Goal: Transaction & Acquisition: Obtain resource

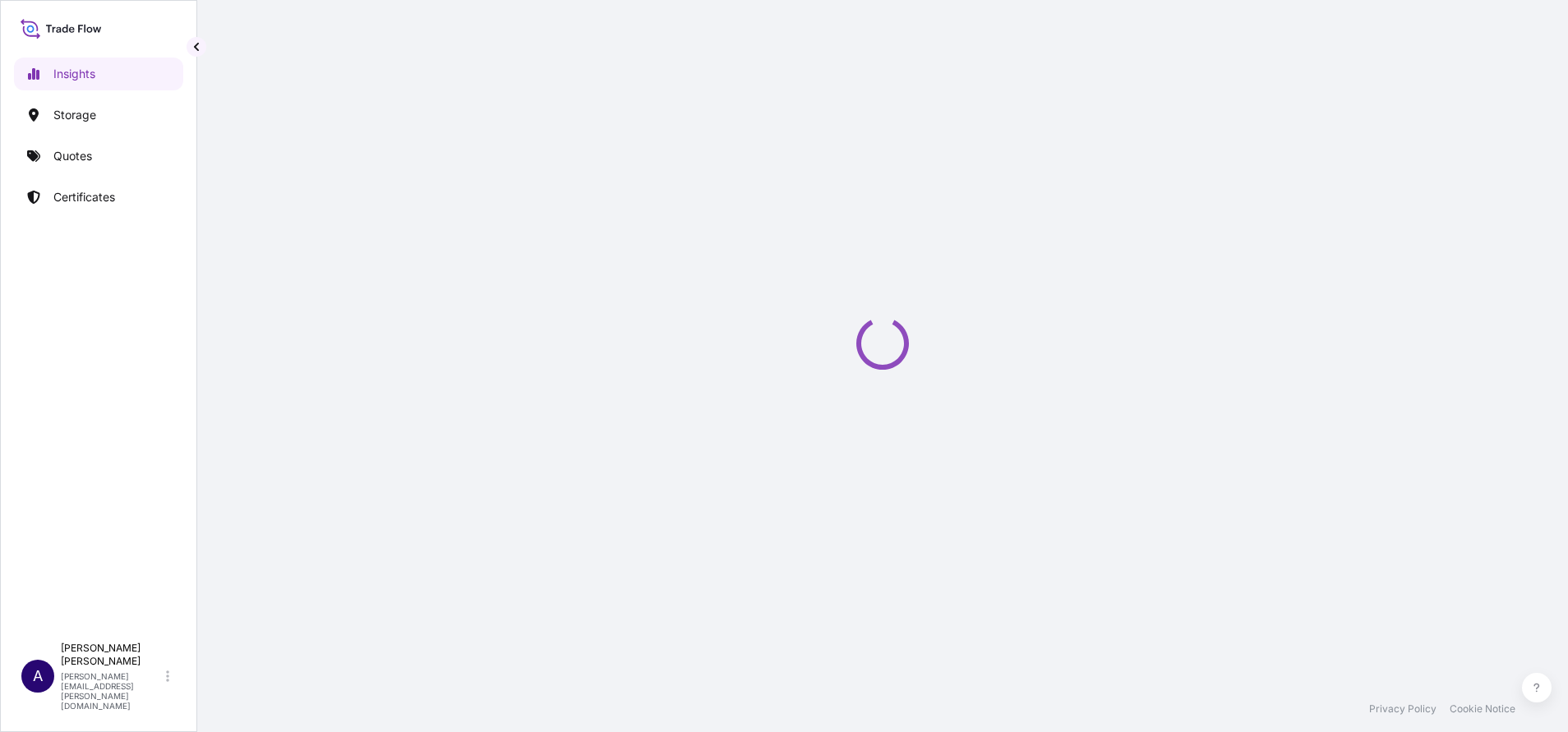
select select "2025"
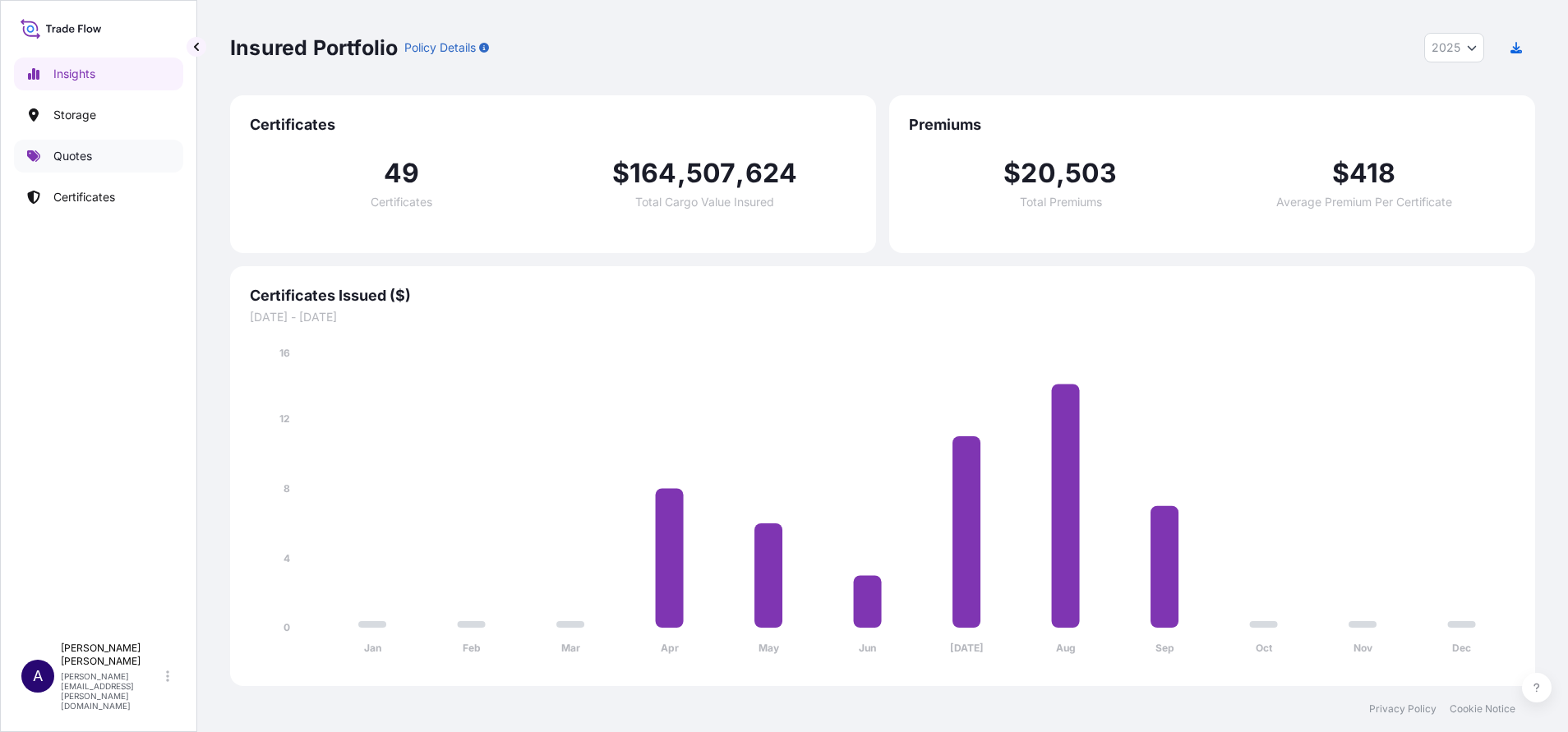
click at [67, 154] on p "Quotes" at bounding box center [72, 156] width 39 height 16
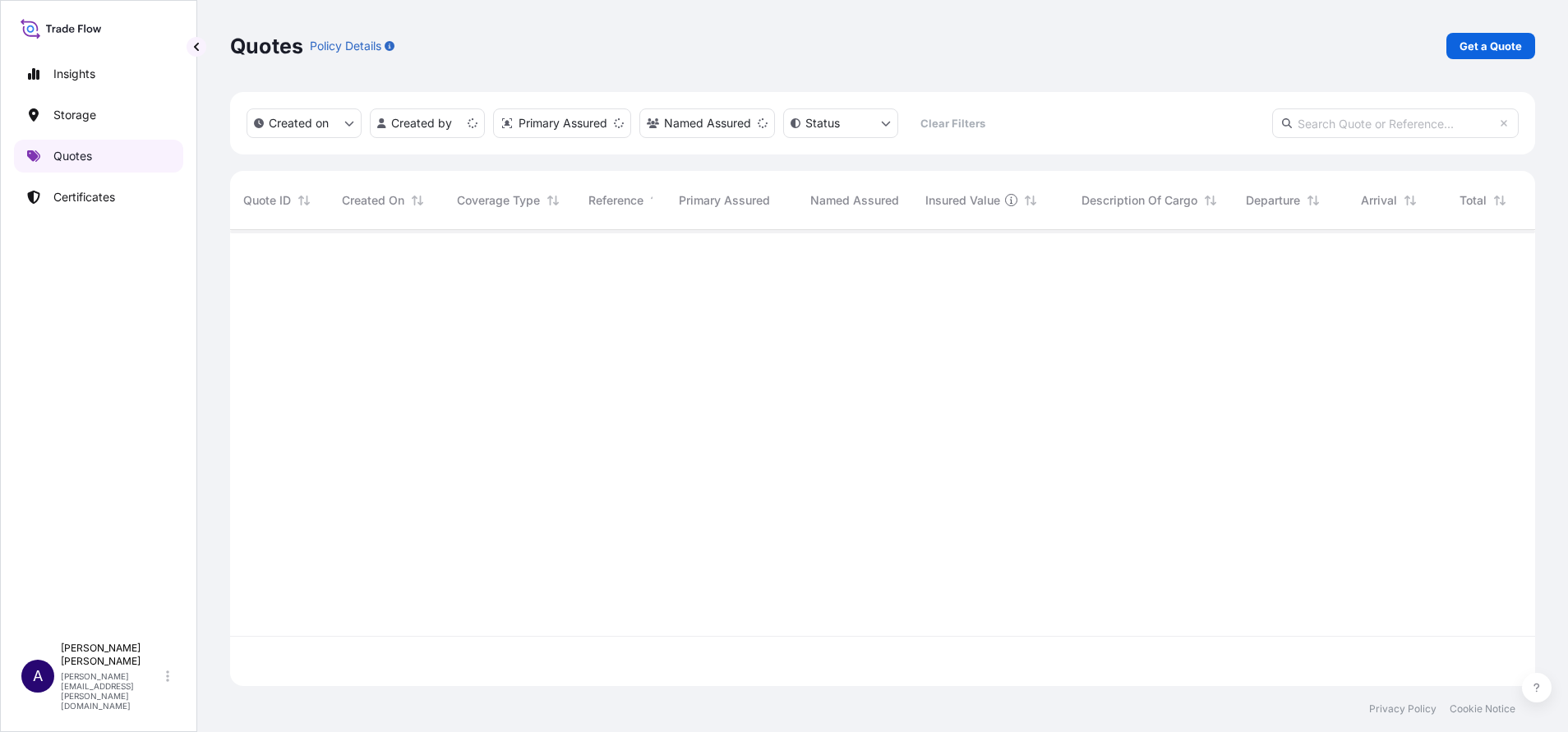
scroll to position [446, 1286]
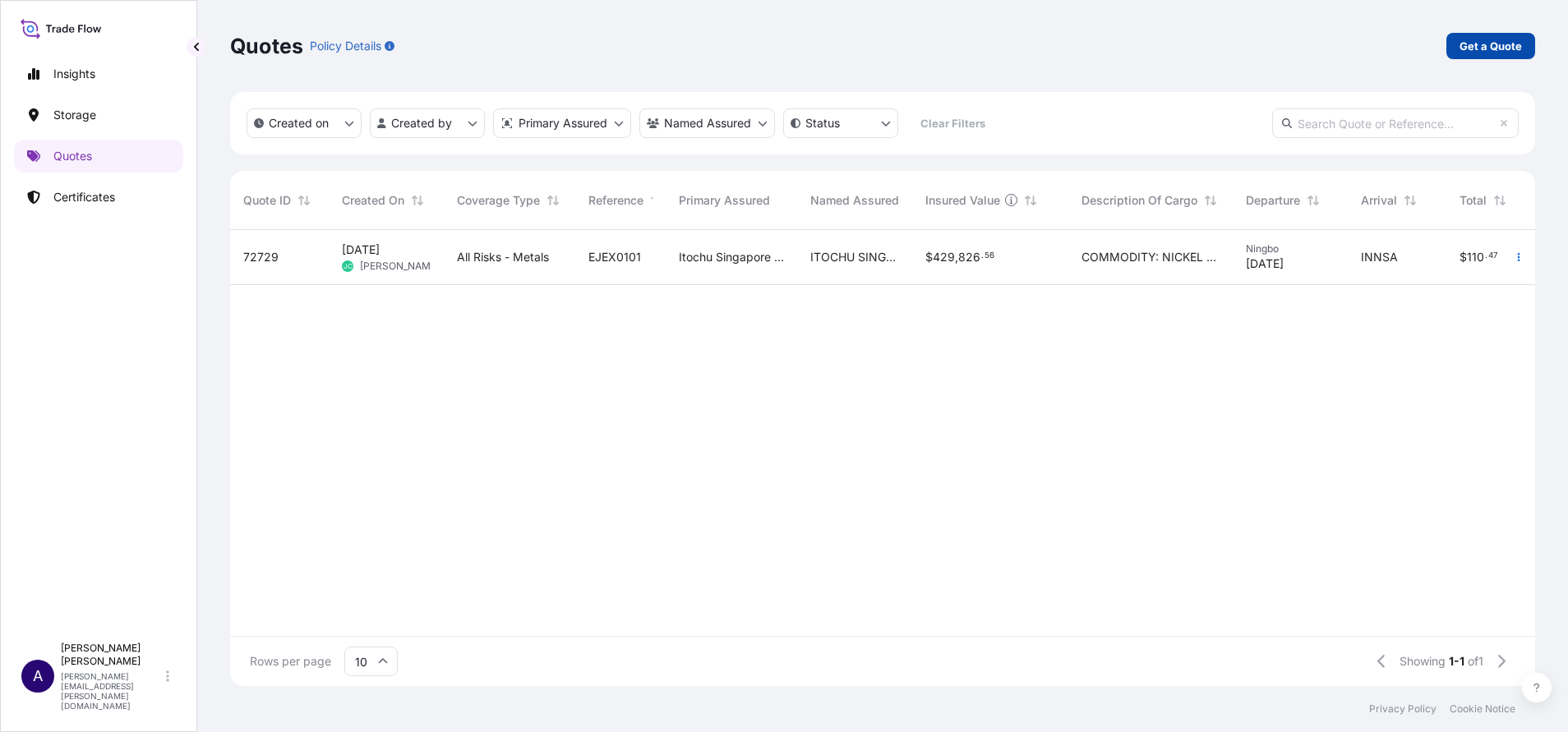
click at [1501, 51] on p "Get a Quote" at bounding box center [1491, 46] width 62 height 16
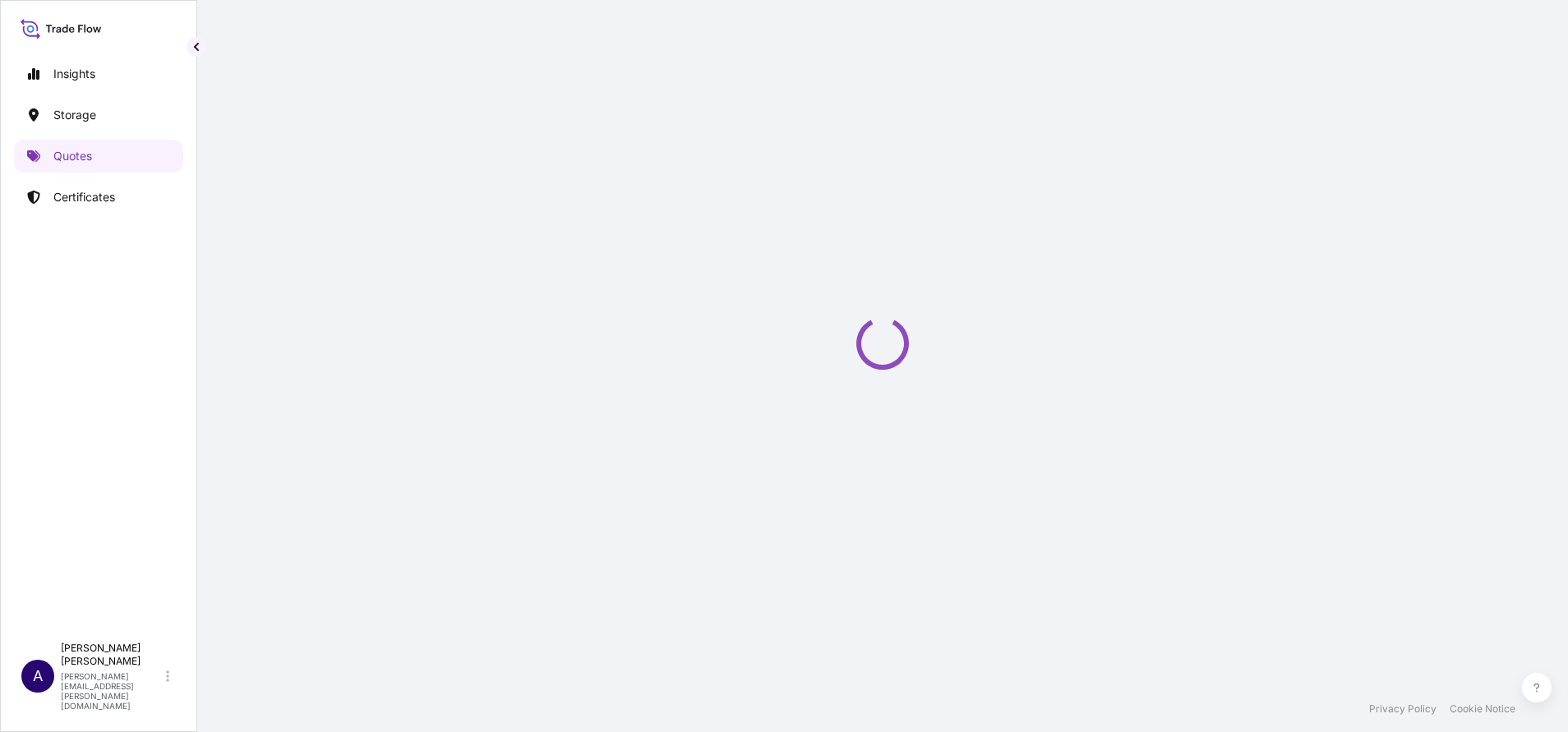
select select "Sea"
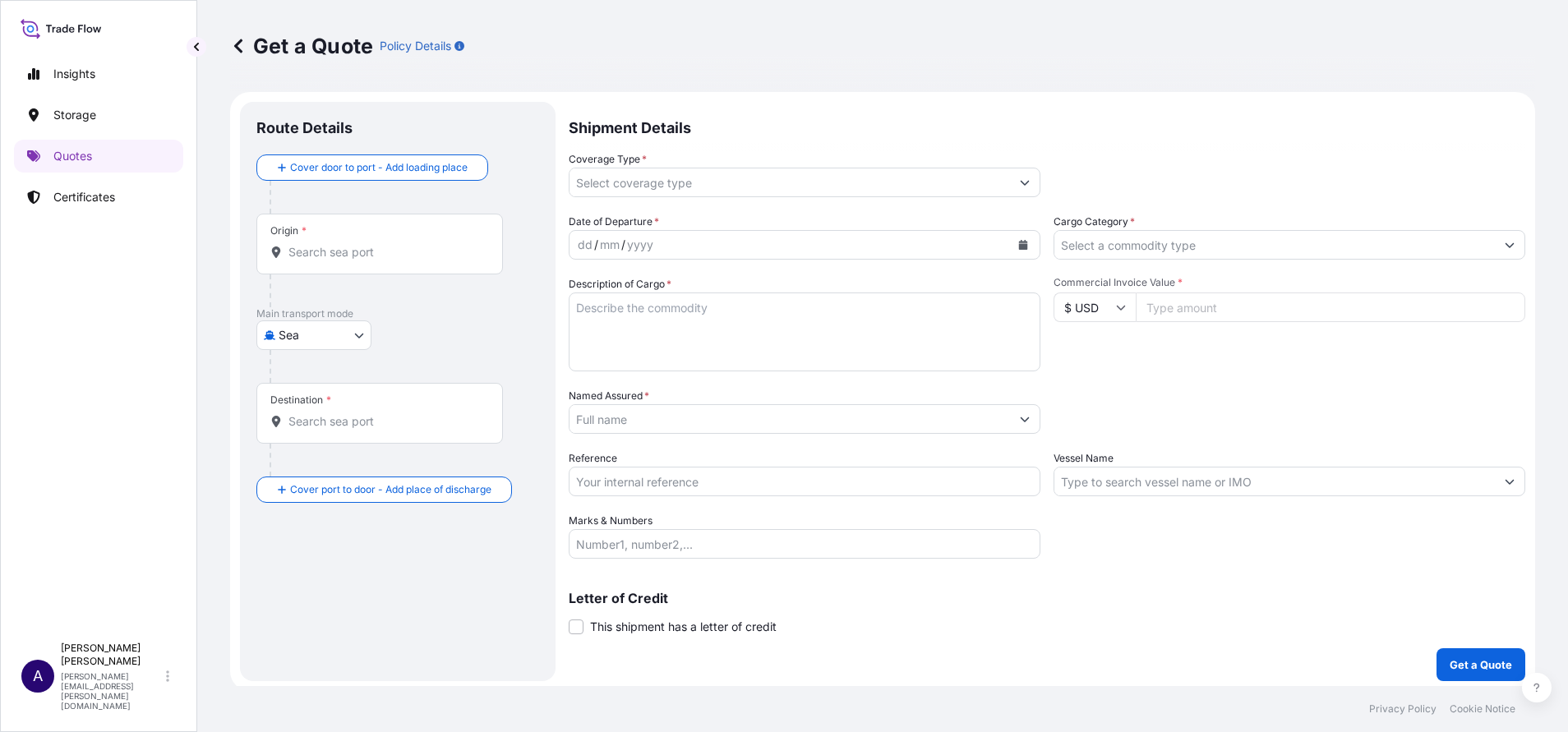
scroll to position [5, 0]
click at [463, 237] on div "Origin *" at bounding box center [379, 239] width 247 height 61
click at [463, 239] on input "Origin *" at bounding box center [386, 247] width 194 height 16
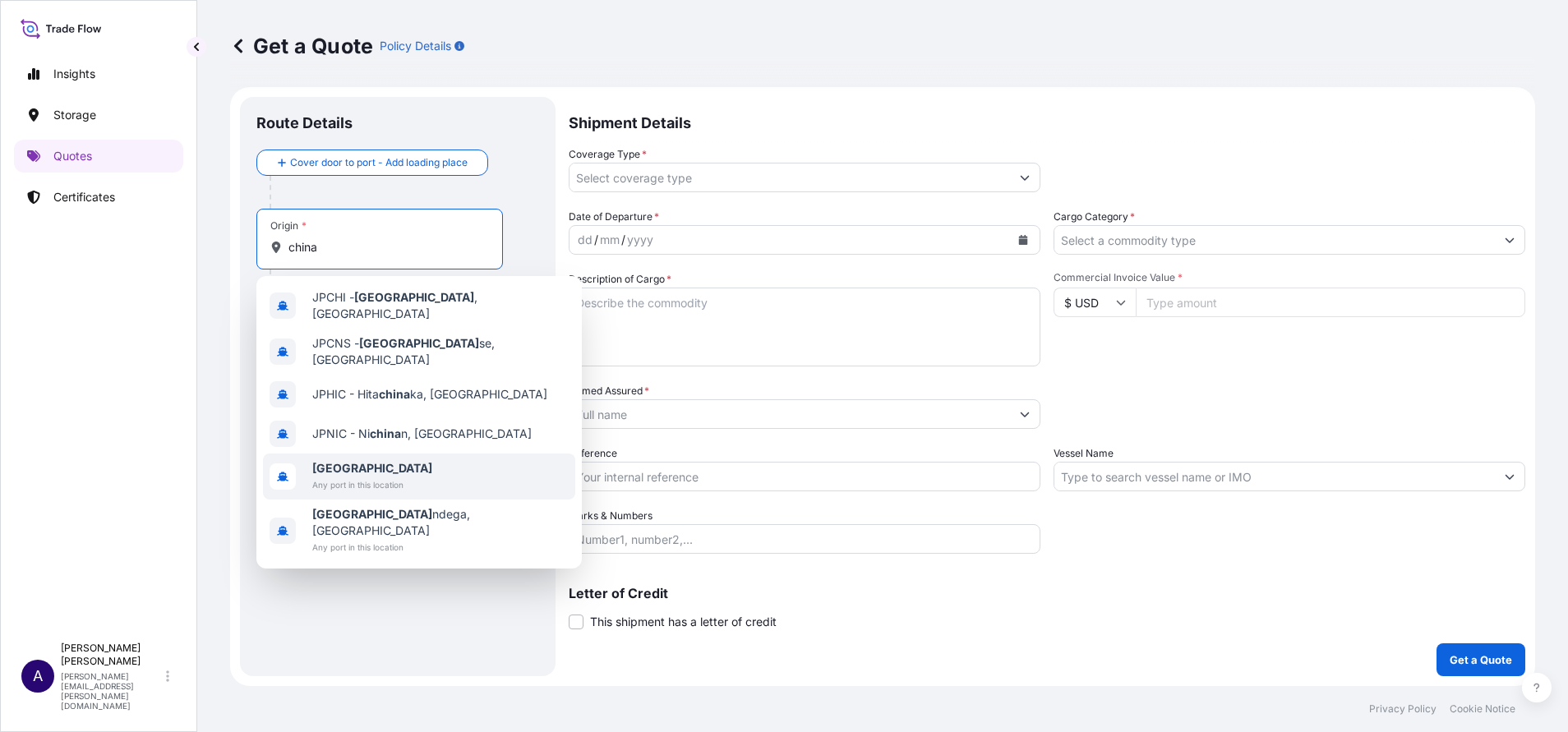
click at [345, 460] on span "[GEOGRAPHIC_DATA]" at bounding box center [372, 468] width 120 height 16
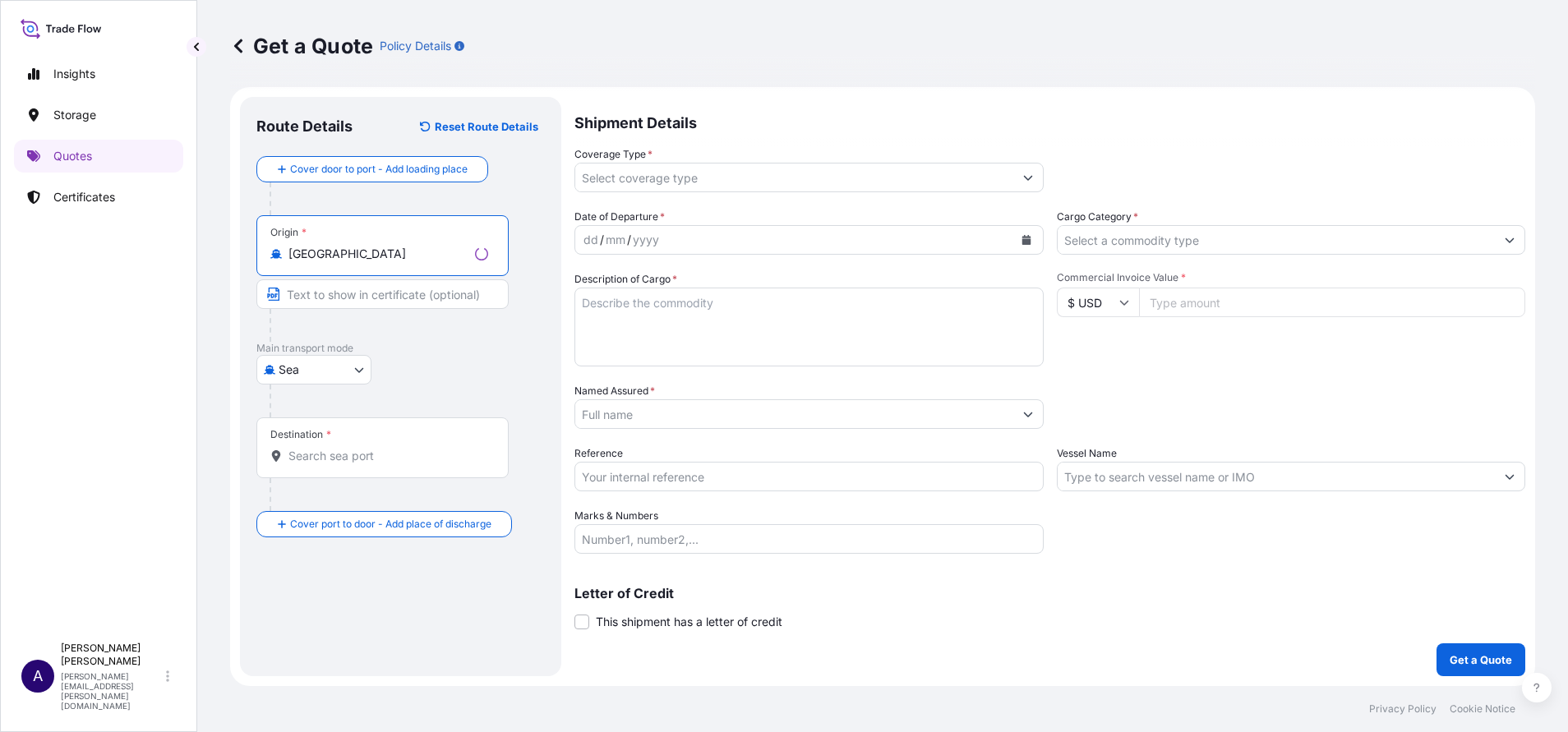
type input "[GEOGRAPHIC_DATA]"
click at [358, 444] on div "Destination *" at bounding box center [382, 448] width 252 height 61
click at [358, 448] on input "Destination *" at bounding box center [389, 456] width 200 height 16
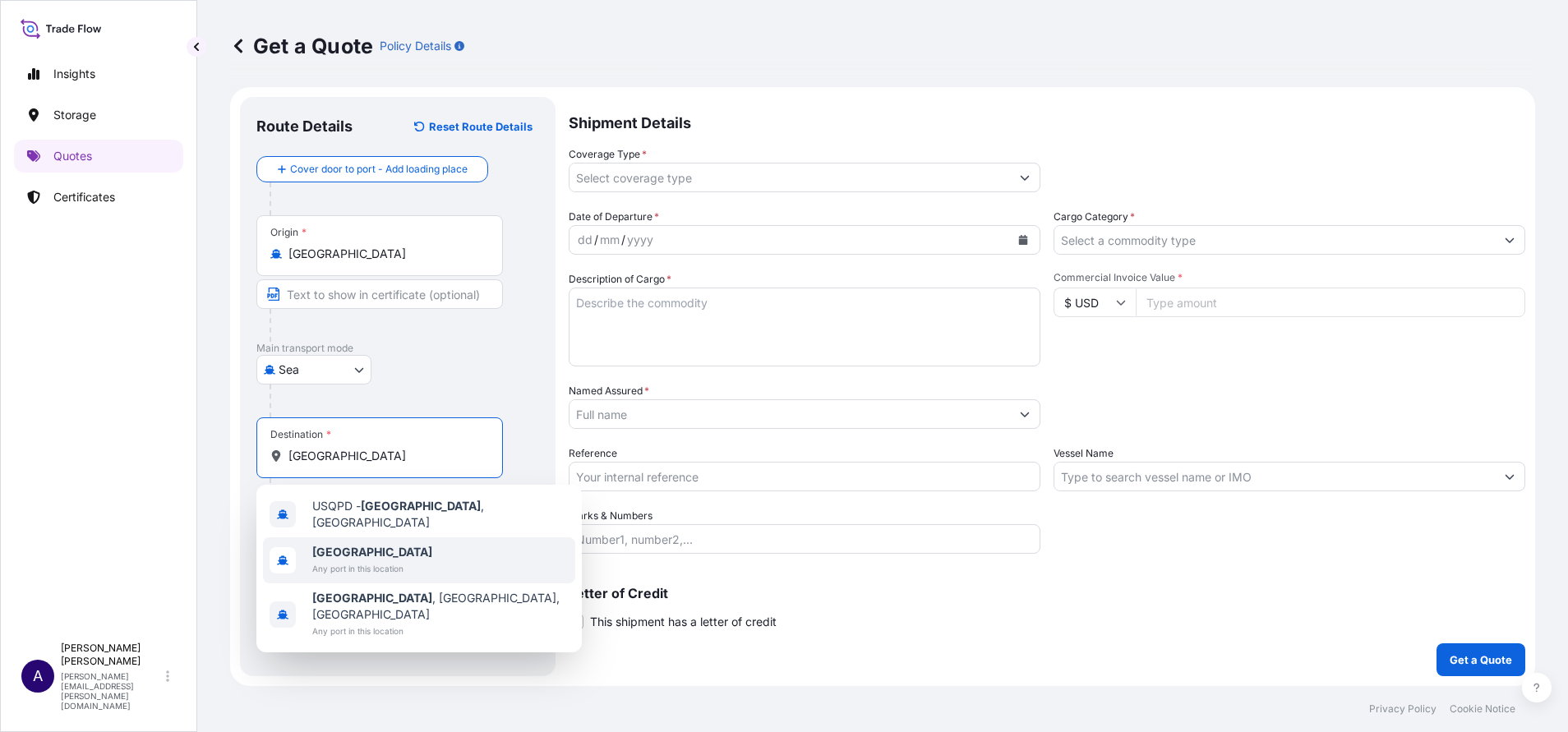
click at [340, 561] on span "Any port in this location" at bounding box center [372, 569] width 120 height 16
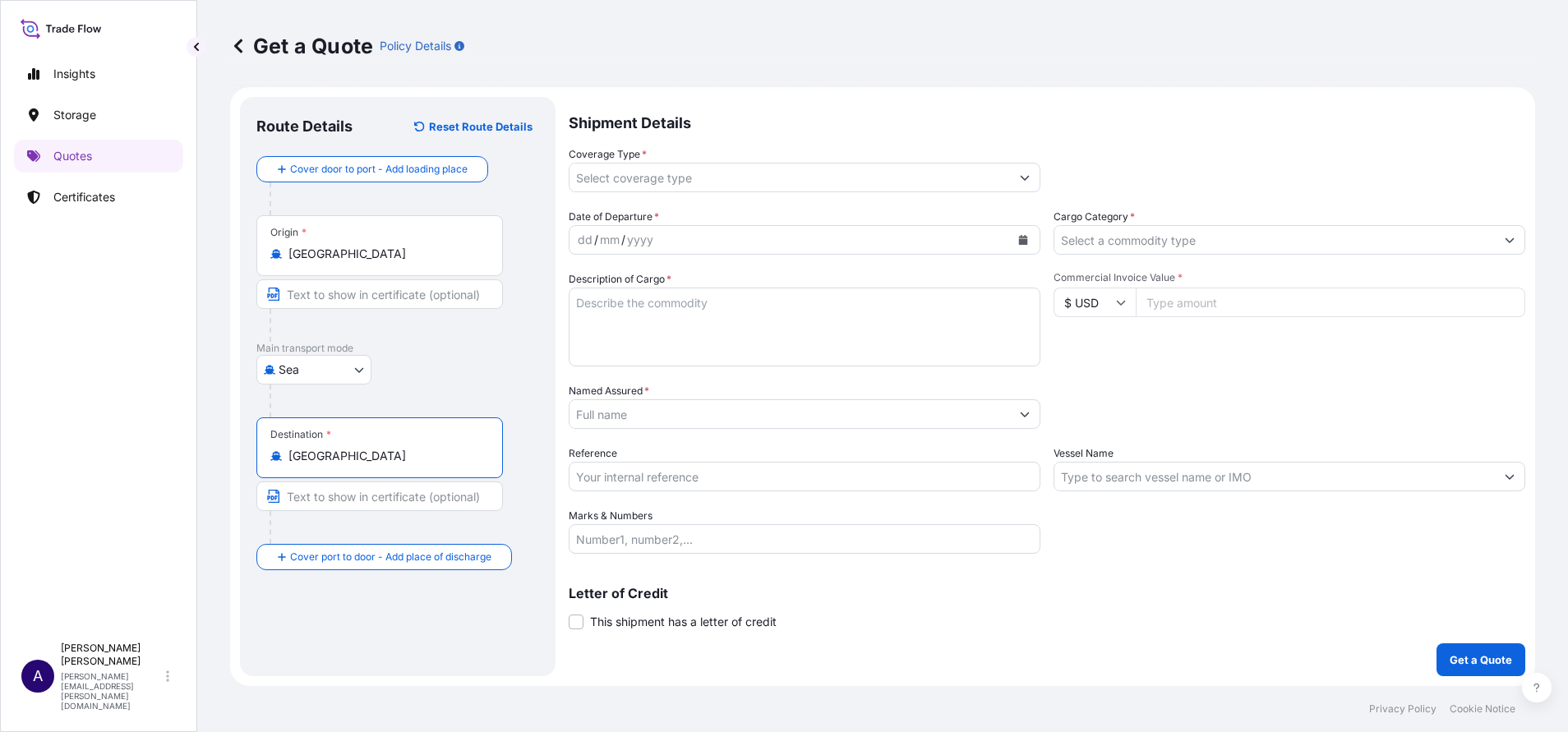
type input "[GEOGRAPHIC_DATA]"
click at [1020, 179] on icon "Show suggestions" at bounding box center [1025, 178] width 10 height 10
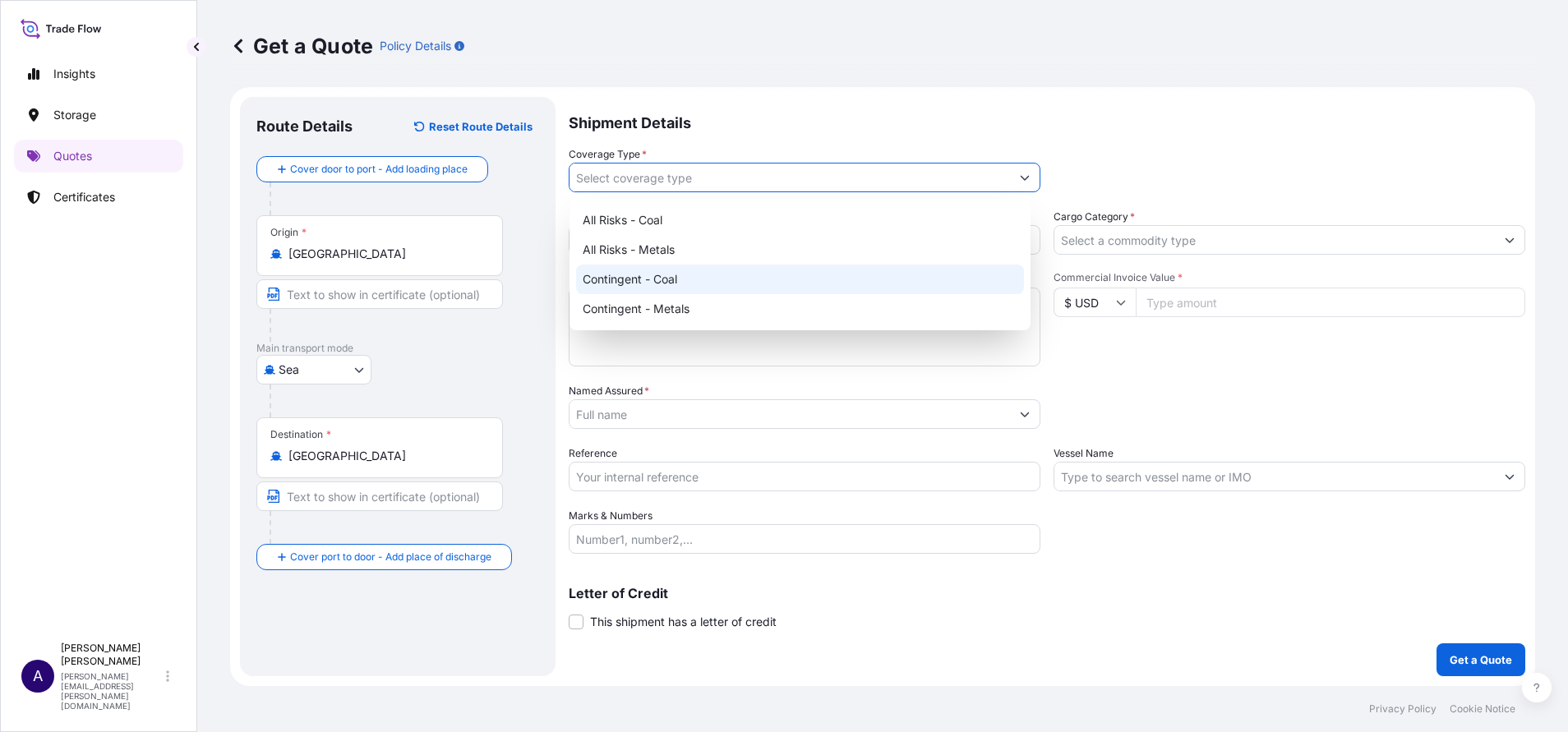
click at [678, 284] on div "Contingent - Coal" at bounding box center [800, 280] width 448 height 30
type input "Contingent - Coal"
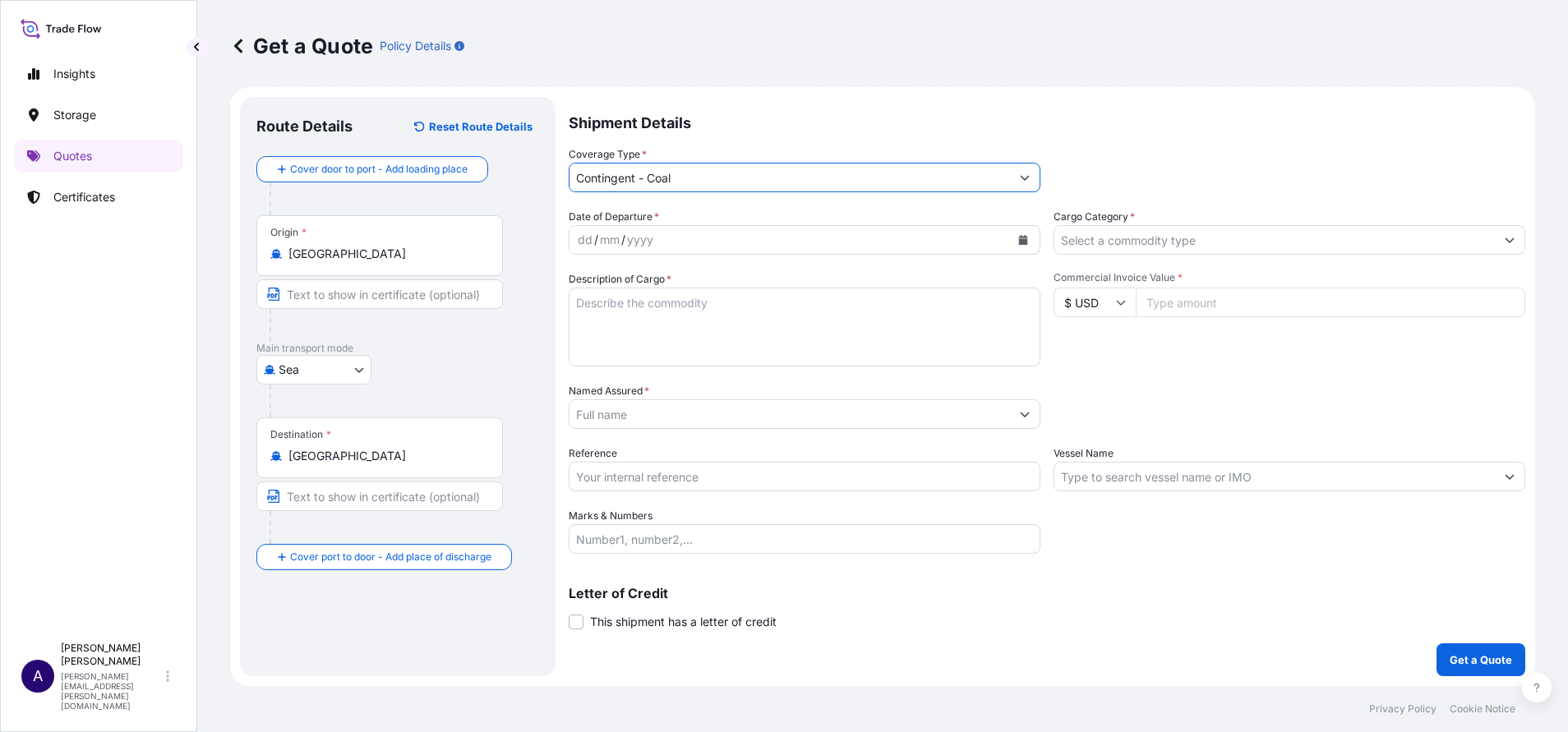
click at [1020, 236] on button "Calendar" at bounding box center [1023, 240] width 26 height 26
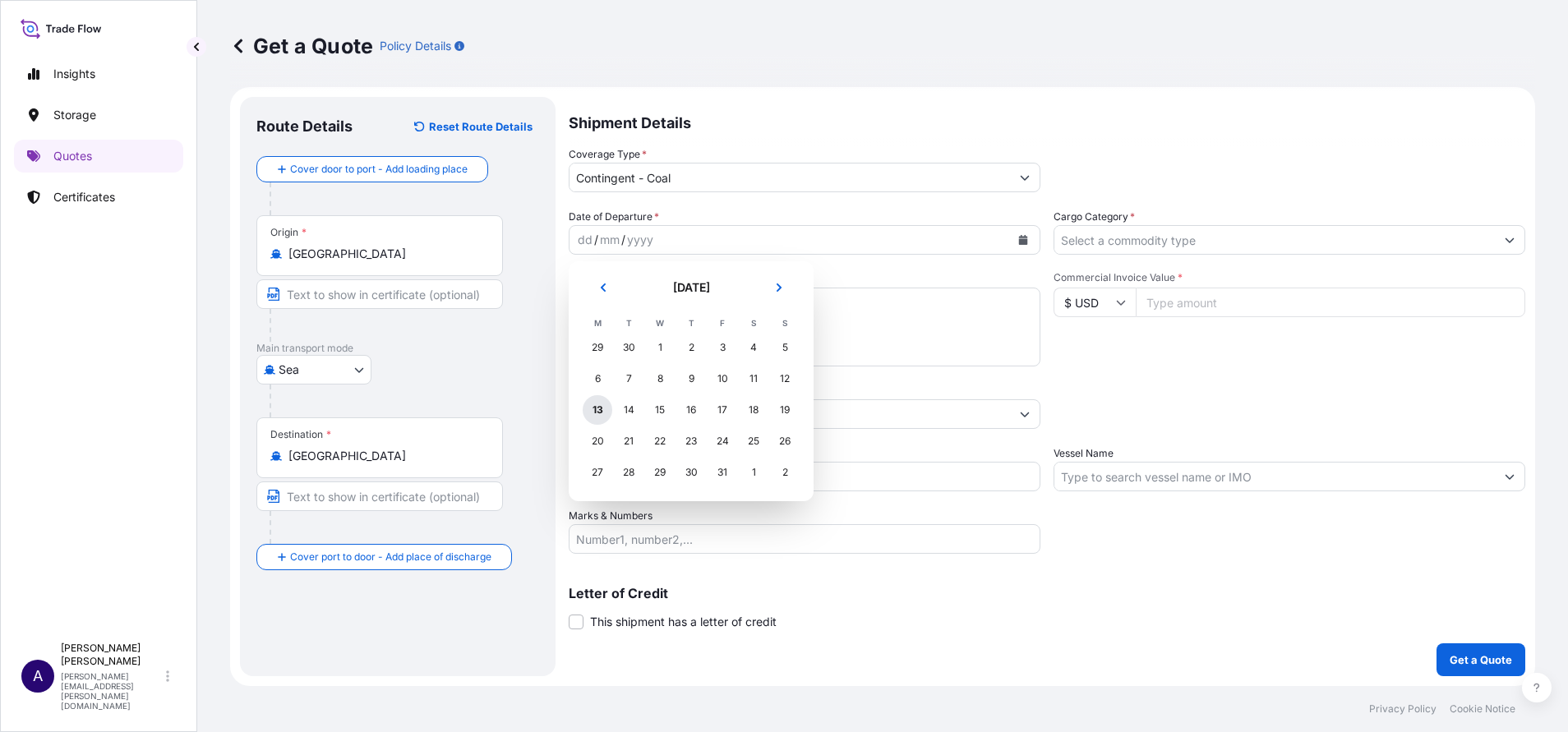
click at [594, 409] on div "13" at bounding box center [598, 410] width 30 height 30
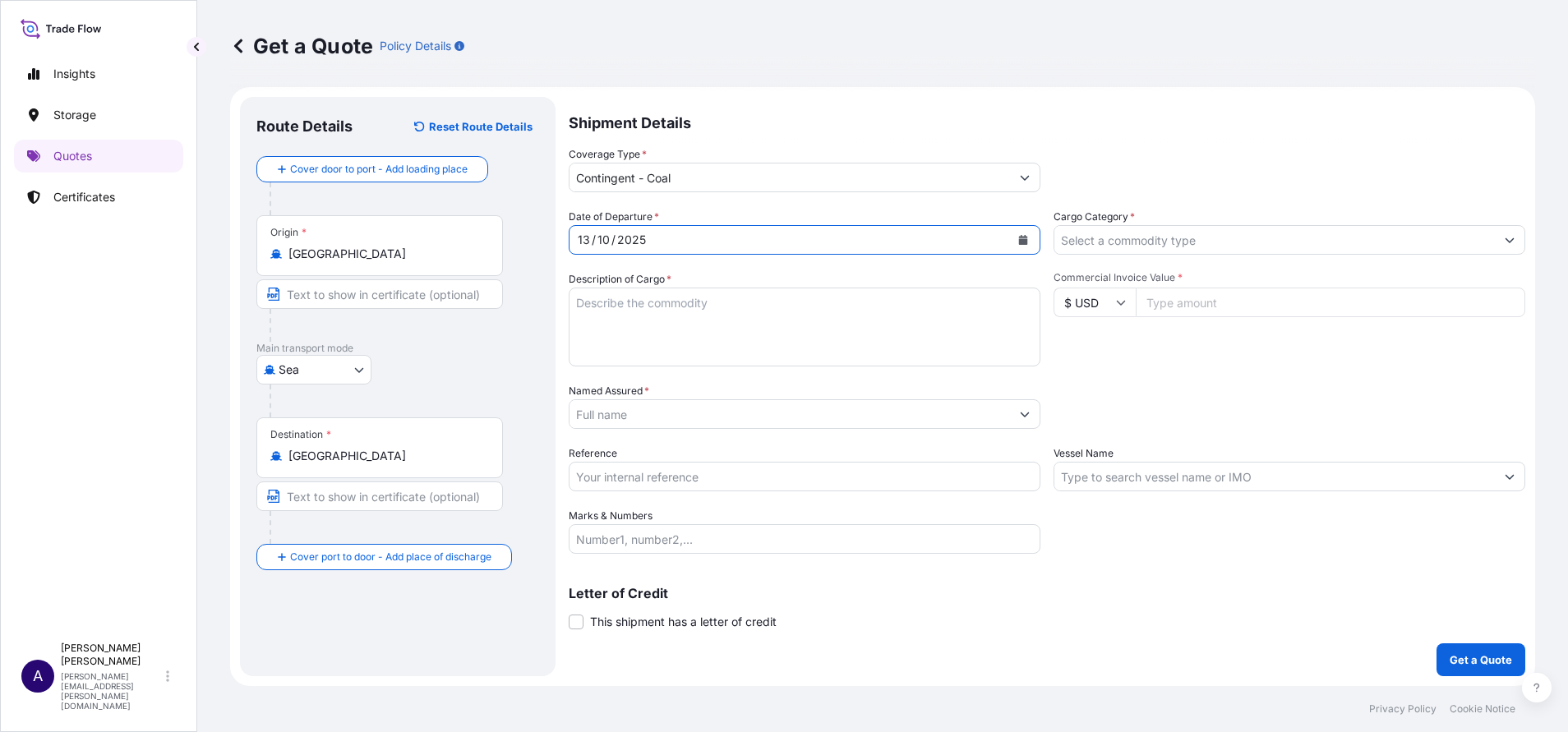
click at [1146, 242] on input "Cargo Category *" at bounding box center [1275, 240] width 441 height 30
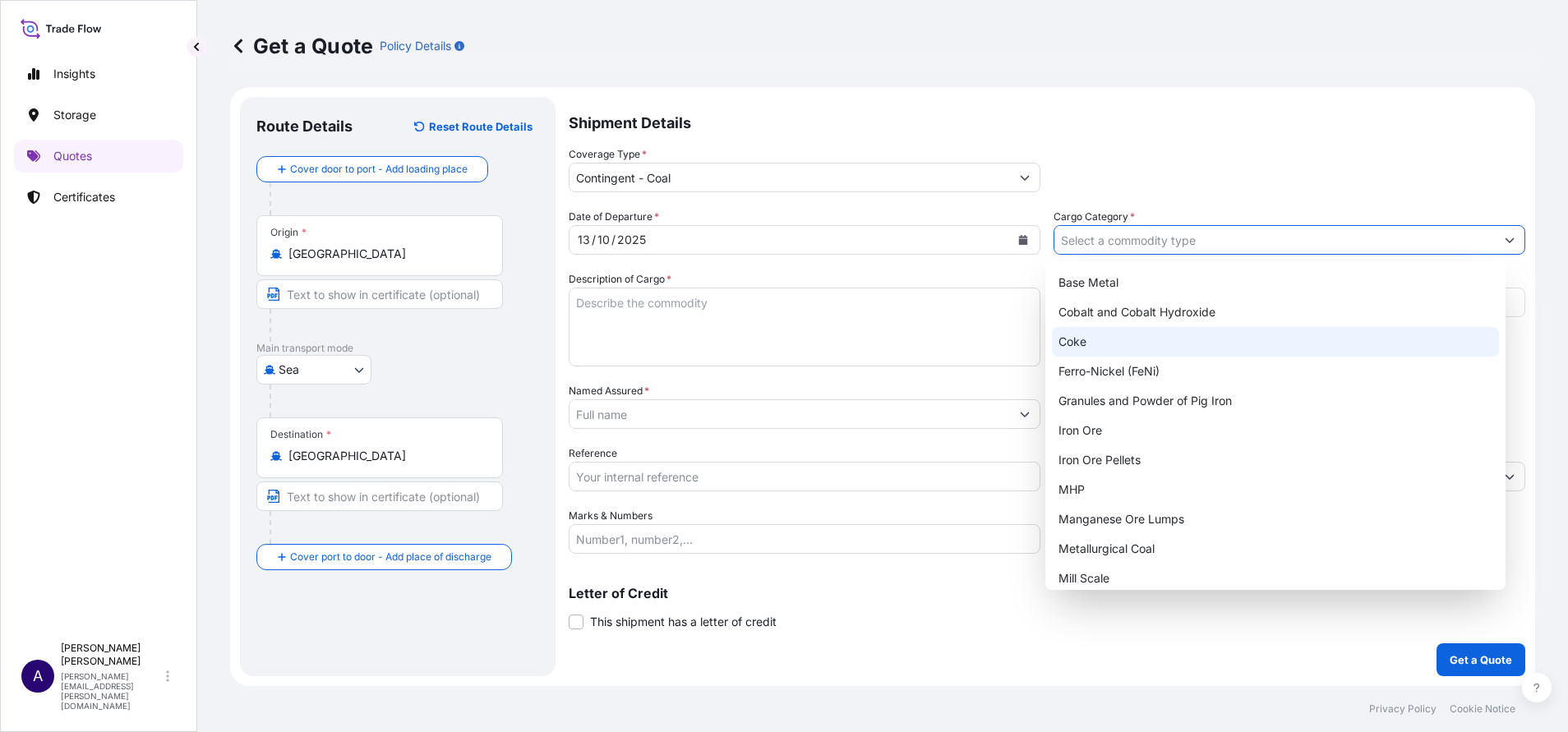
click at [1097, 337] on div "Coke" at bounding box center [1276, 342] width 448 height 30
type input "Coke"
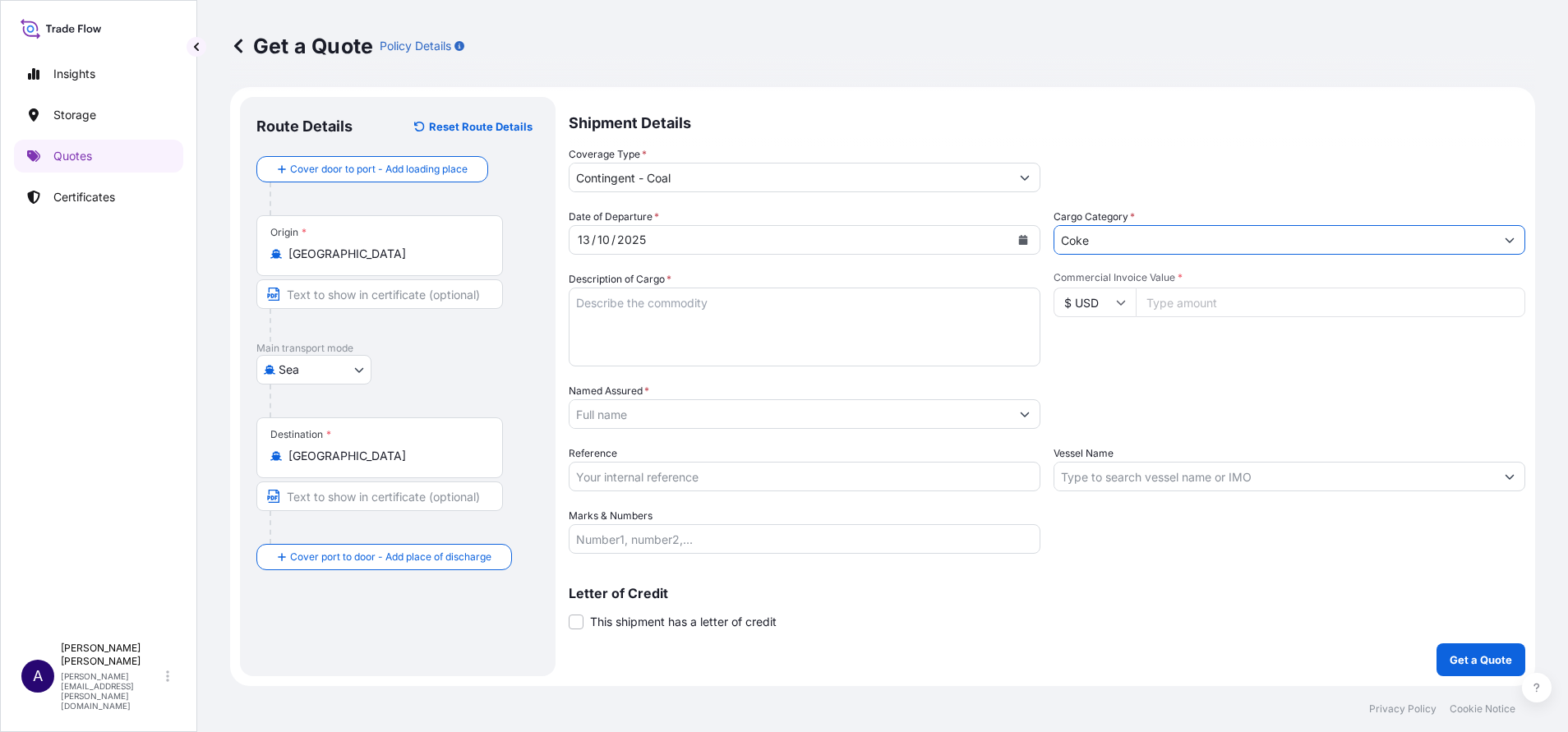
click at [944, 323] on textarea "Description of Cargo *" at bounding box center [805, 327] width 472 height 79
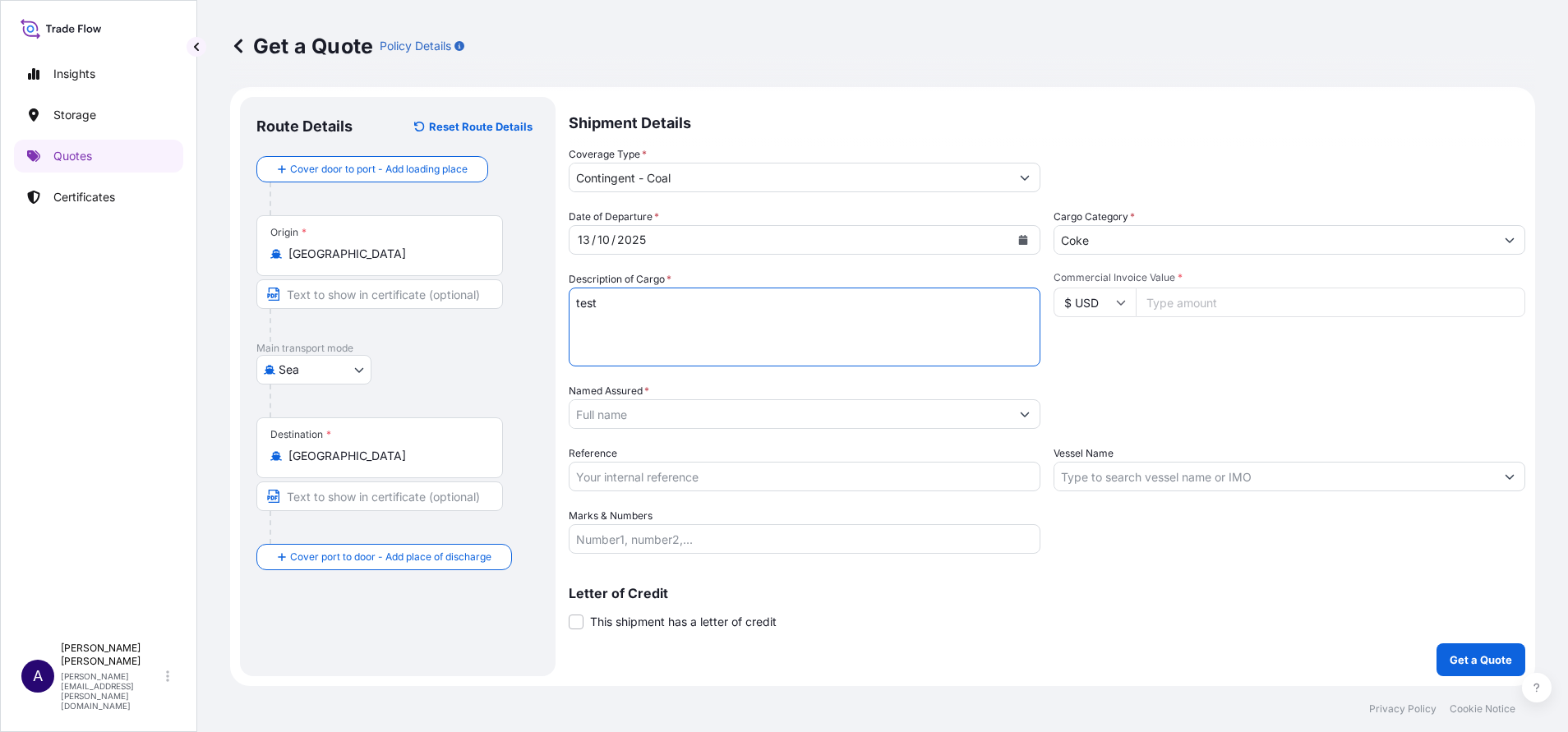
type textarea "test"
click at [1369, 305] on input "Commercial Invoice Value *" at bounding box center [1331, 303] width 390 height 30
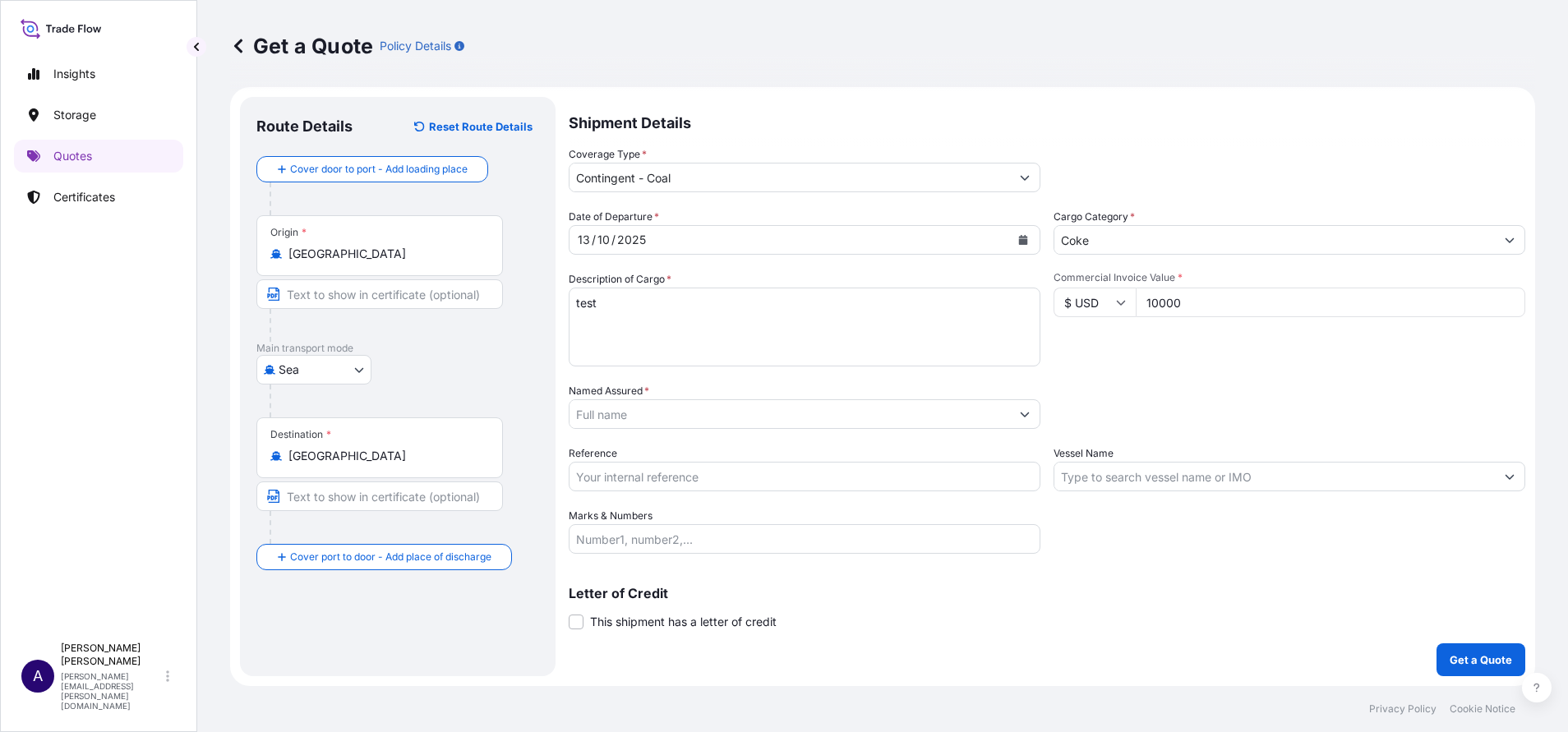
type input "10000"
click at [972, 404] on input "Named Assured *" at bounding box center [790, 415] width 441 height 30
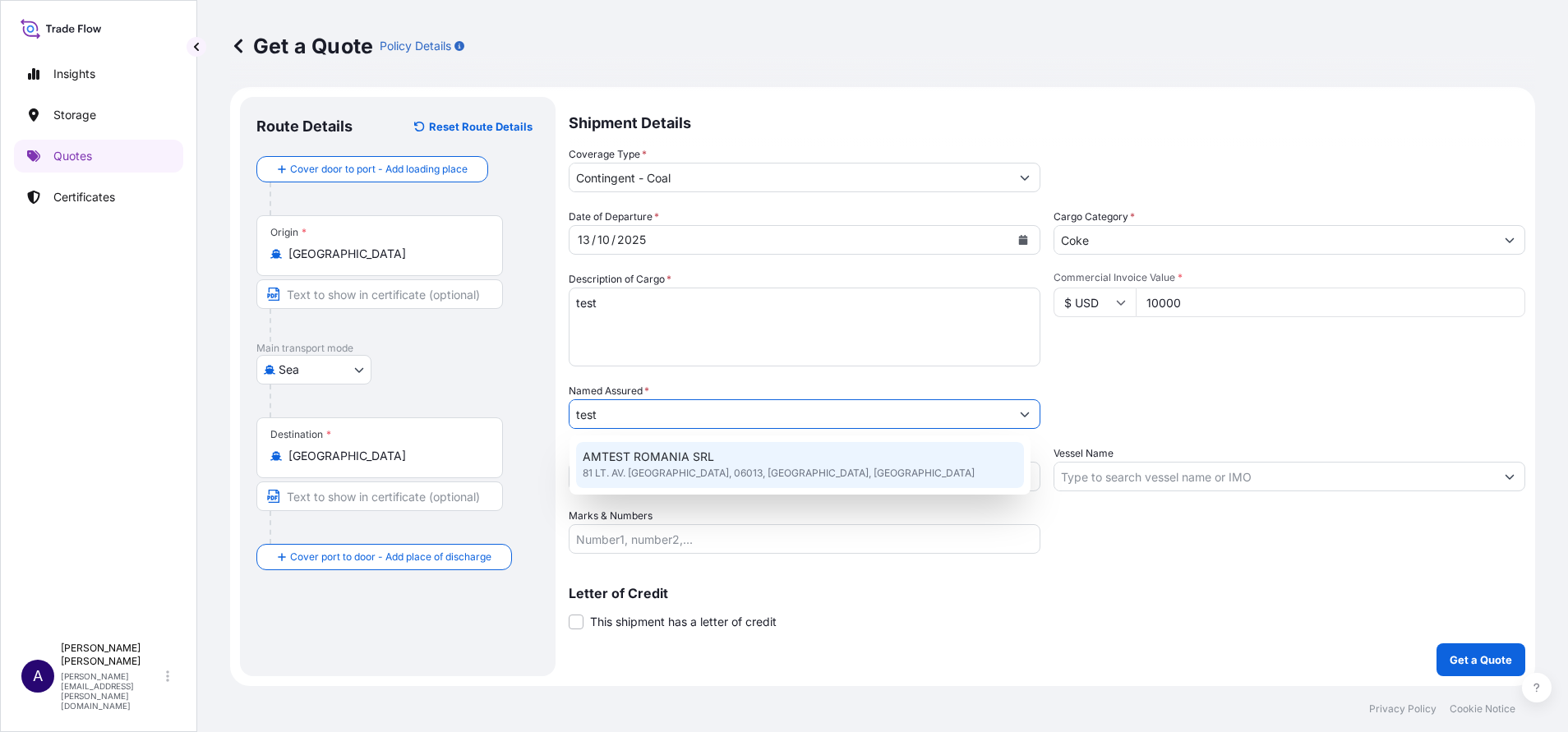
click at [673, 469] on span "81 LT. AV. [GEOGRAPHIC_DATA], 06013, [GEOGRAPHIC_DATA], [GEOGRAPHIC_DATA]" at bounding box center [779, 473] width 392 height 16
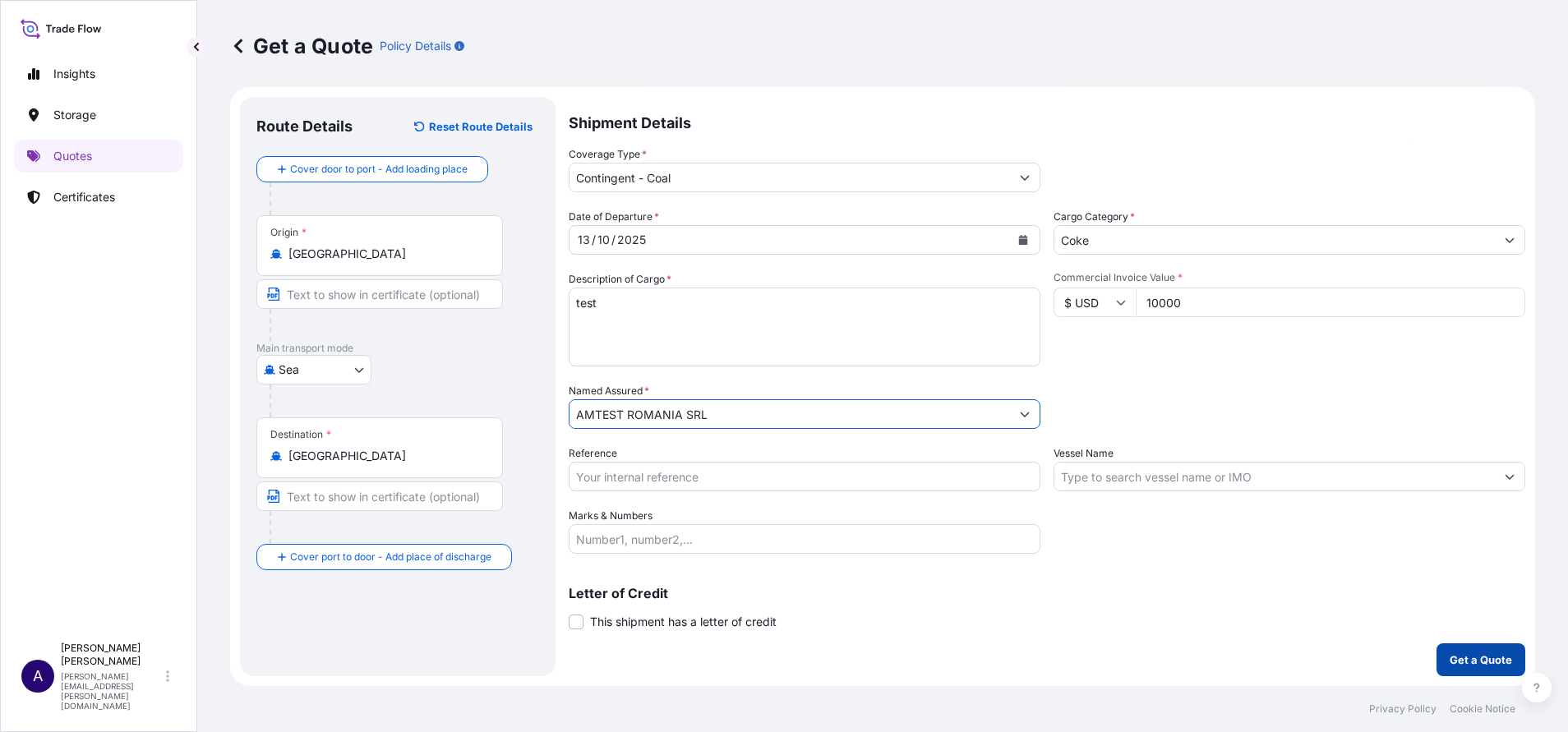
type input "AMTEST ROMANIA SRL"
click at [1451, 657] on p "Get a Quote" at bounding box center [1481, 660] width 62 height 16
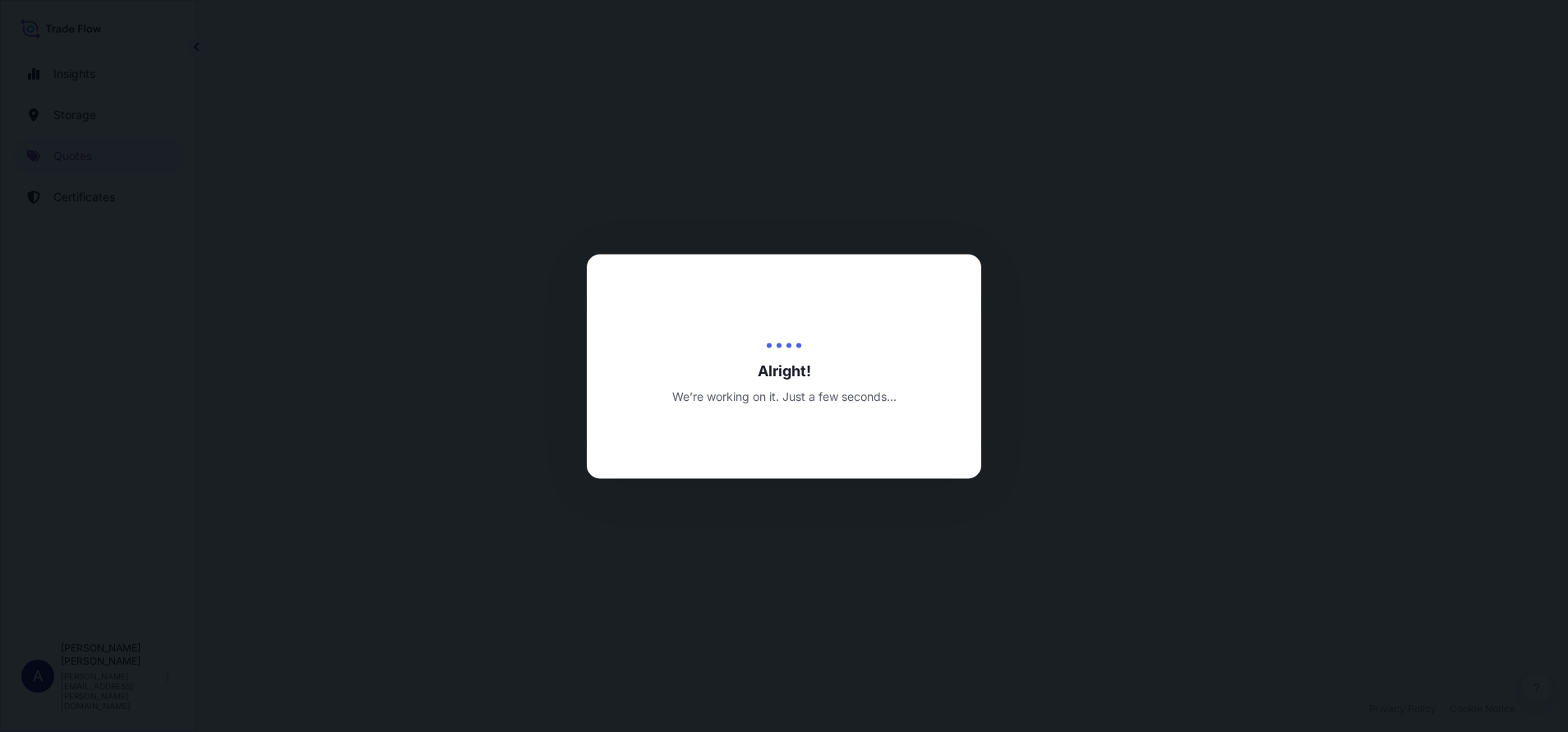
select select "Sea"
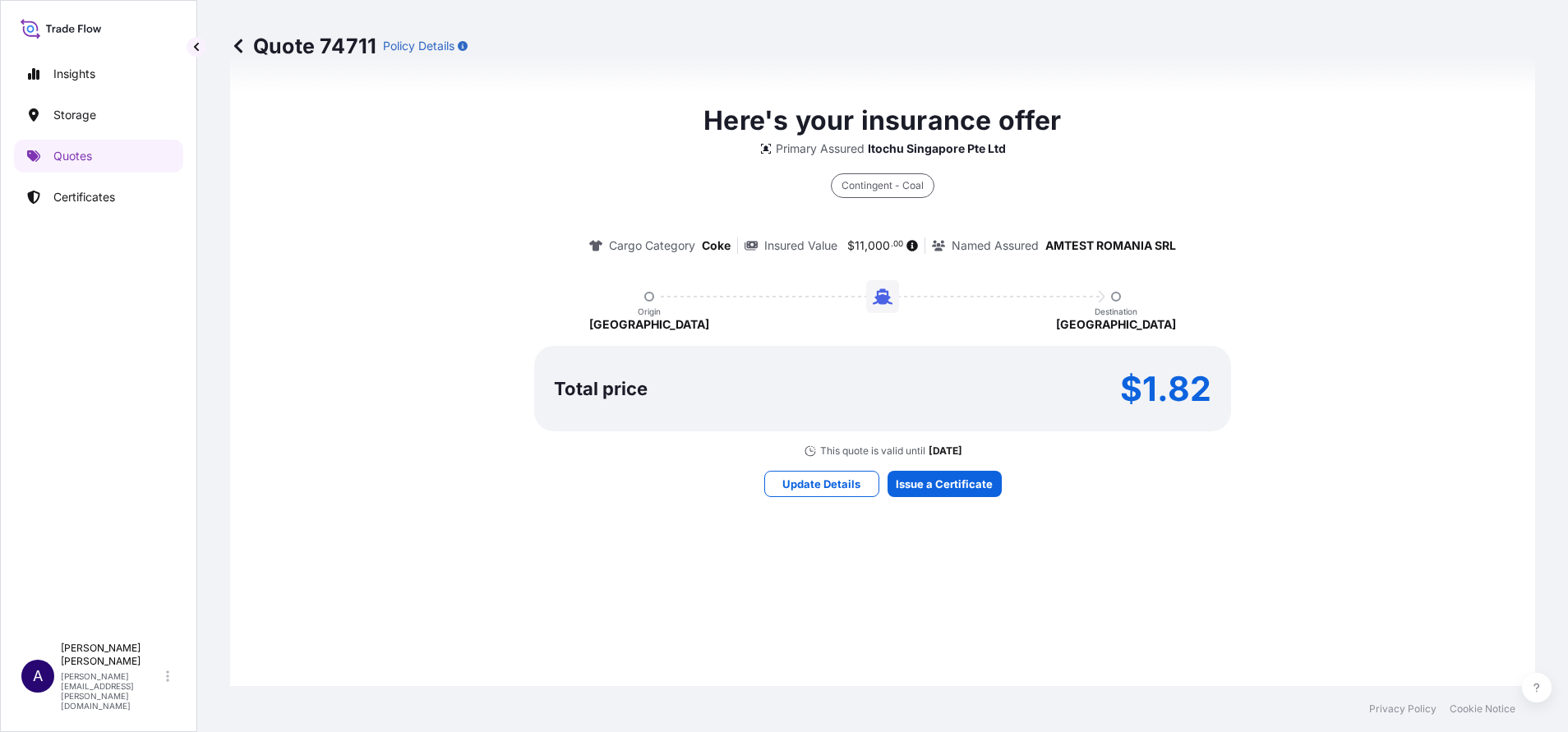
scroll to position [932, 0]
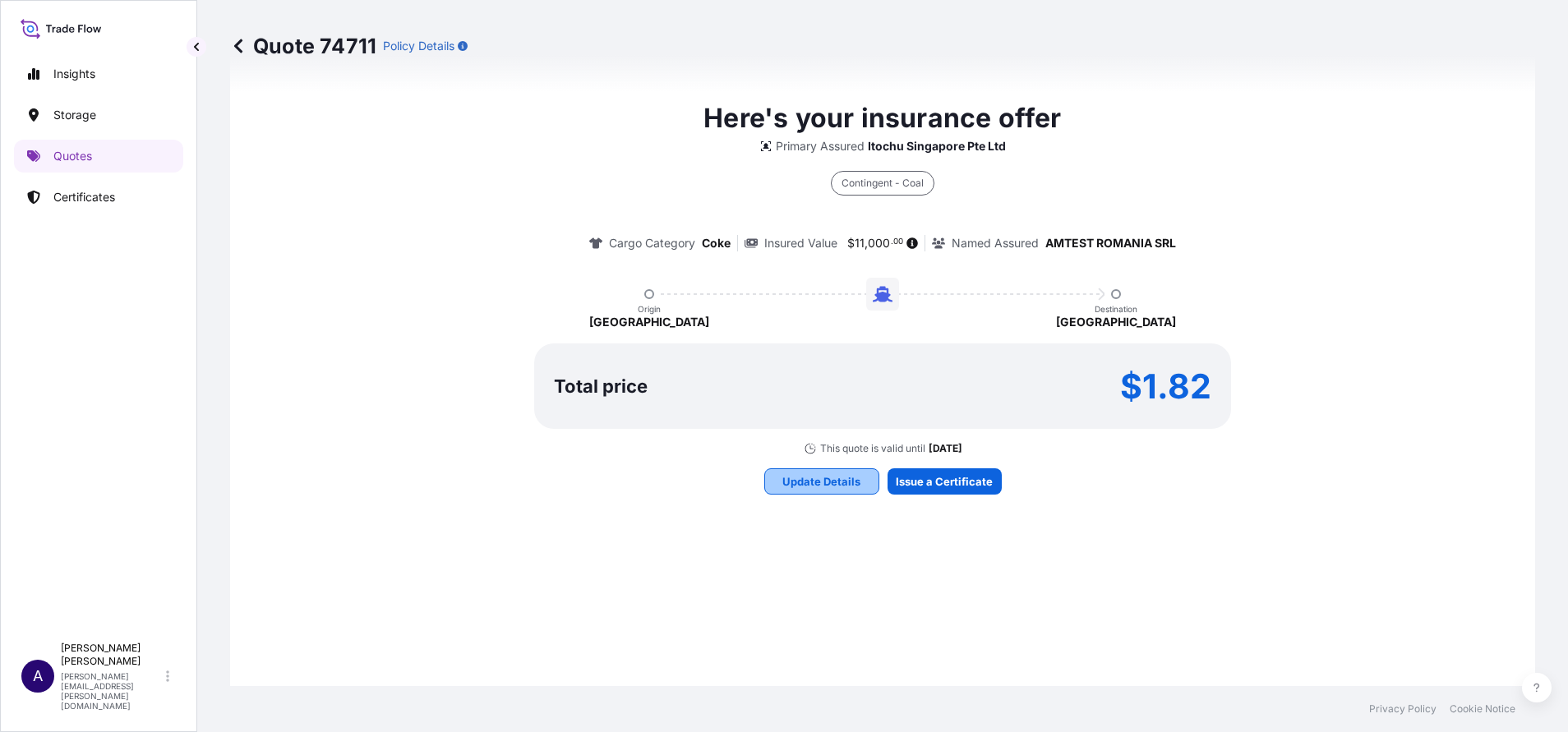
click at [811, 492] on button "Update Details" at bounding box center [821, 482] width 115 height 26
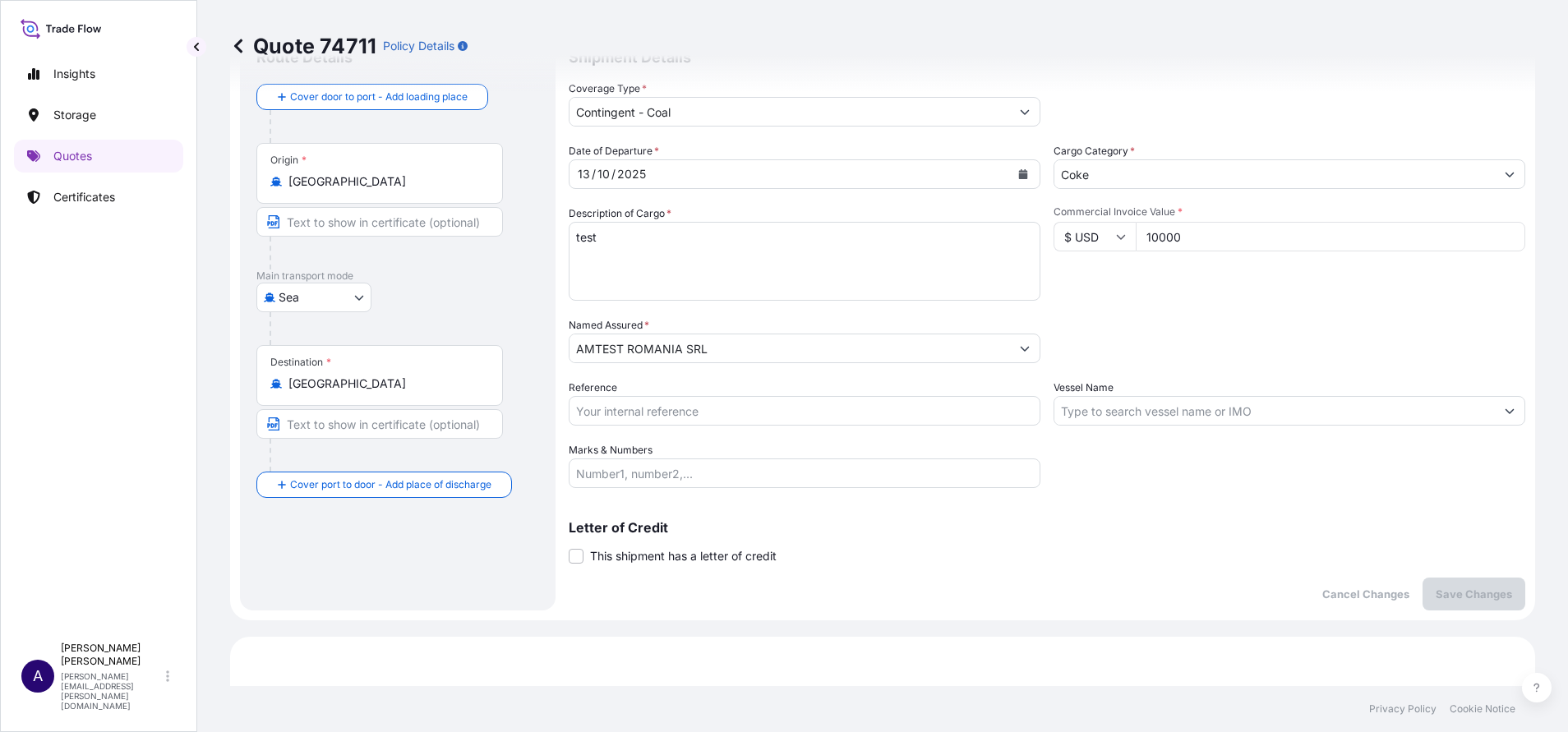
scroll to position [26, 0]
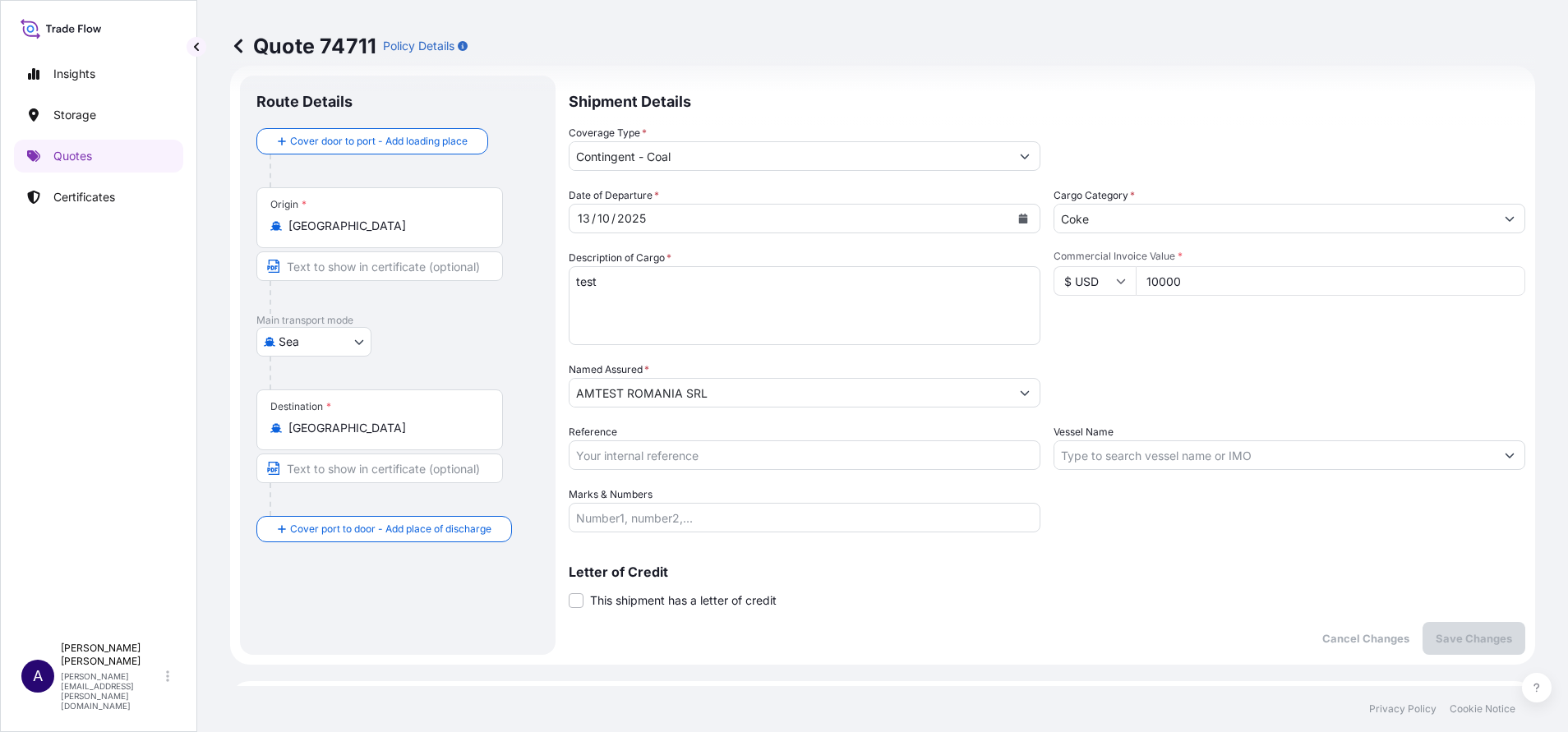
click at [730, 308] on textarea "test" at bounding box center [805, 305] width 472 height 79
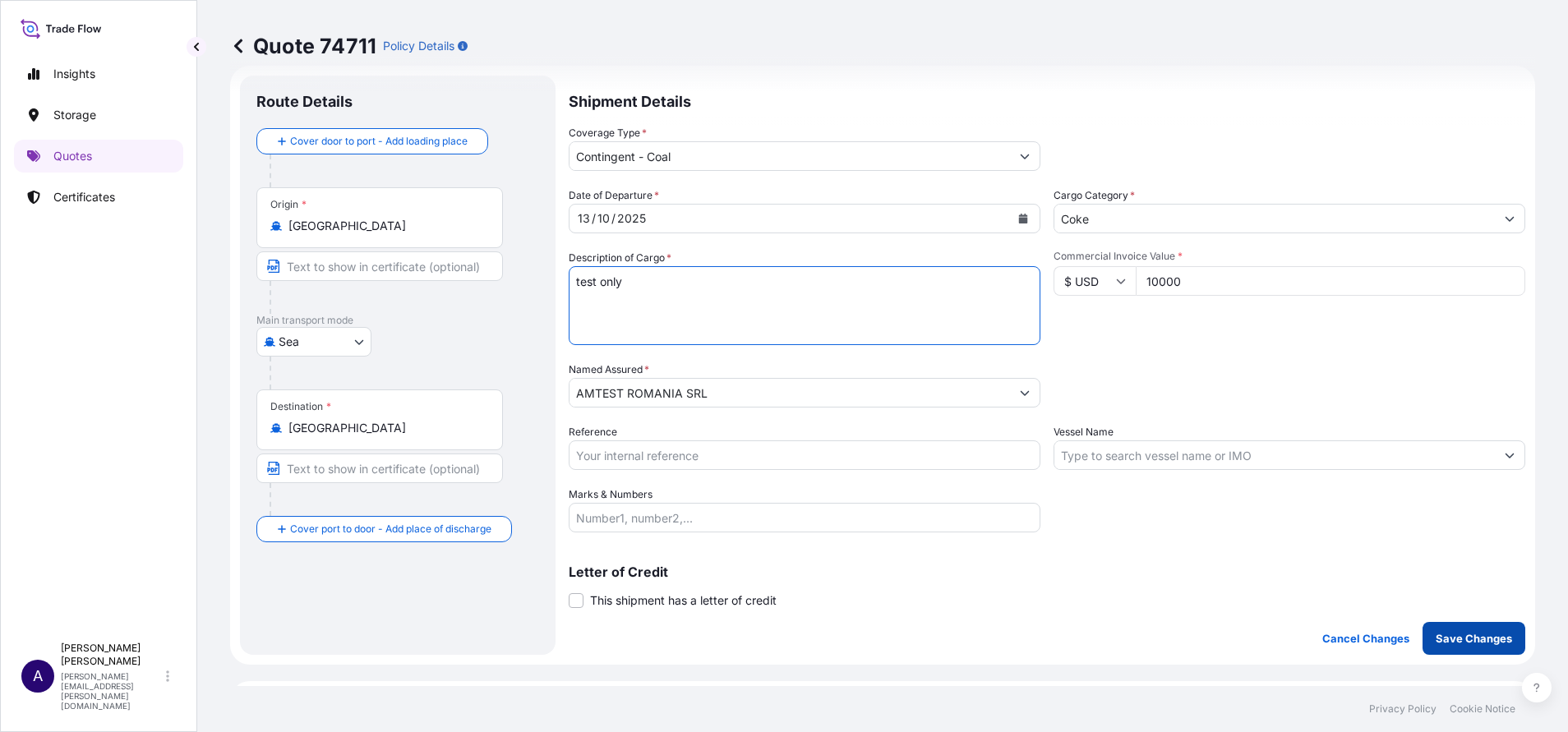
type textarea "test only"
click at [1453, 640] on p "Save Changes" at bounding box center [1474, 639] width 76 height 16
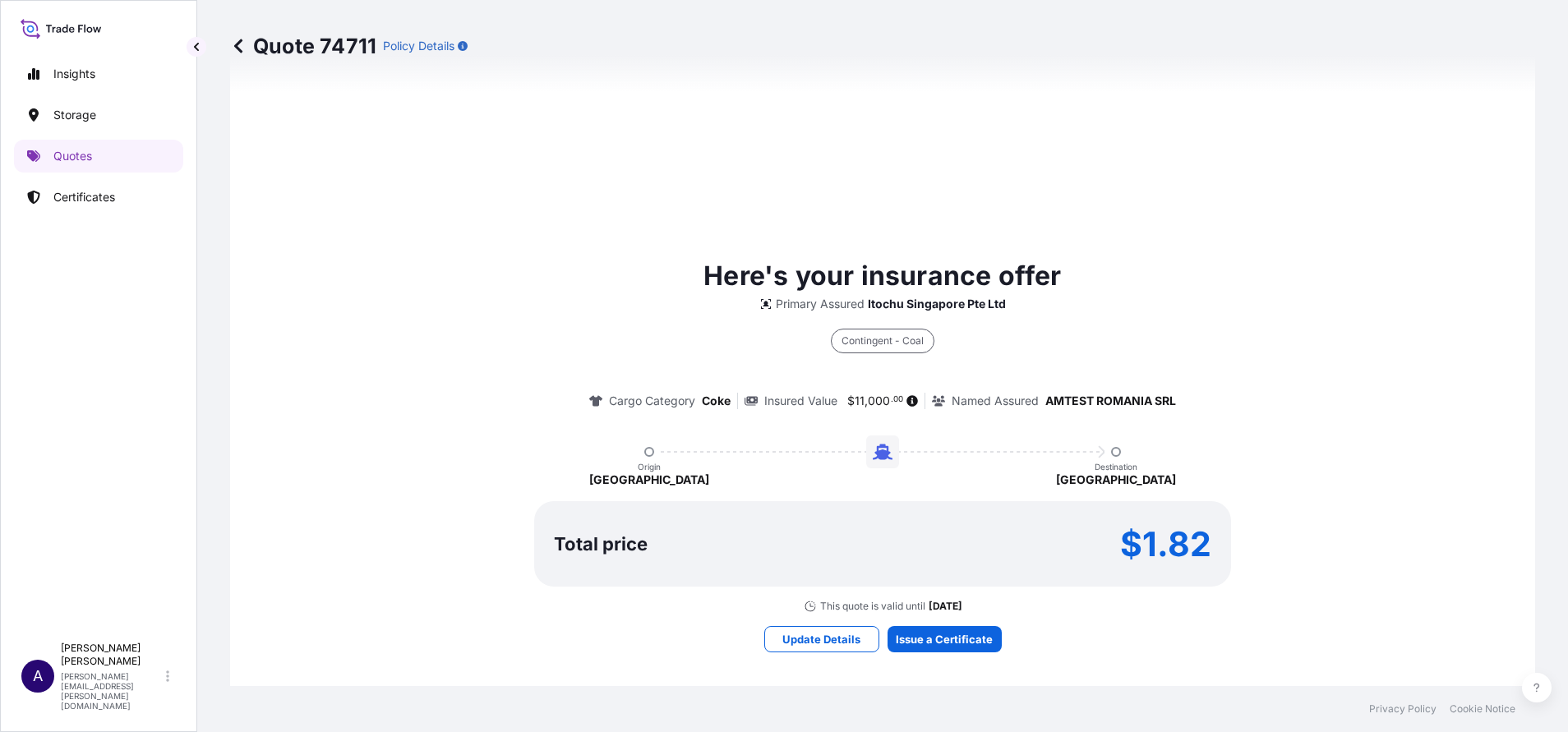
scroll to position [783, 0]
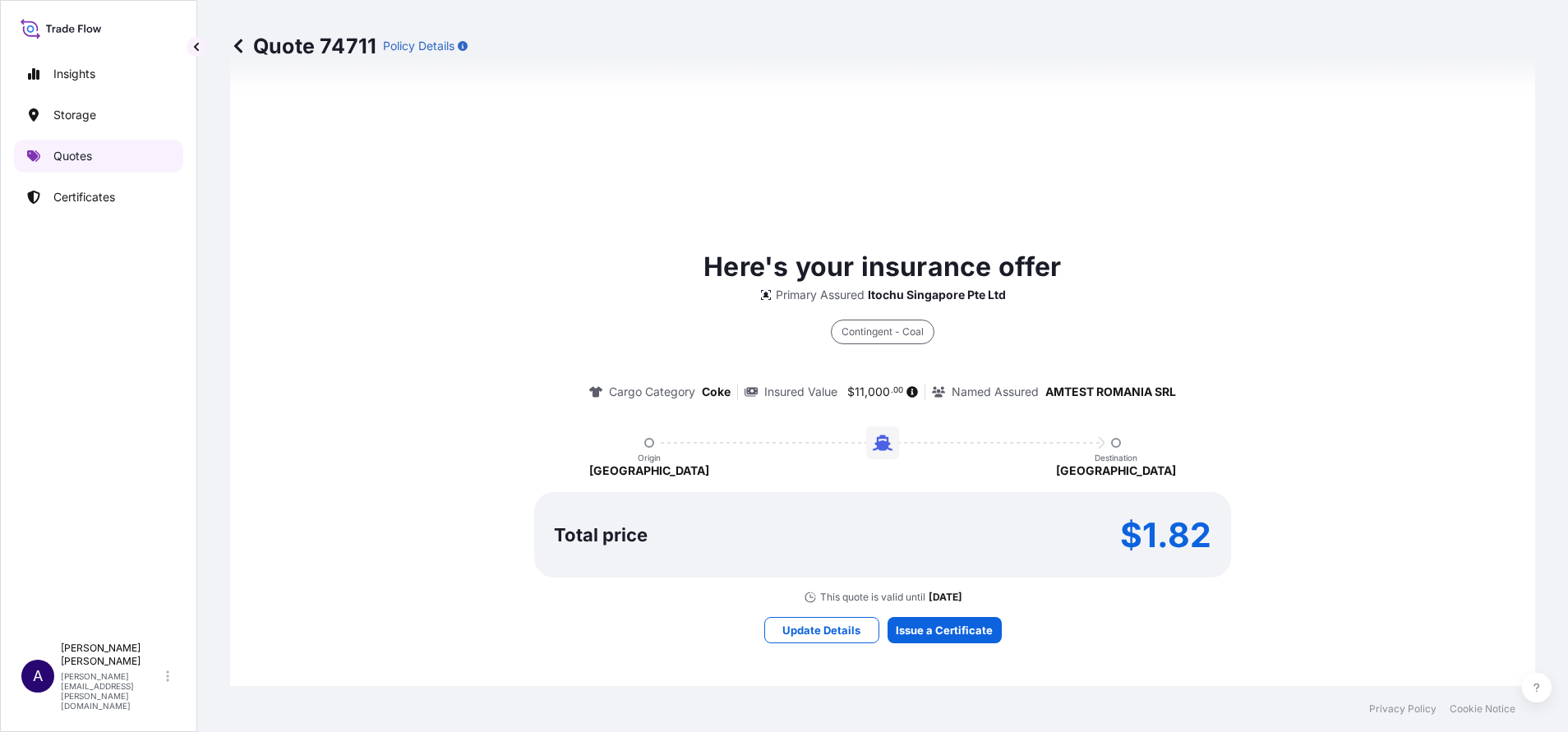
select select "Sea"
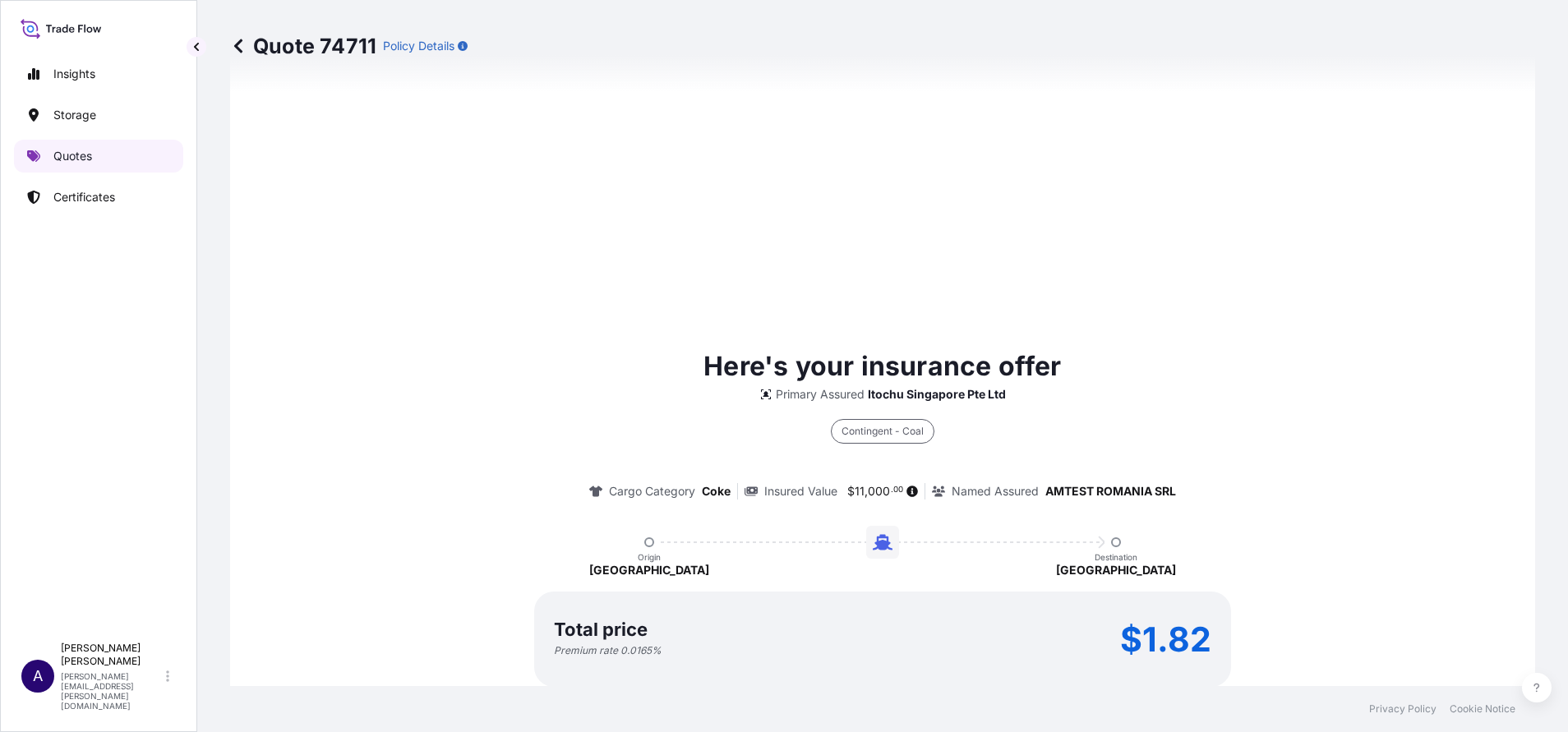
scroll to position [626, 0]
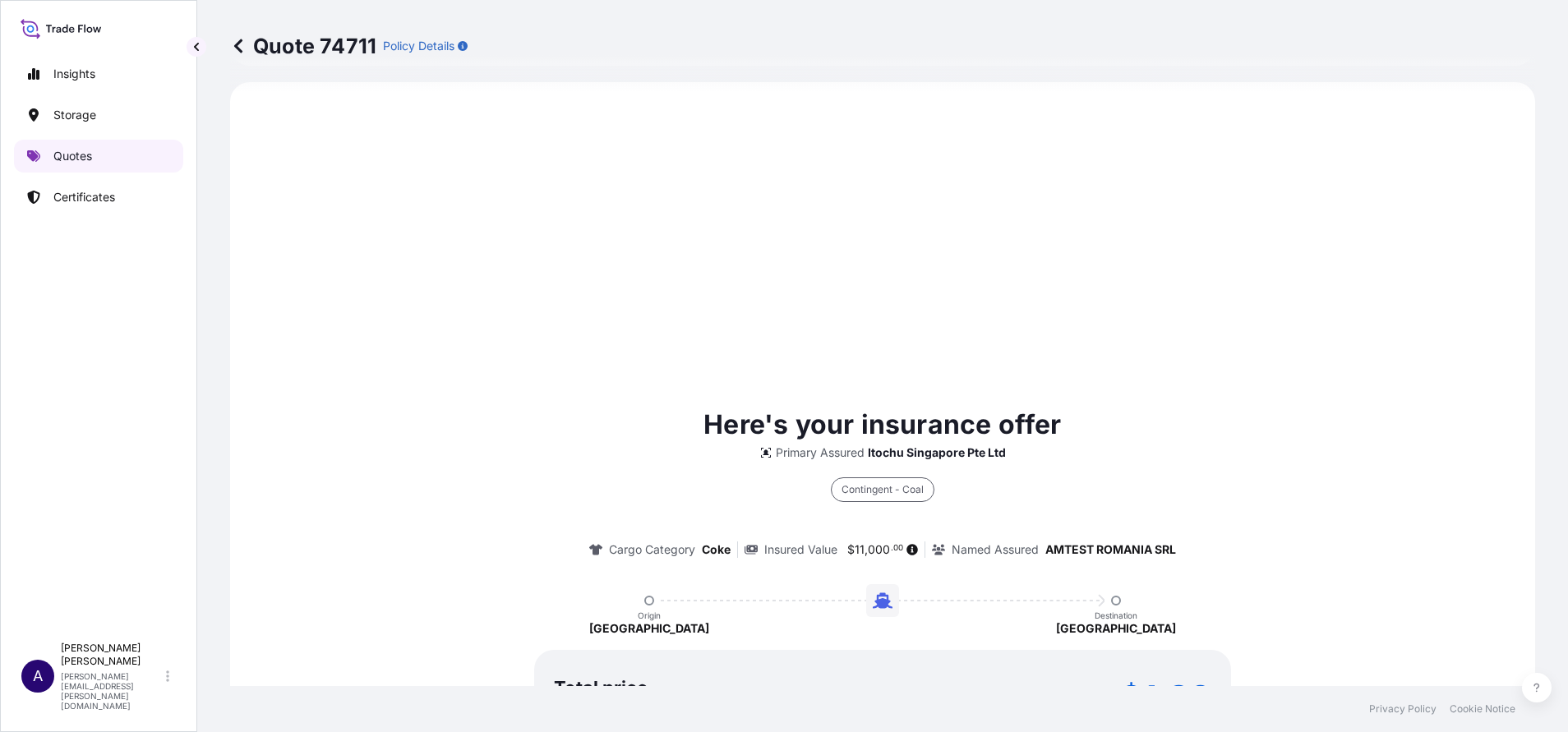
click at [89, 157] on p "Quotes" at bounding box center [72, 156] width 39 height 16
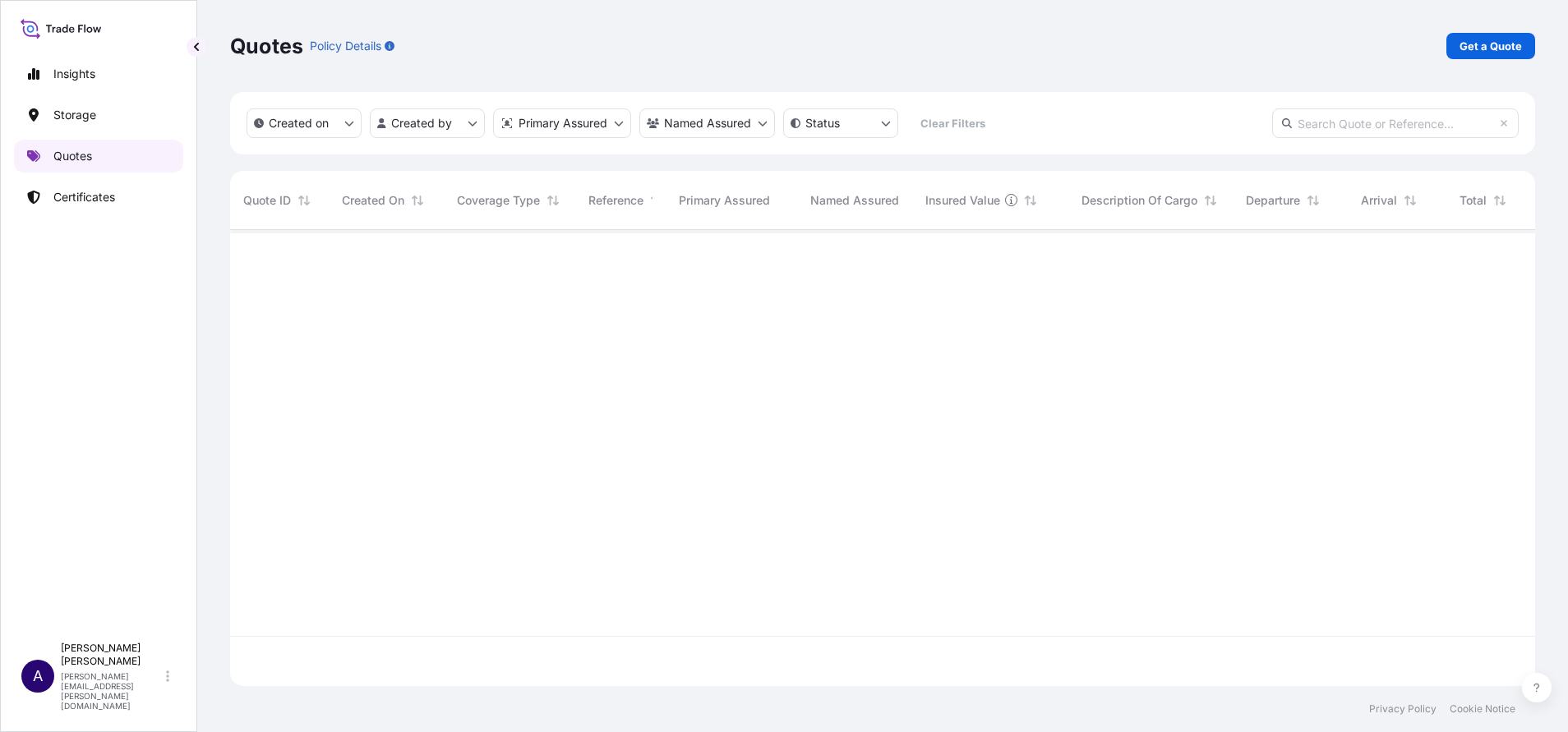
scroll to position [446, 1286]
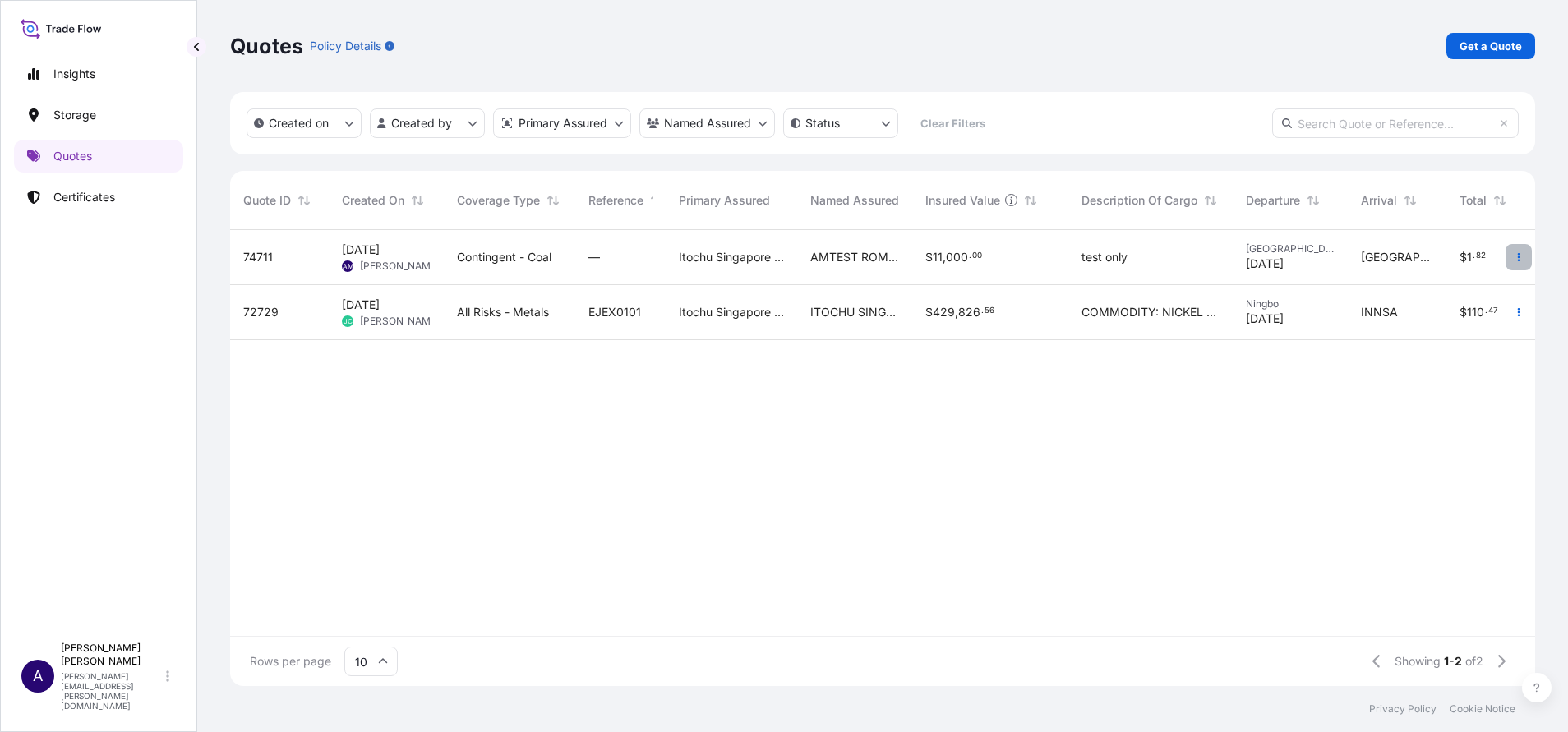
click at [1527, 254] on button "button" at bounding box center [1519, 257] width 26 height 26
click at [1507, 40] on p "Get a Quote" at bounding box center [1491, 46] width 62 height 16
select select "Sea"
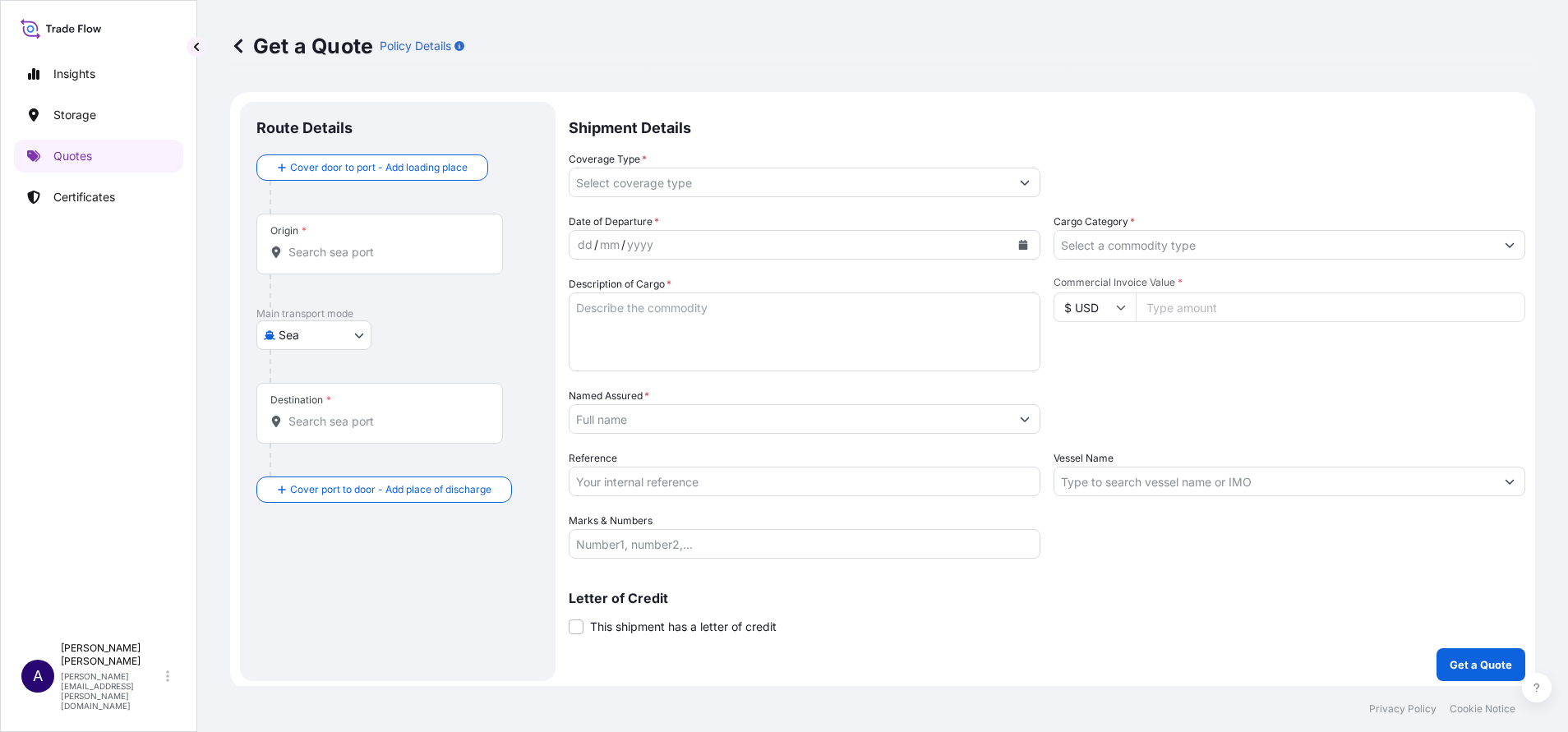
scroll to position [5, 0]
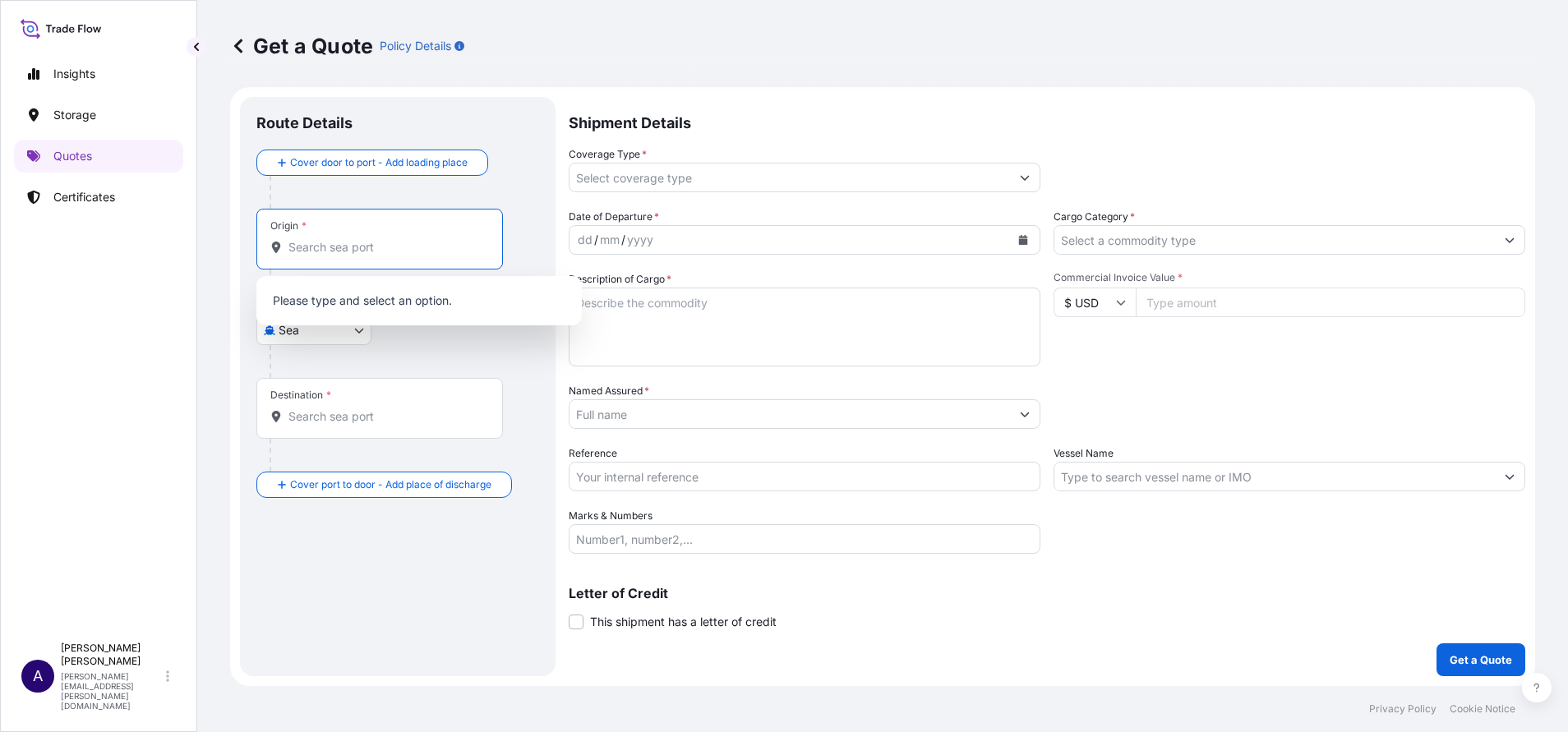
click at [422, 242] on input "Origin *" at bounding box center [386, 247] width 194 height 16
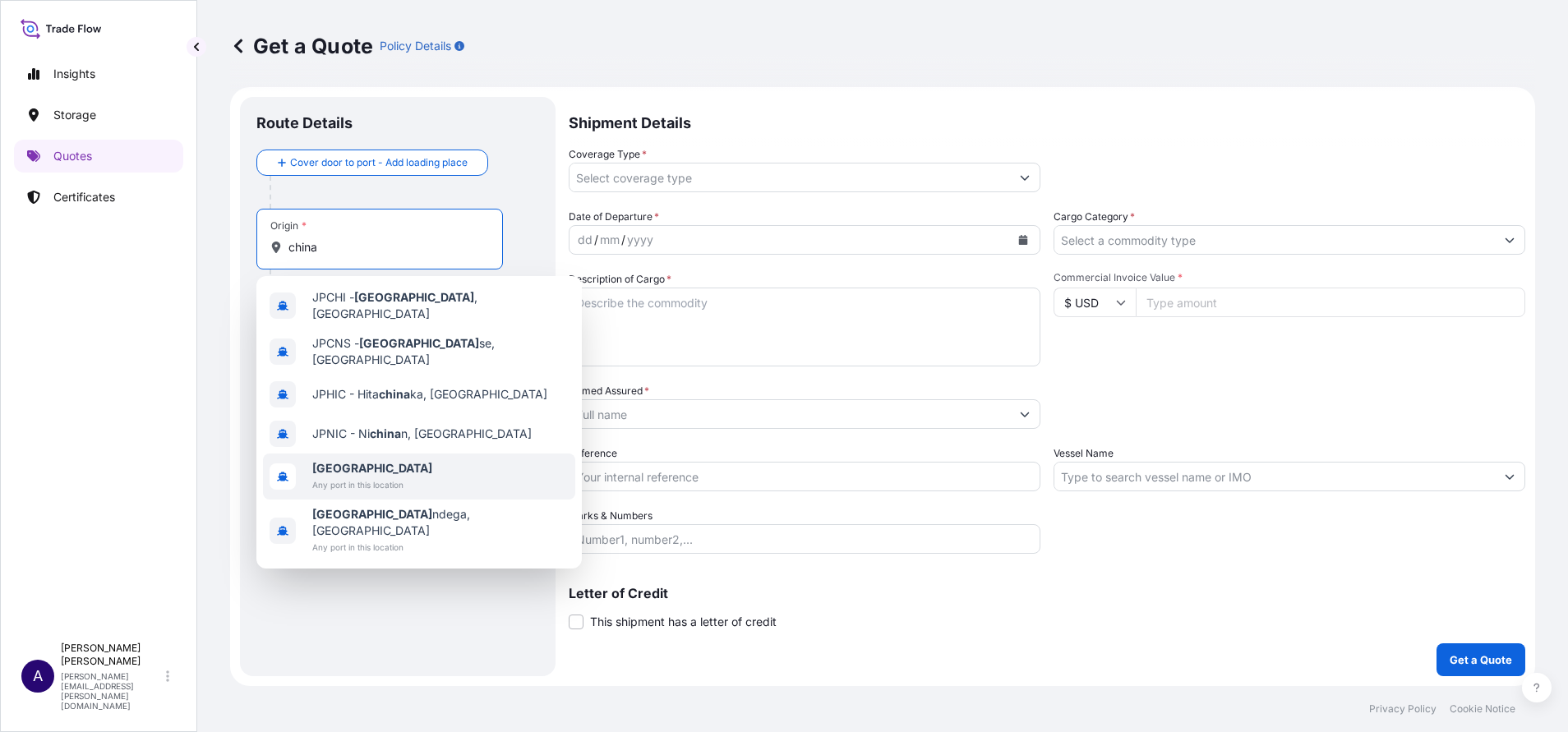
click at [326, 477] on span "Any port in this location" at bounding box center [372, 485] width 120 height 16
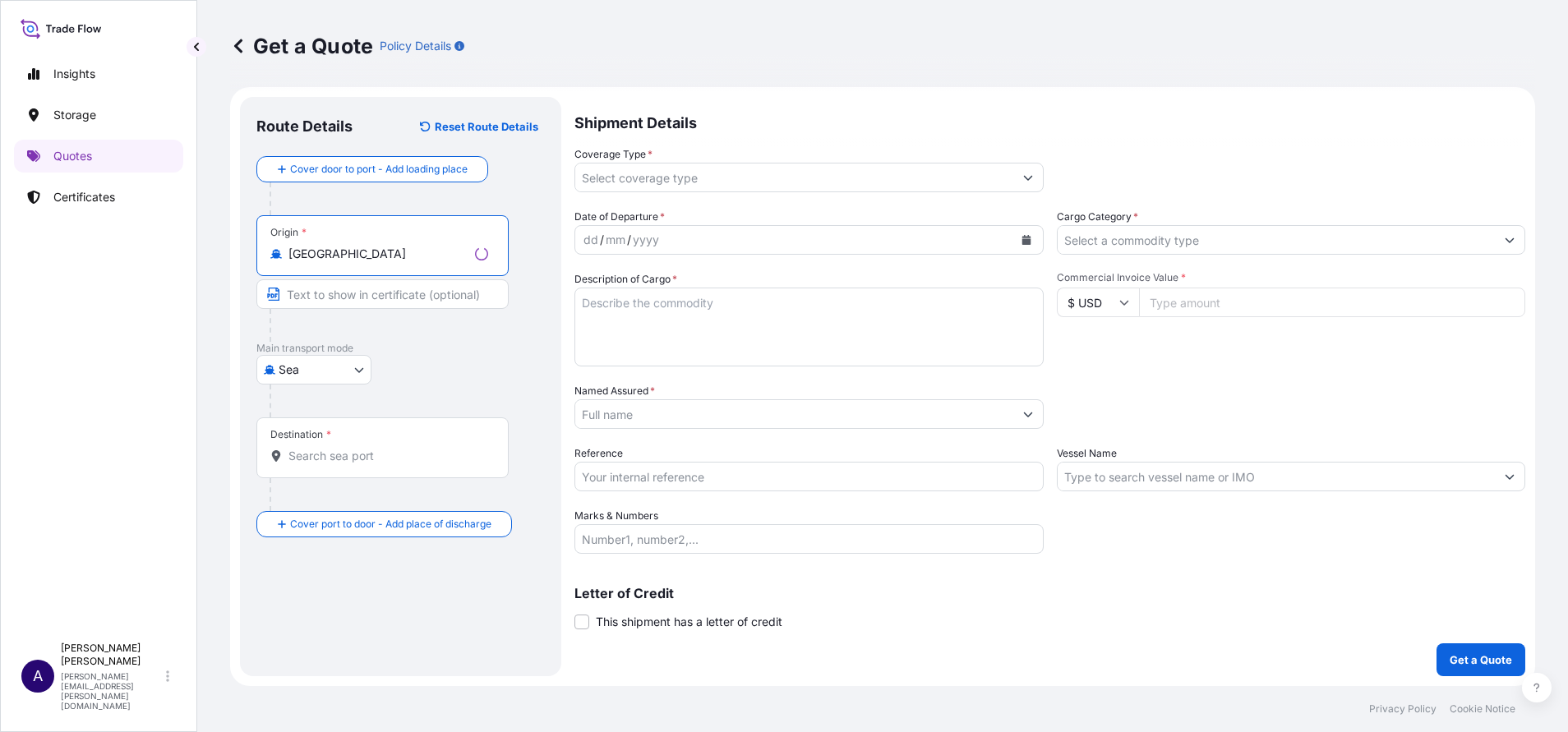
type input "[GEOGRAPHIC_DATA]"
click at [327, 440] on span "*" at bounding box center [328, 434] width 5 height 13
click at [327, 448] on input "Destination *" at bounding box center [389, 456] width 200 height 16
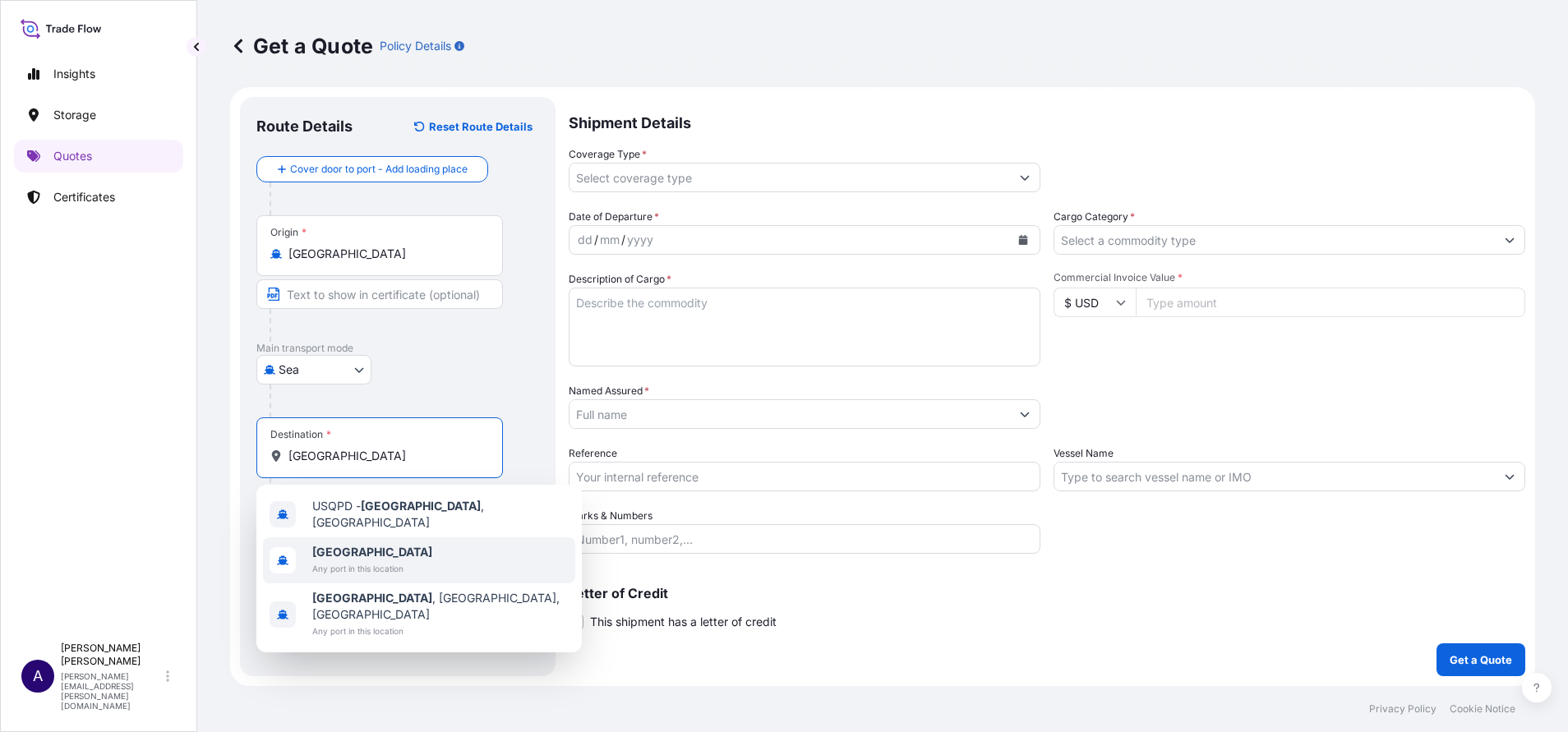
click at [350, 561] on span "Any port in this location" at bounding box center [372, 569] width 120 height 16
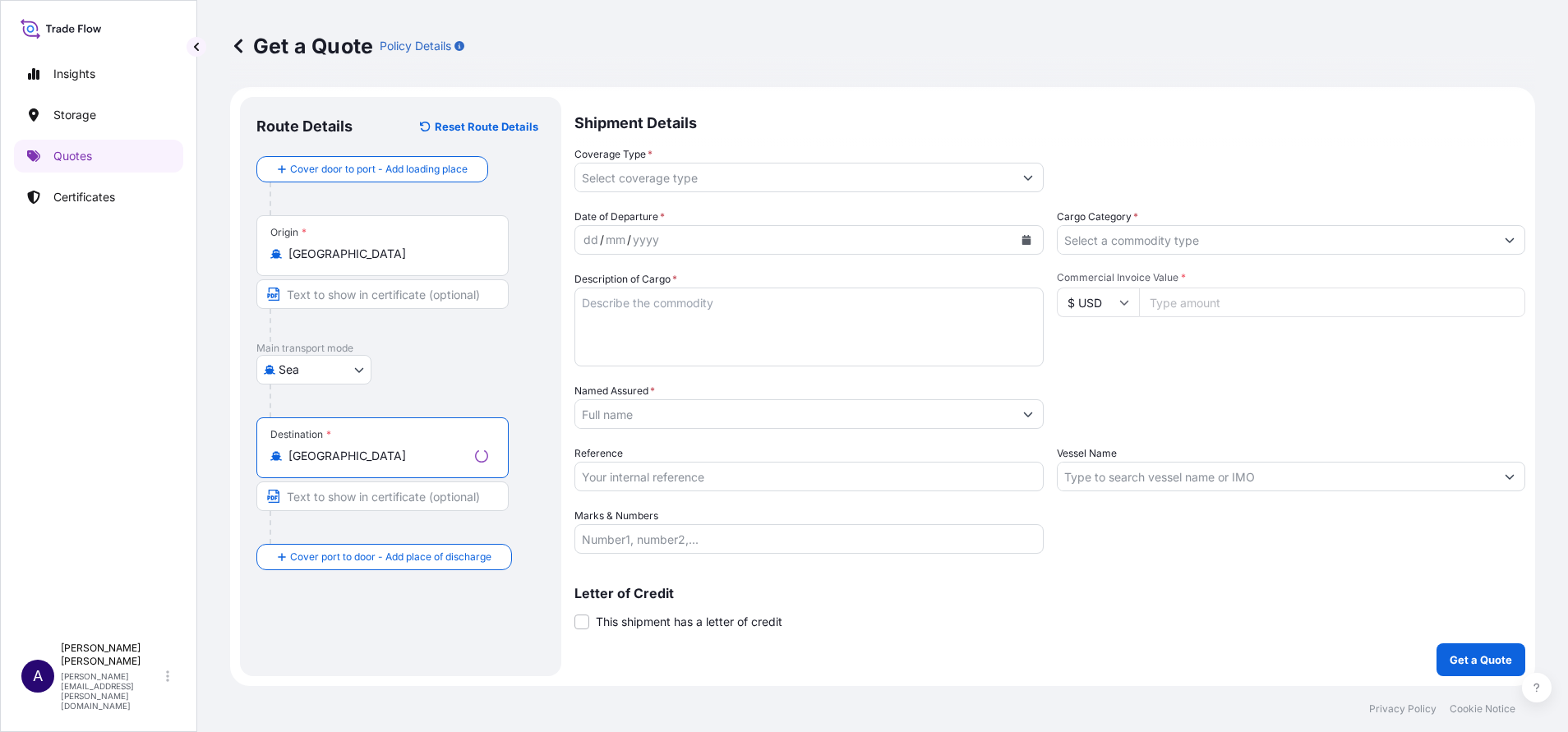
type input "[GEOGRAPHIC_DATA]"
click at [961, 181] on input "Coverage Type *" at bounding box center [794, 178] width 438 height 30
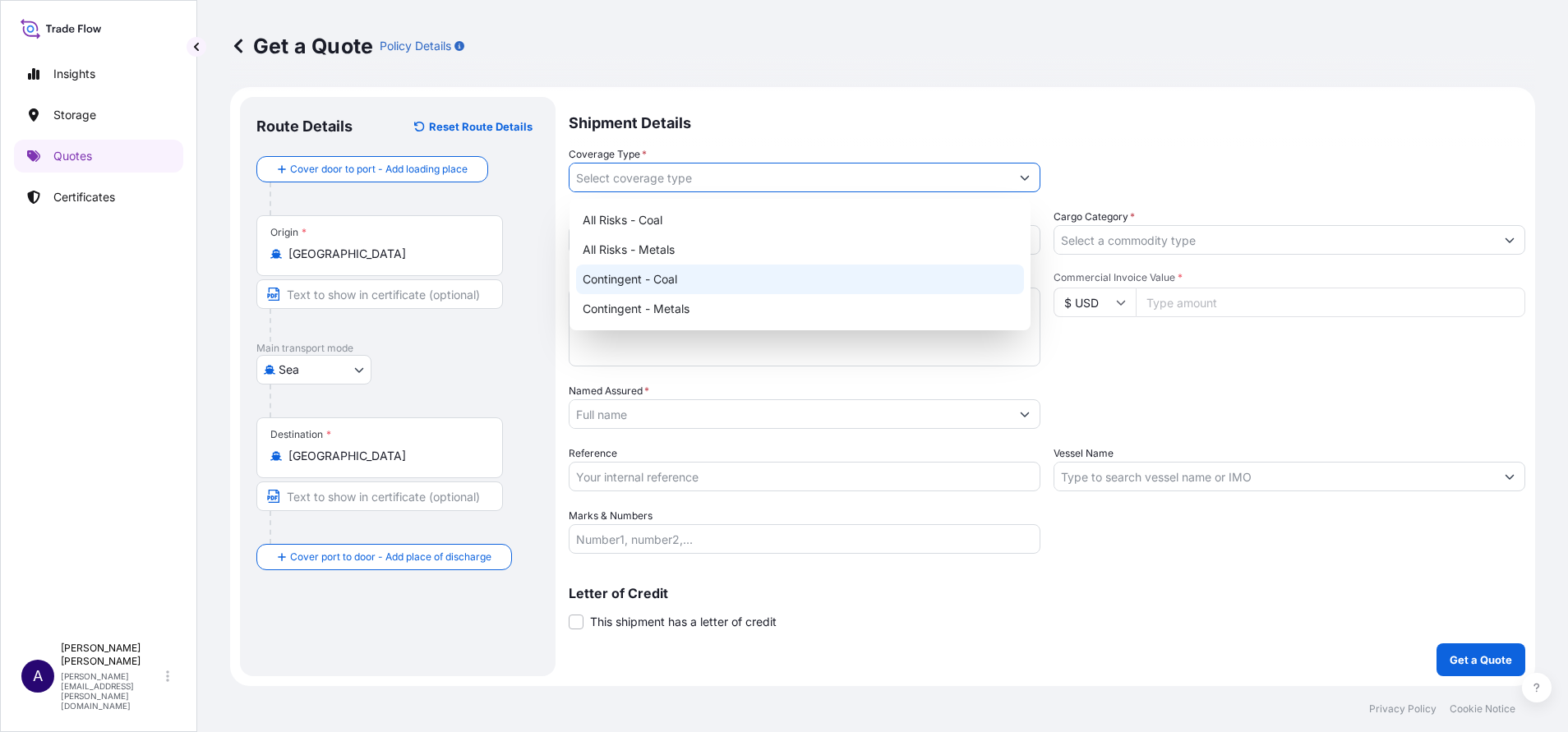
click at [729, 275] on div "Contingent - Coal" at bounding box center [800, 280] width 448 height 30
type input "Contingent - Coal"
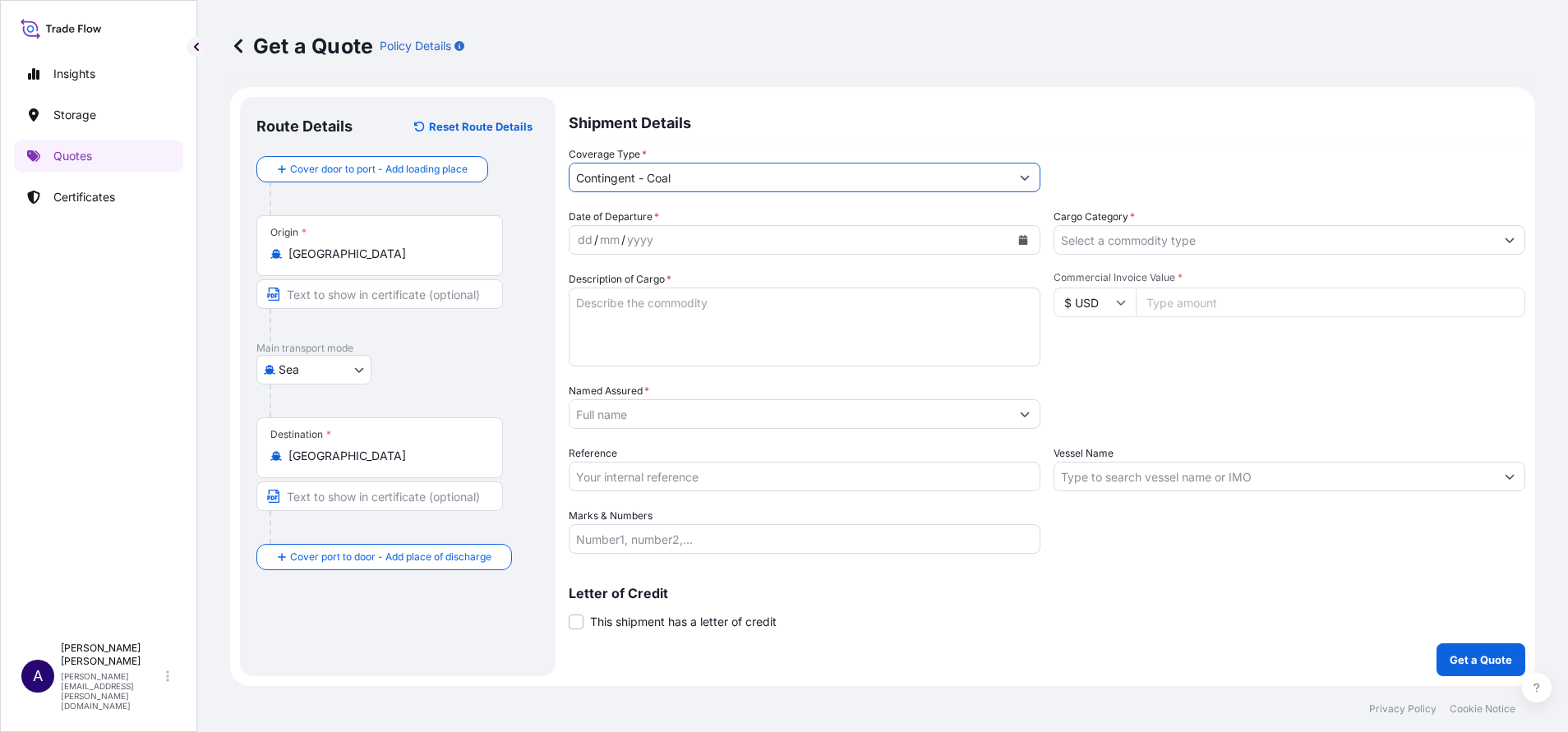
click at [682, 237] on div "dd / mm / yyyy" at bounding box center [790, 240] width 441 height 30
click at [1010, 234] on button "Calendar" at bounding box center [1023, 240] width 26 height 26
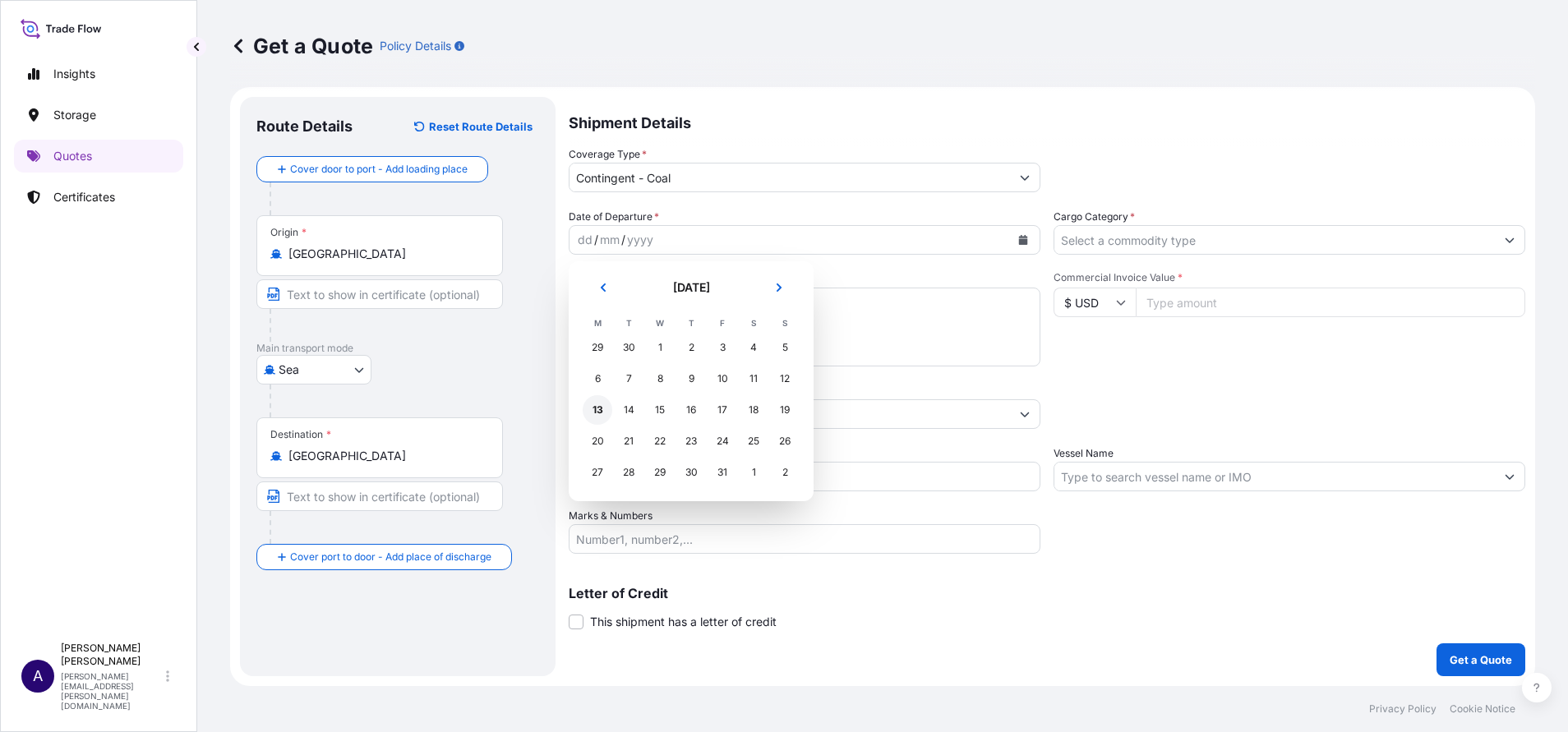
click at [598, 409] on div "13" at bounding box center [598, 410] width 30 height 30
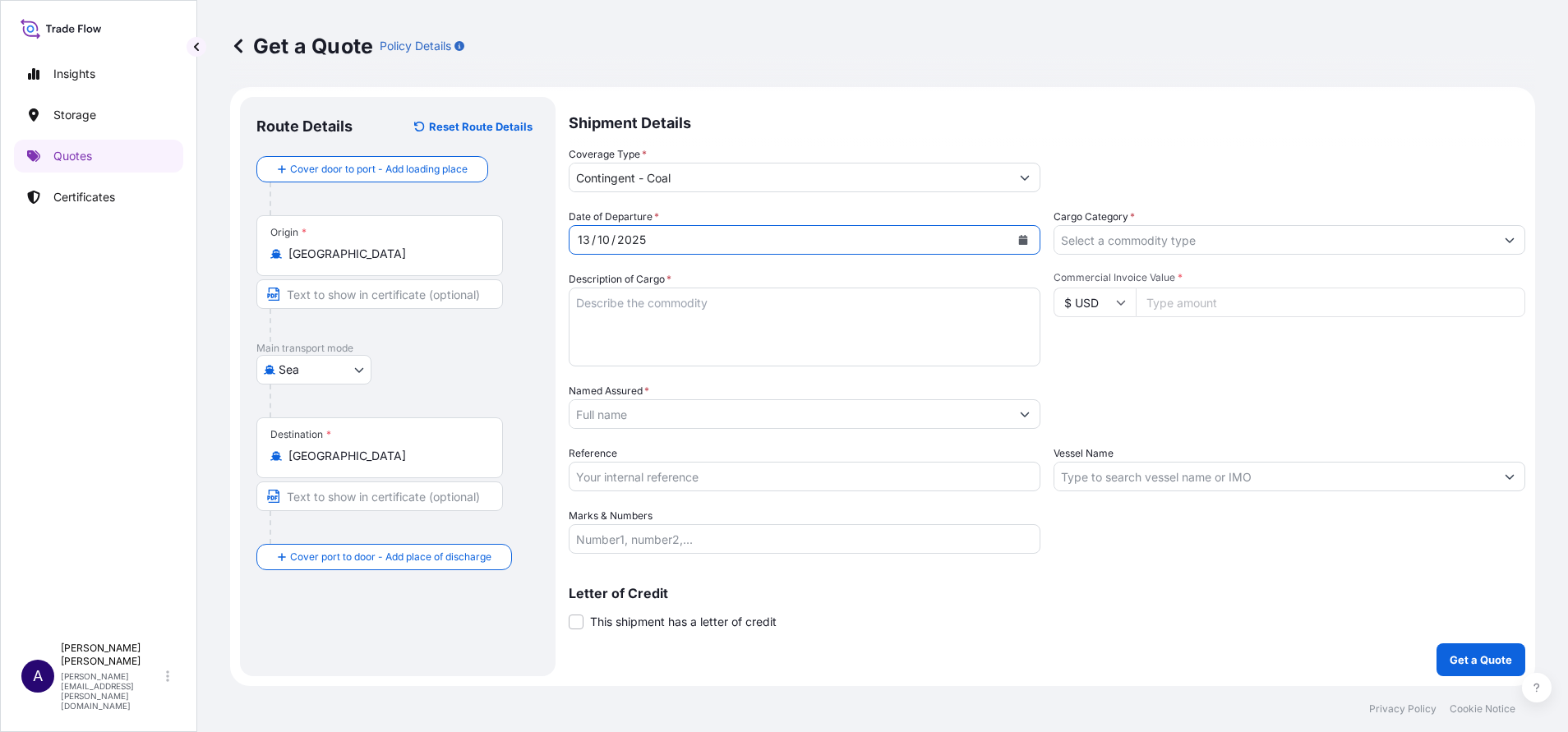
click at [1111, 245] on input "Cargo Category *" at bounding box center [1275, 240] width 441 height 30
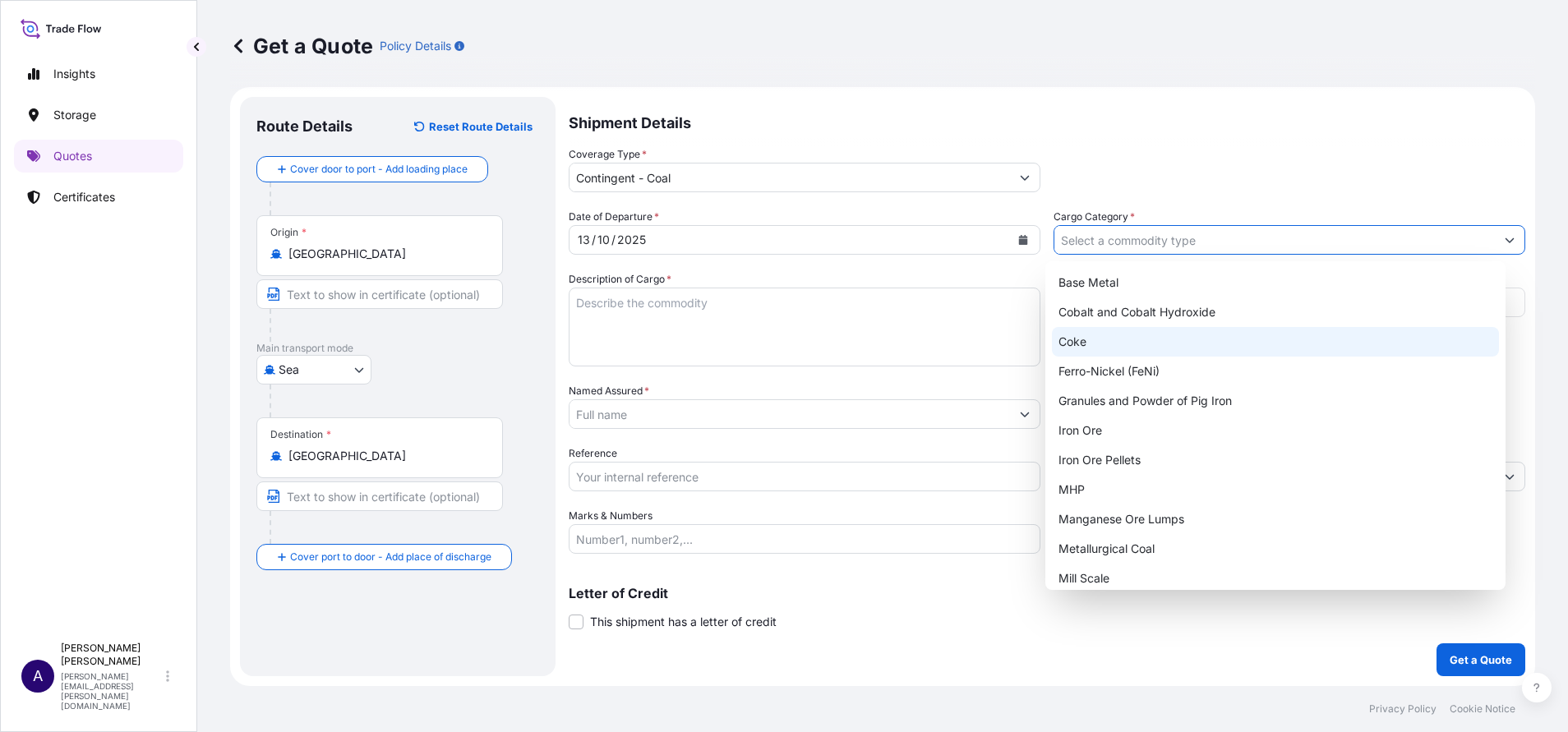
click at [1079, 339] on div "Coke" at bounding box center [1276, 342] width 448 height 30
type input "Coke"
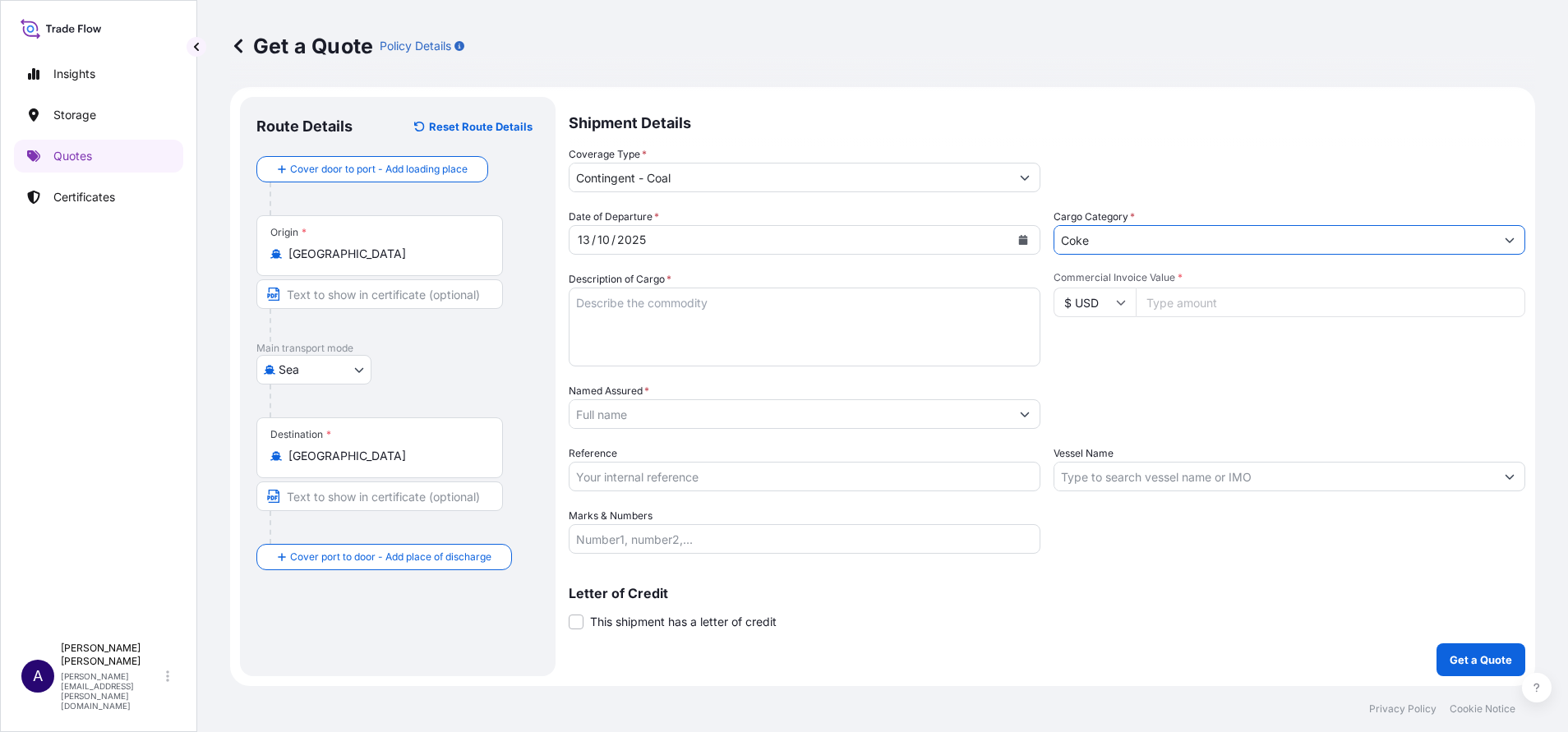
click at [927, 314] on textarea "Description of Cargo *" at bounding box center [805, 327] width 472 height 79
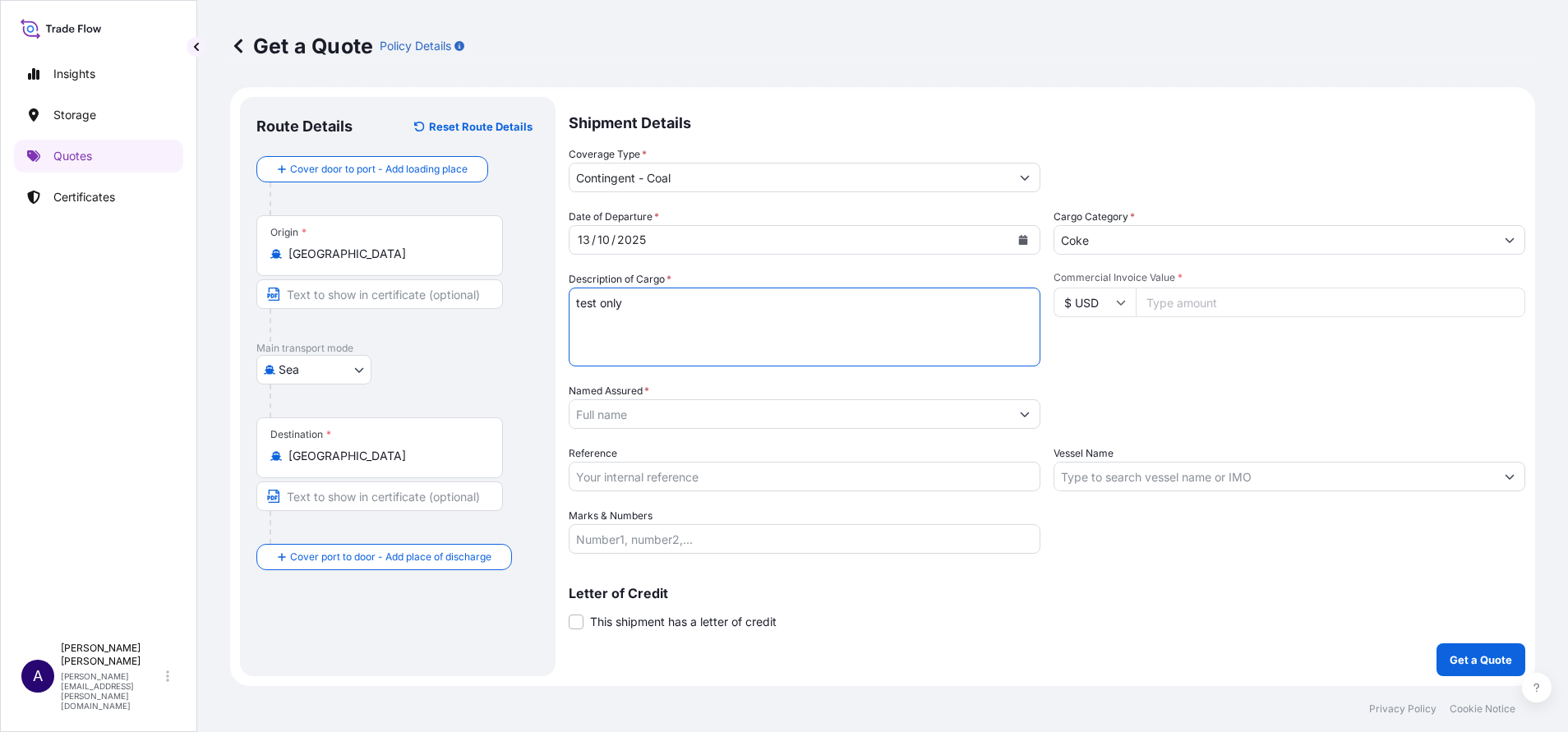
type textarea "test only"
click at [1203, 310] on input "Commercial Invoice Value *" at bounding box center [1331, 303] width 390 height 30
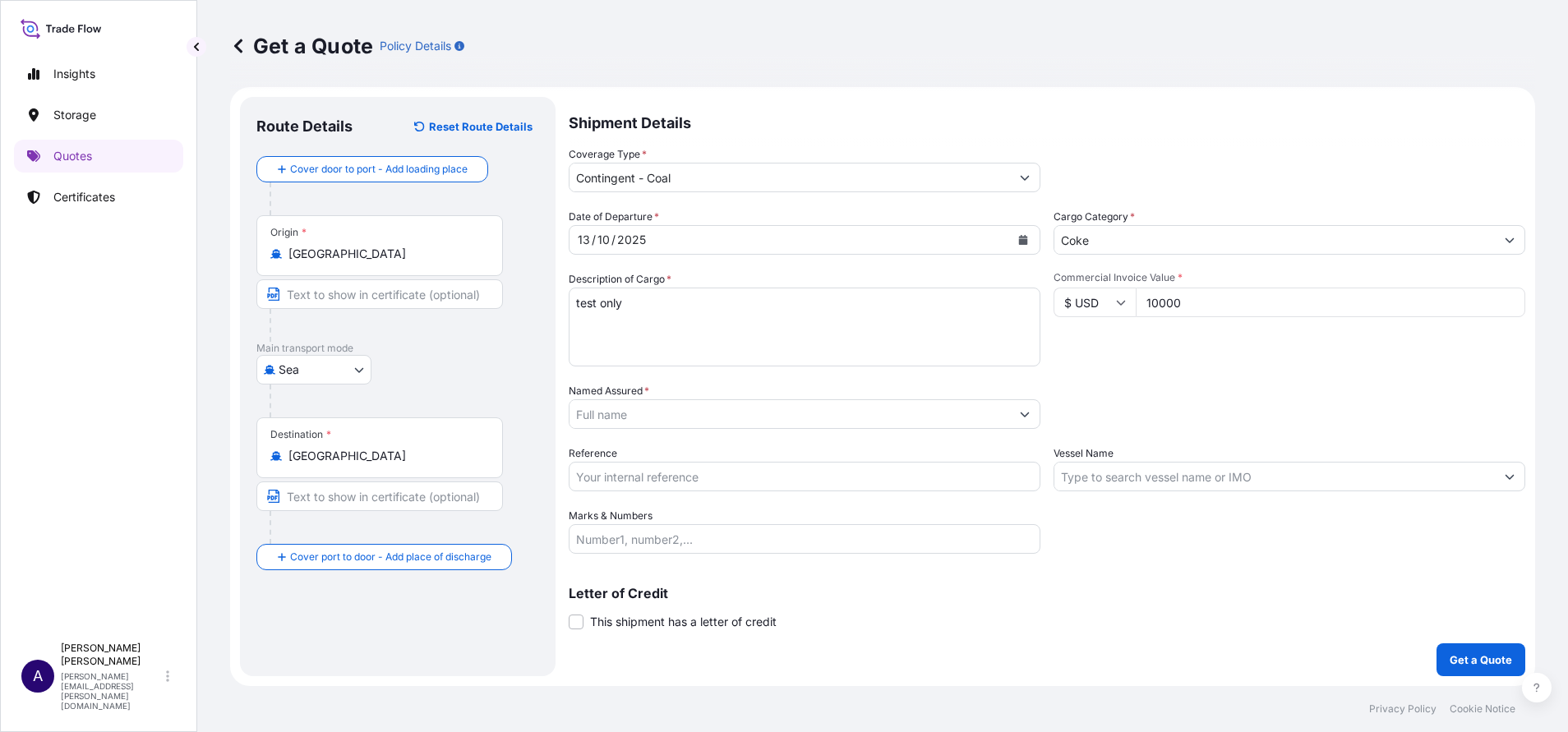
type input "10000"
click at [946, 413] on input "Named Assured *" at bounding box center [790, 415] width 441 height 30
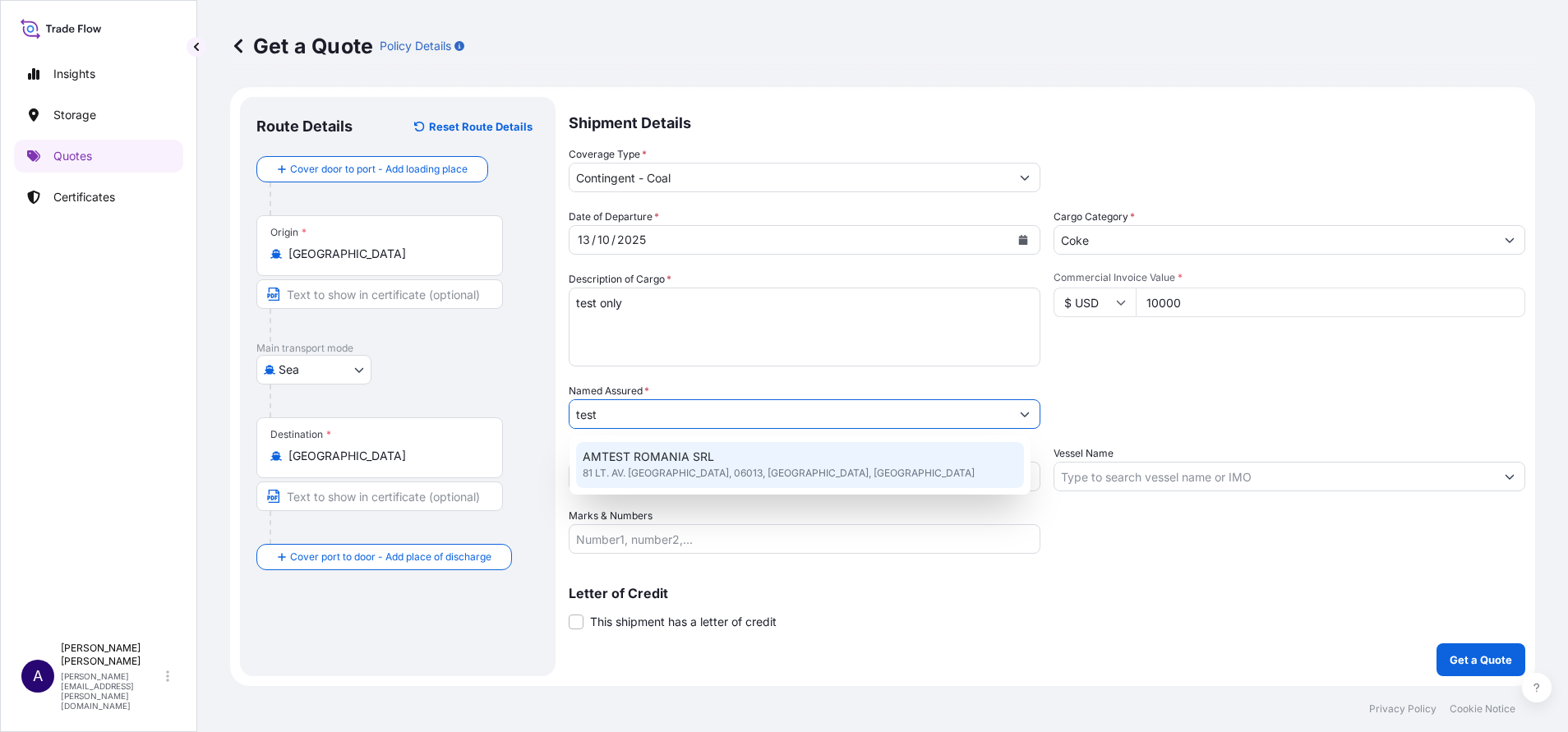
click at [741, 462] on div "AMTEST ROMANIA SRL 81 LT. AV. [GEOGRAPHIC_DATA], 06013, [GEOGRAPHIC_DATA], [GEO…" at bounding box center [800, 465] width 448 height 46
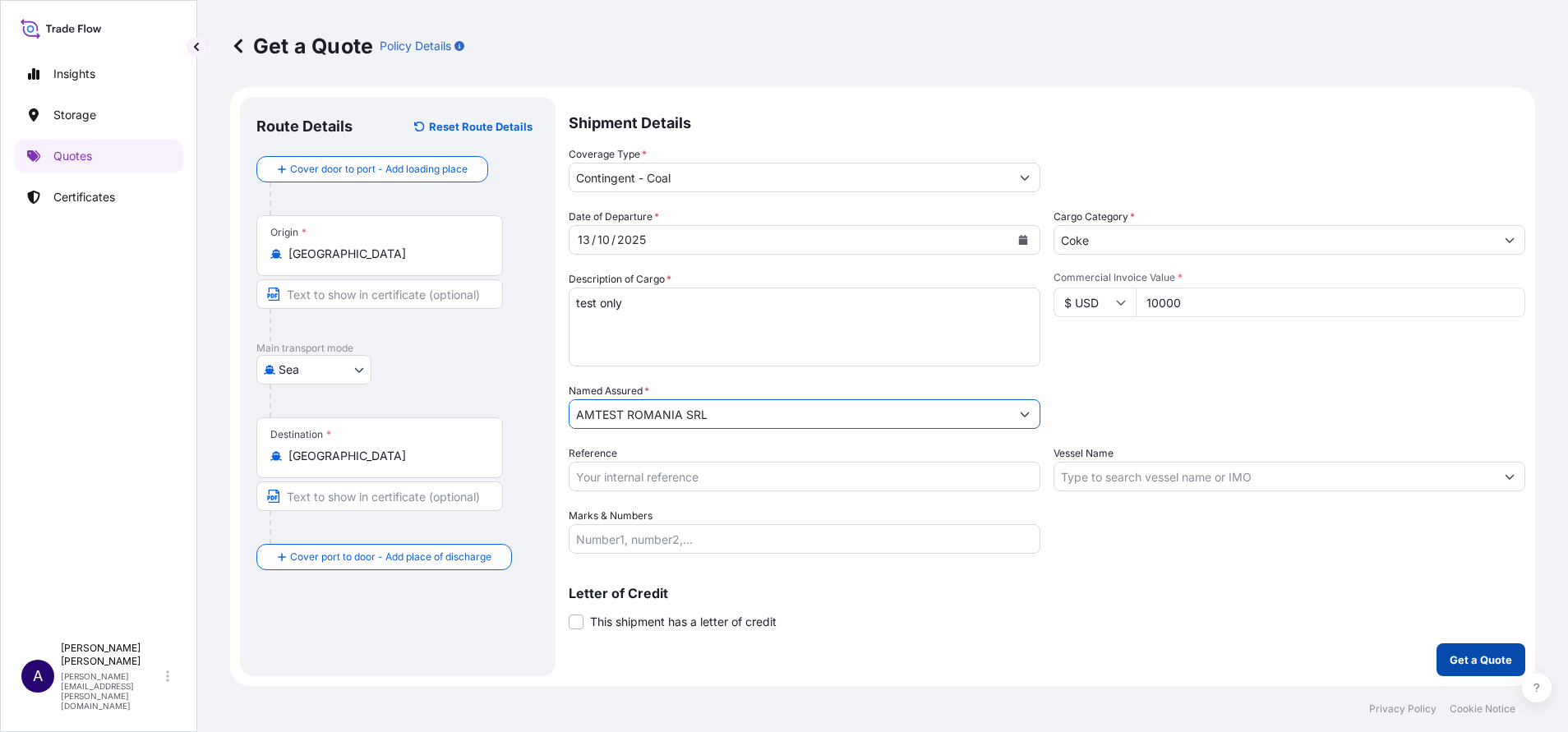
type input "AMTEST ROMANIA SRL"
click at [1450, 659] on p "Get a Quote" at bounding box center [1481, 660] width 62 height 16
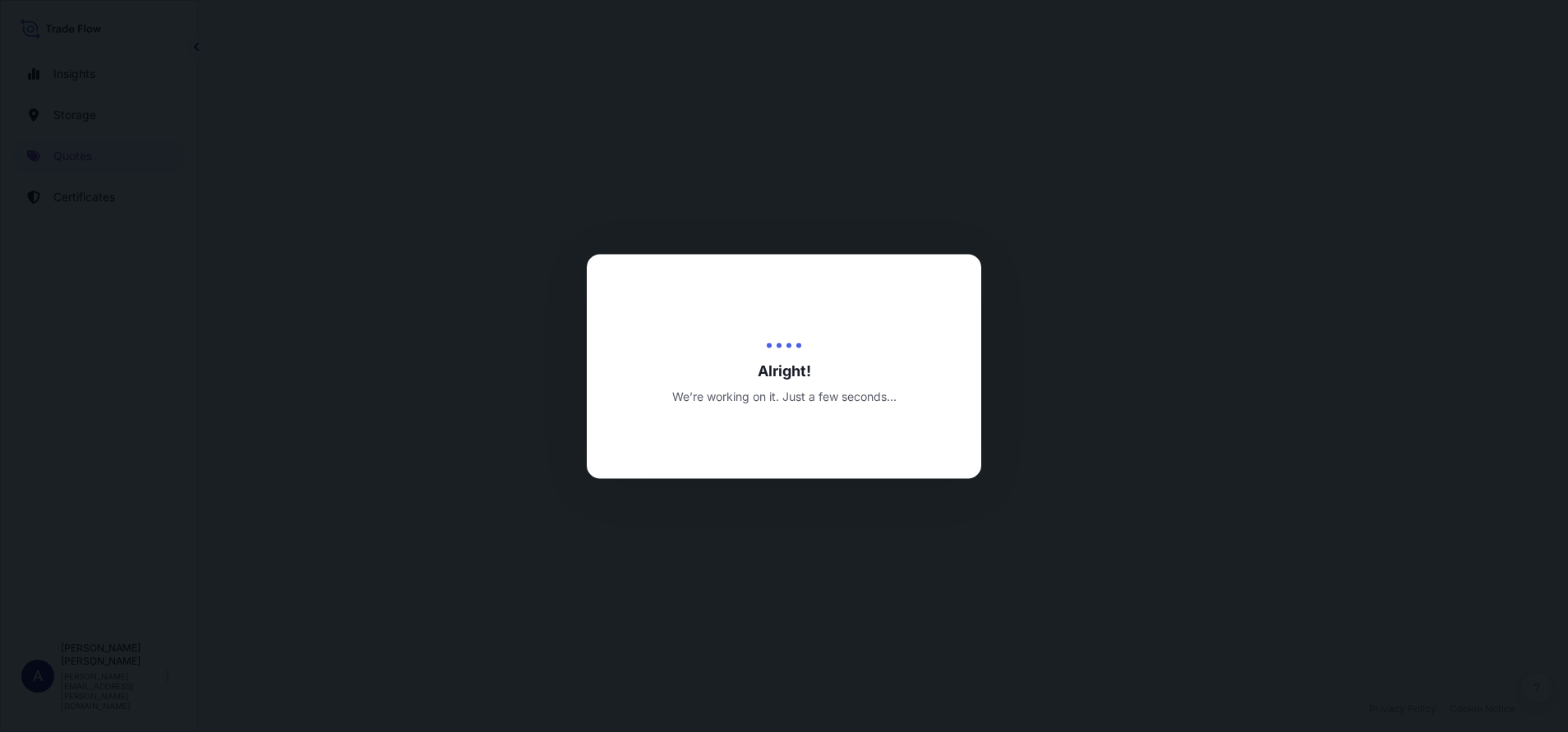
select select "Sea"
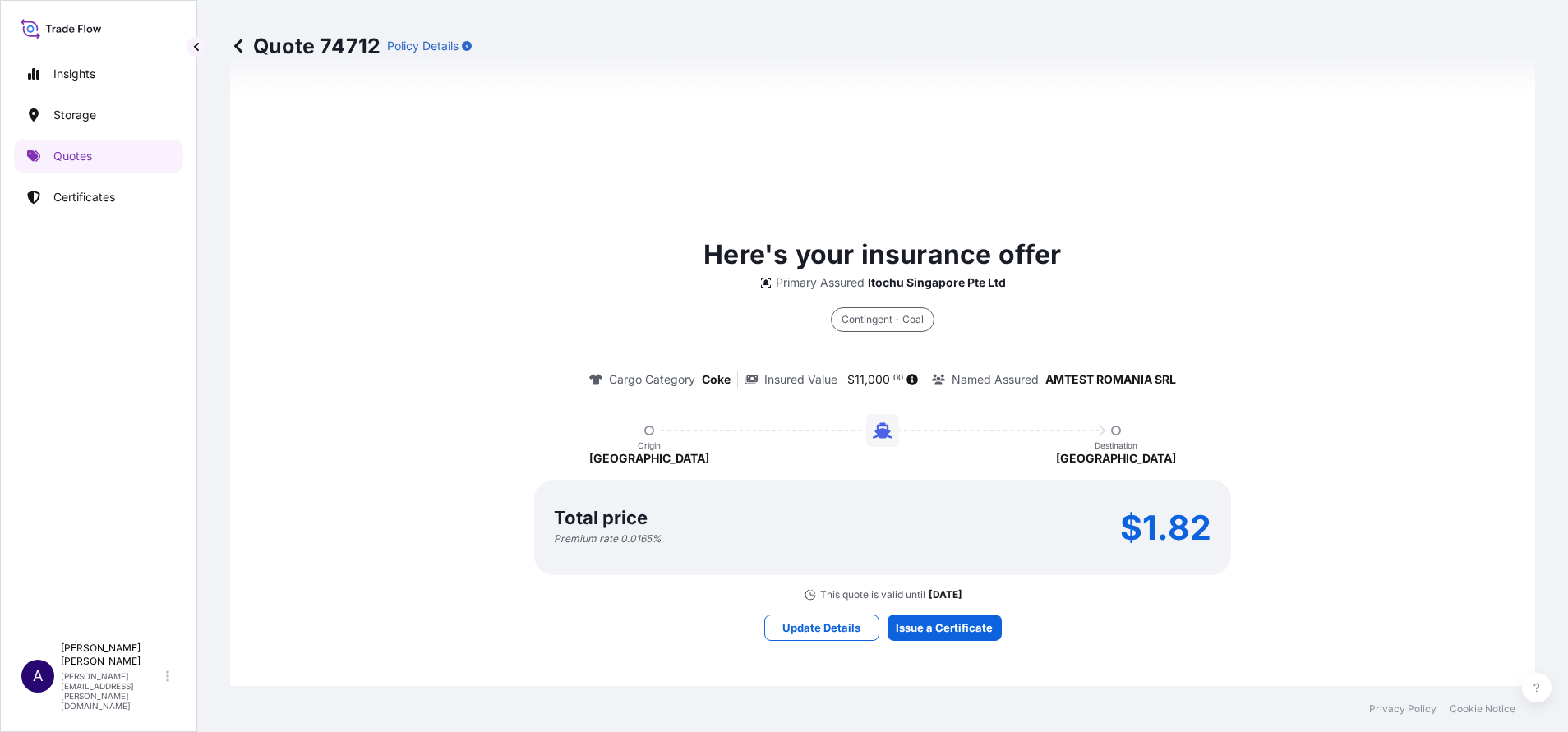
scroll to position [802, 0]
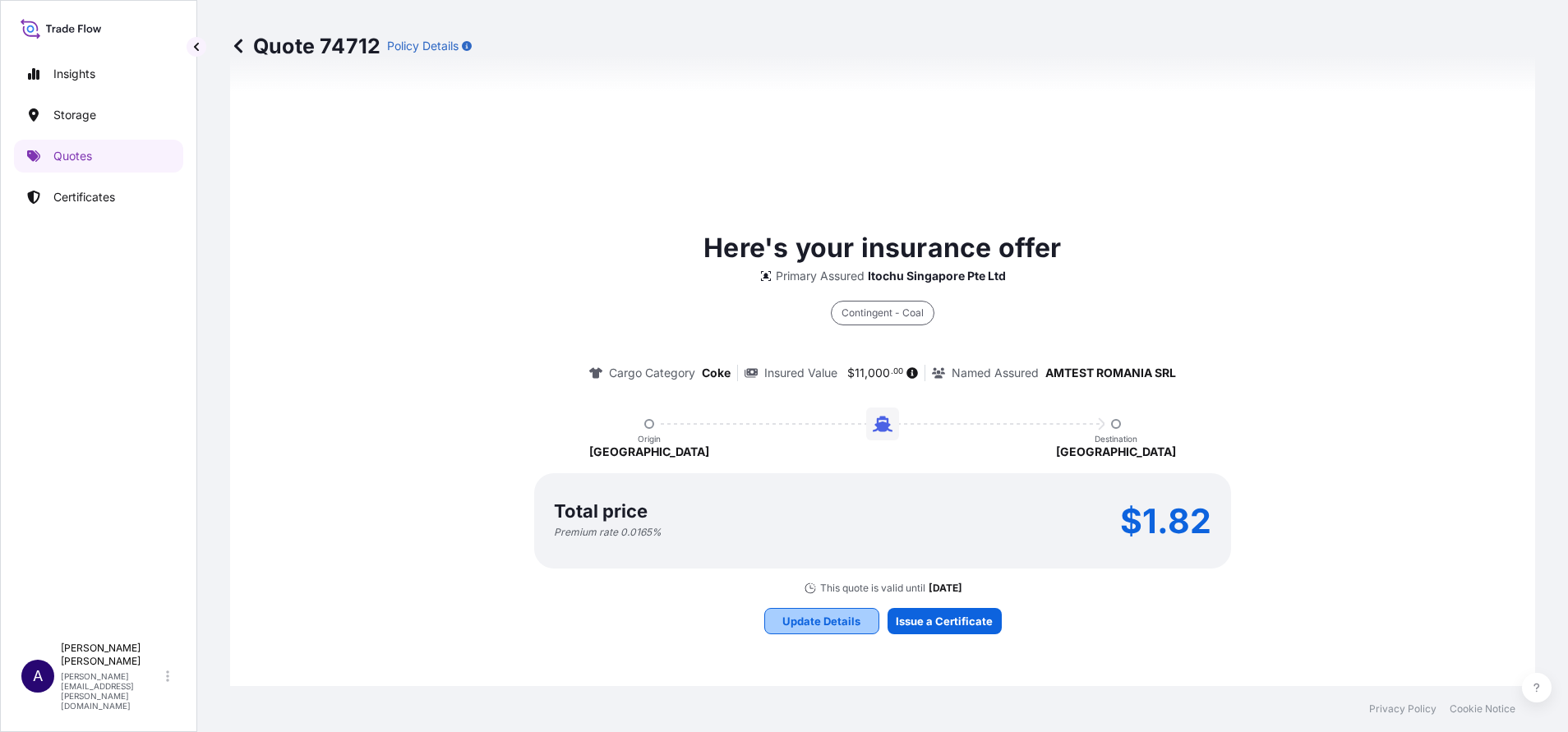
click at [805, 628] on p "Update Details" at bounding box center [822, 621] width 78 height 16
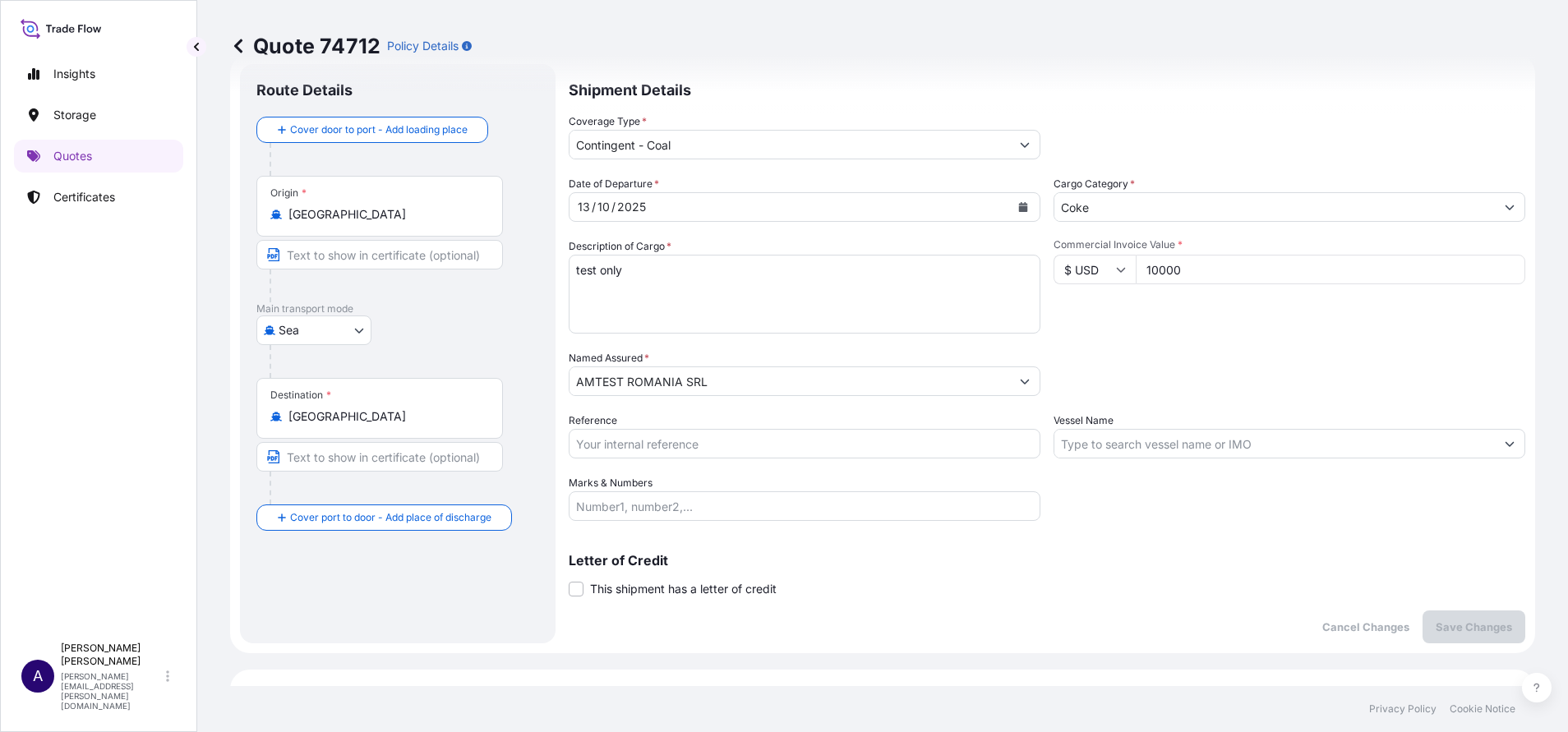
scroll to position [26, 0]
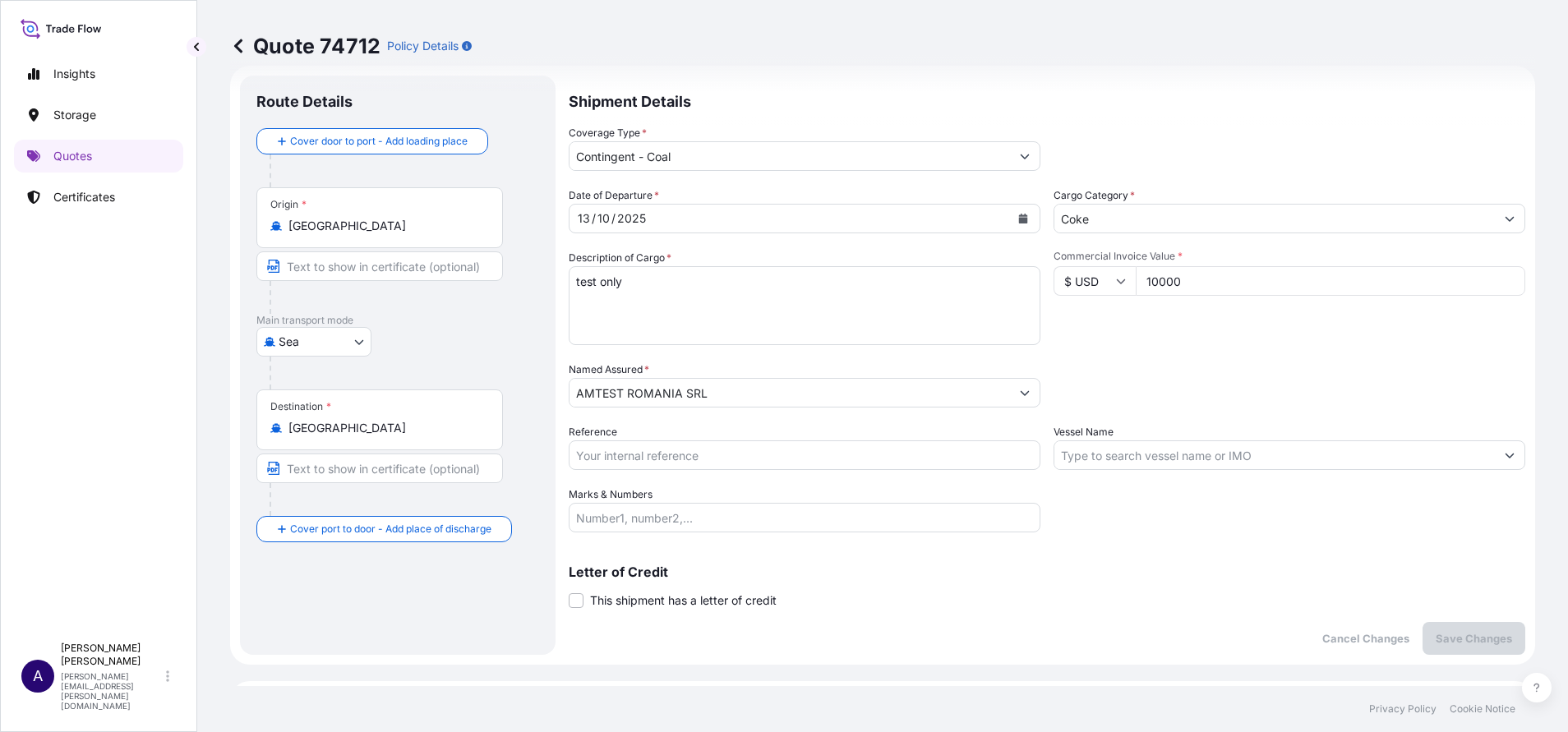
click at [1020, 141] on div "Coverage Type * Contingent - Coal" at bounding box center [805, 148] width 472 height 46
click at [1020, 155] on icon "Show suggestions" at bounding box center [1025, 156] width 10 height 10
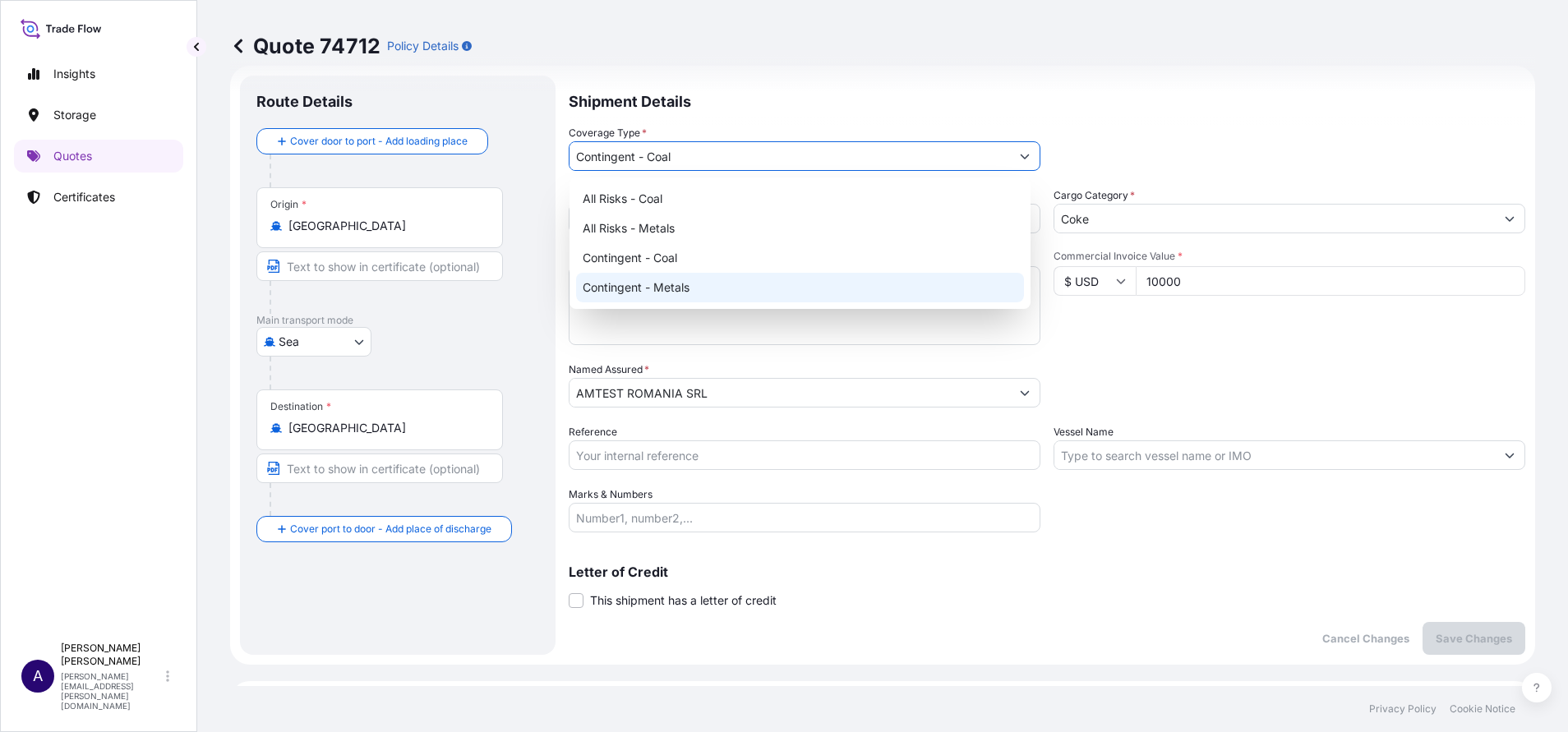
click at [678, 292] on div "Contingent - Metals" at bounding box center [800, 288] width 448 height 30
type input "Contingent - Metals"
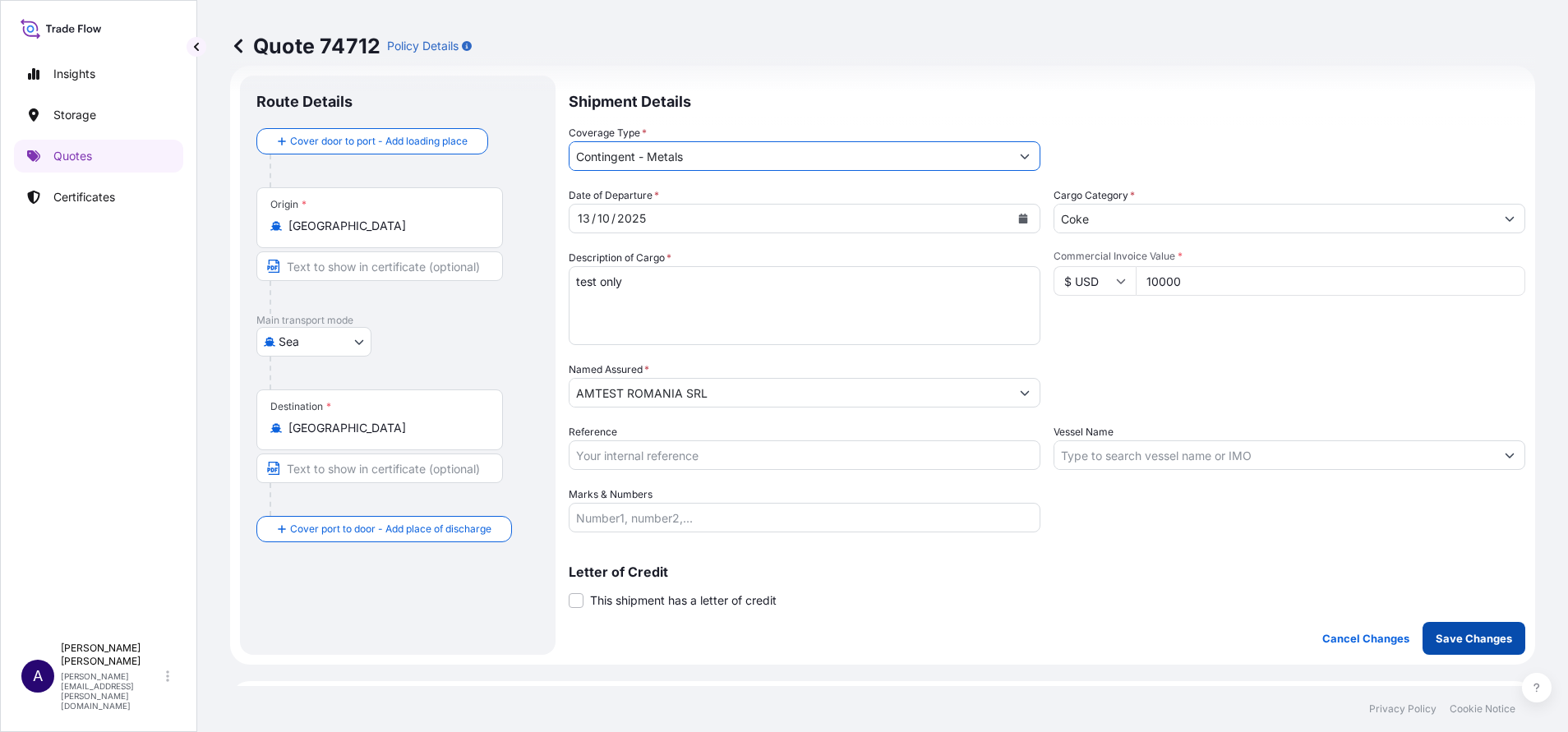
click at [1436, 631] on p "Save Changes" at bounding box center [1474, 639] width 76 height 16
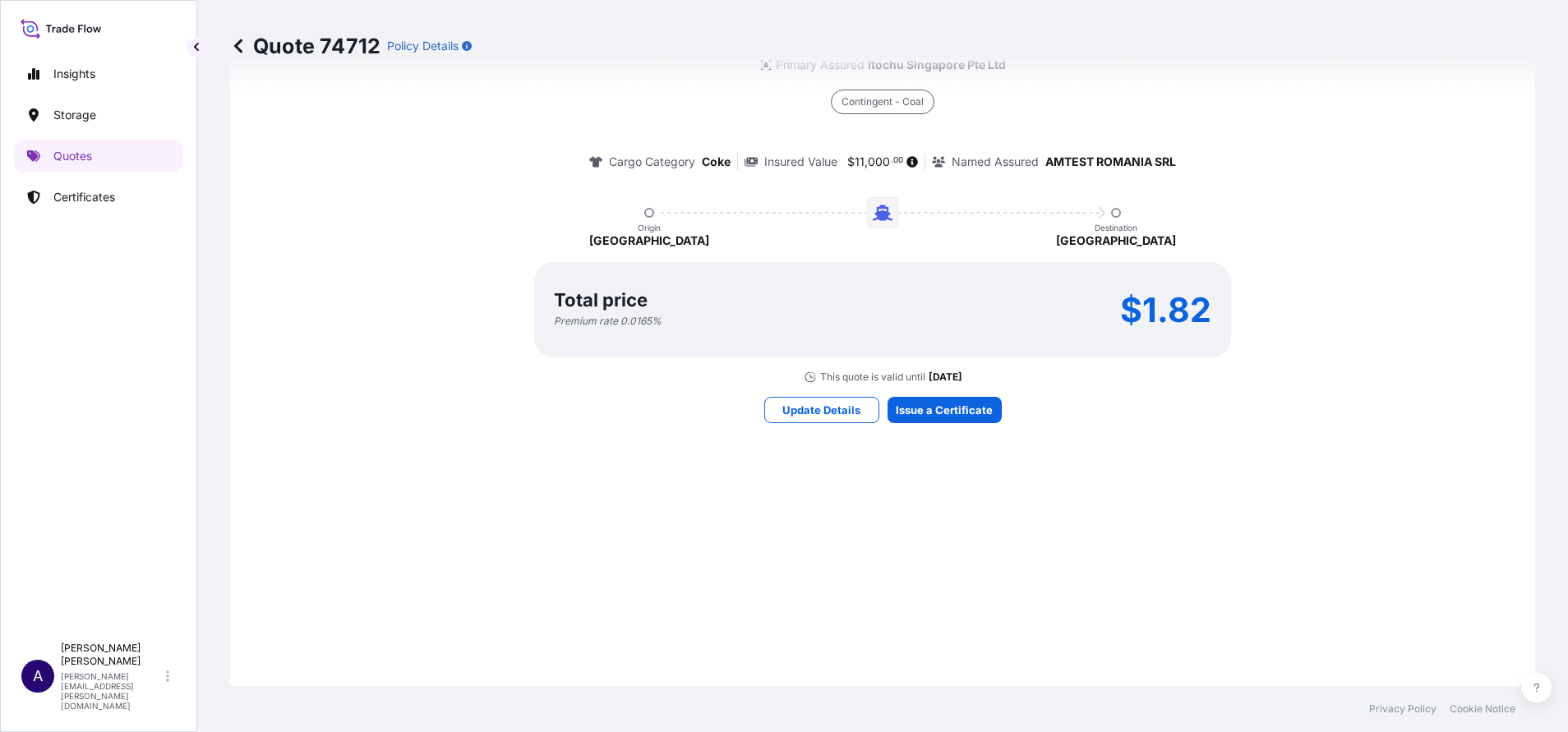
scroll to position [1016, 0]
select select "Sea"
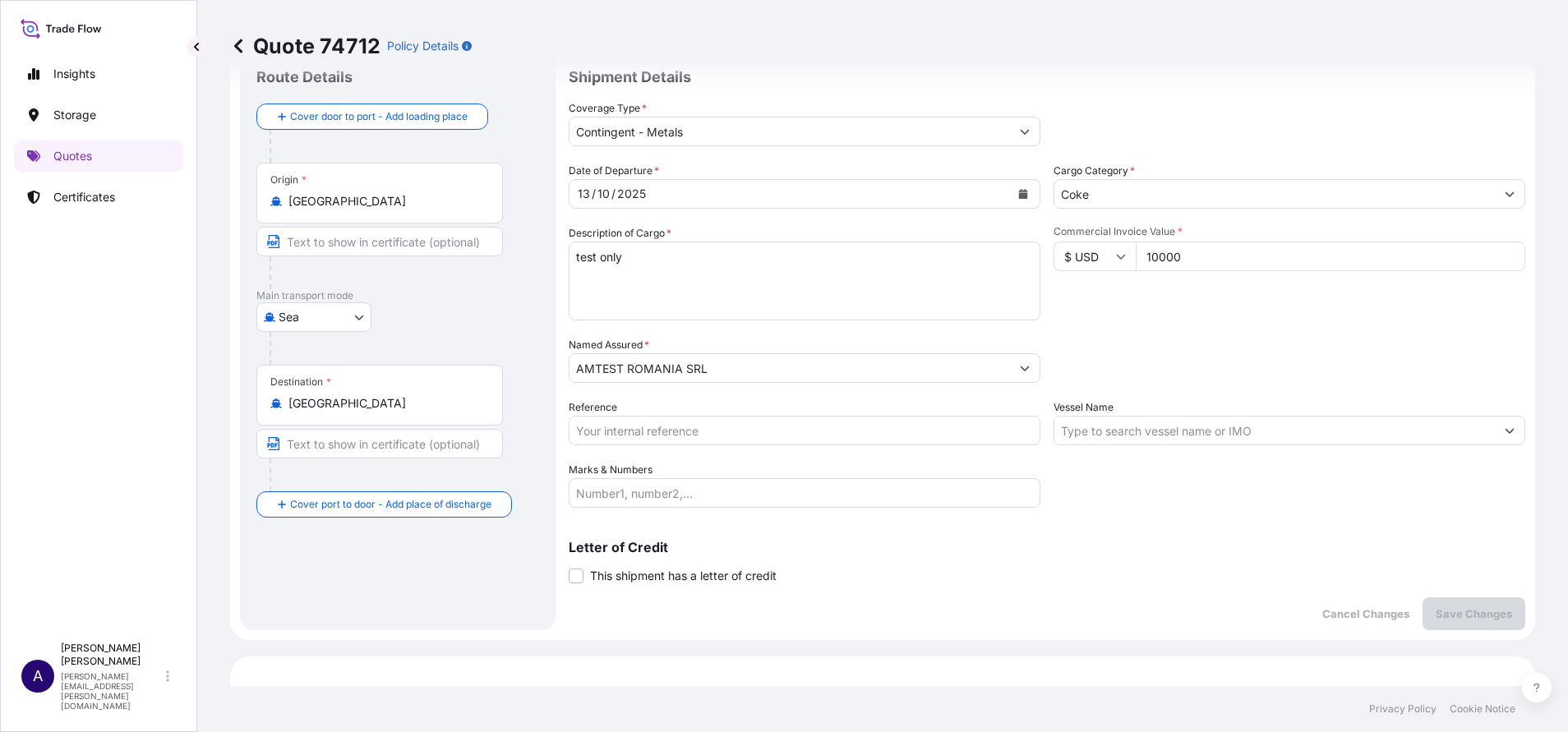
scroll to position [0, 0]
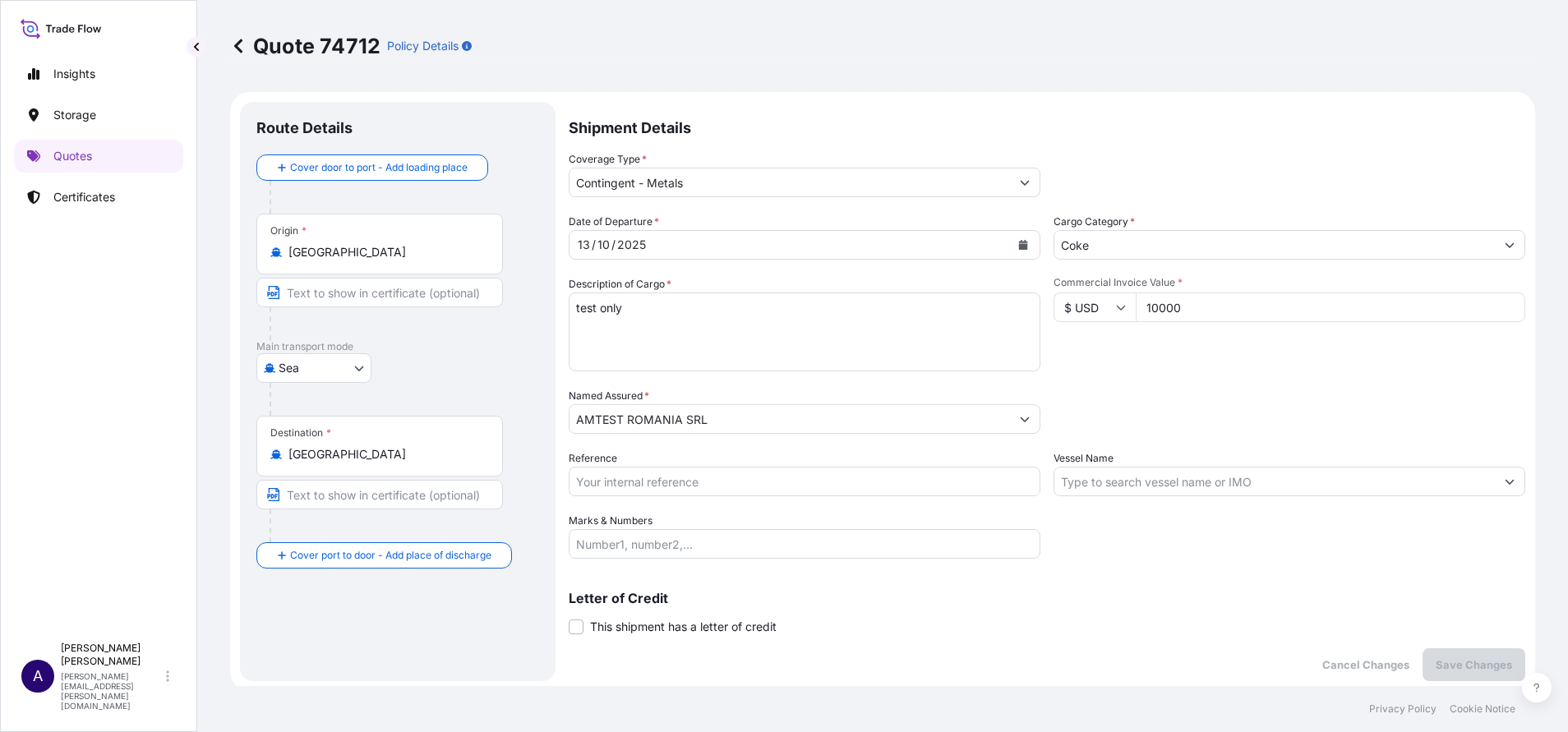
click at [1505, 240] on icon "Show suggestions" at bounding box center [1510, 245] width 10 height 10
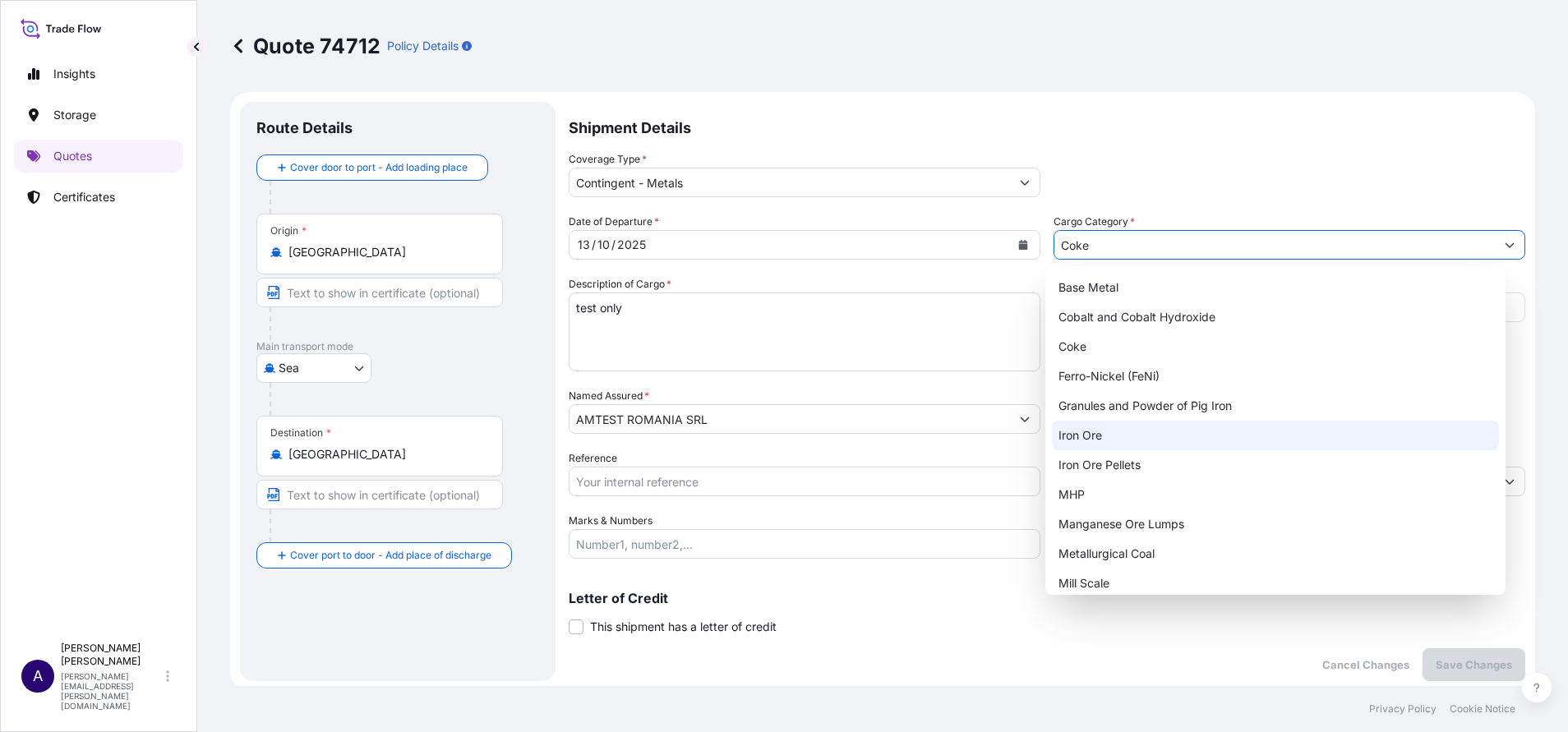
click at [1161, 431] on div "Iron Ore" at bounding box center [1276, 436] width 448 height 30
type input "Iron Ore"
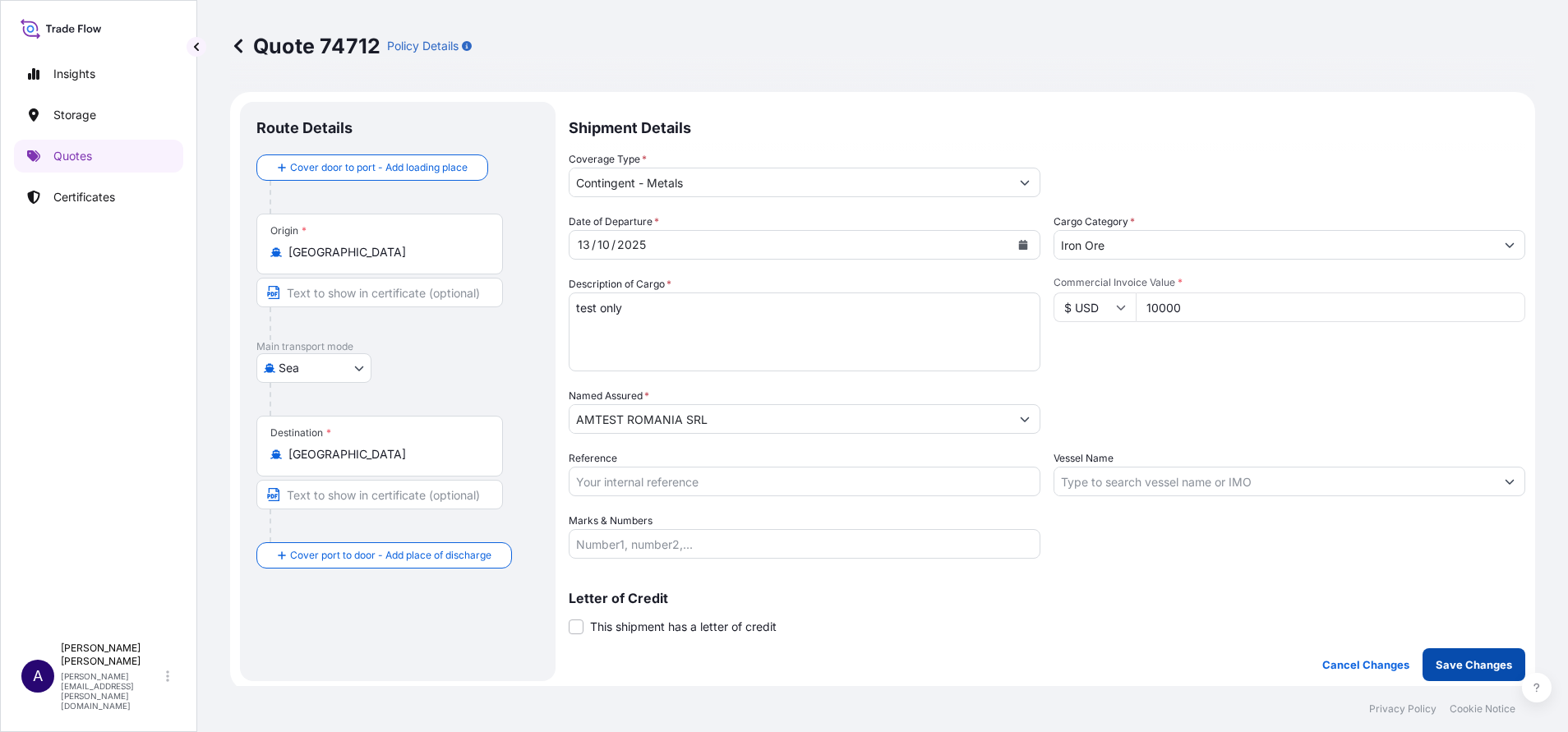
click at [1476, 672] on p "Save Changes" at bounding box center [1474, 665] width 76 height 16
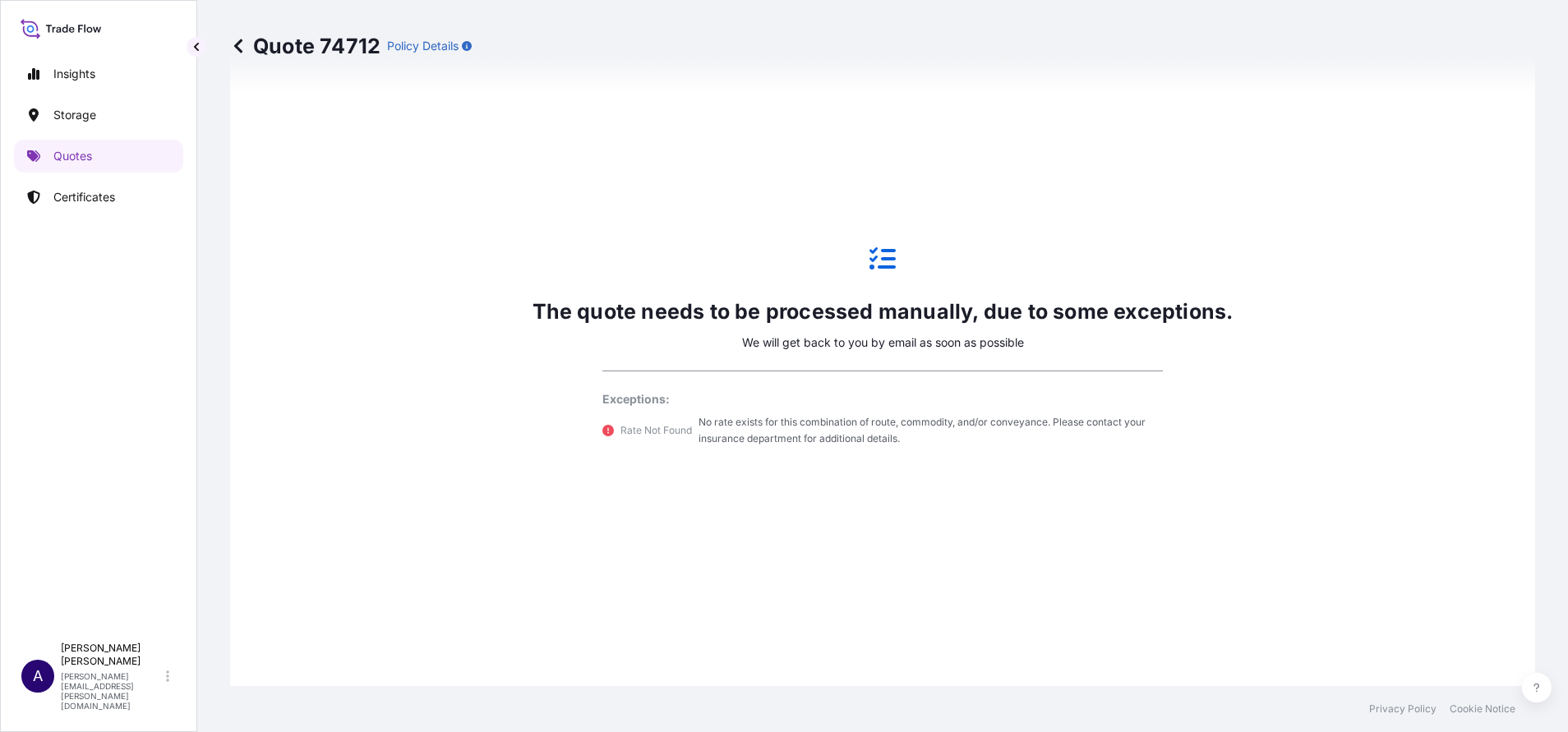
scroll to position [913, 0]
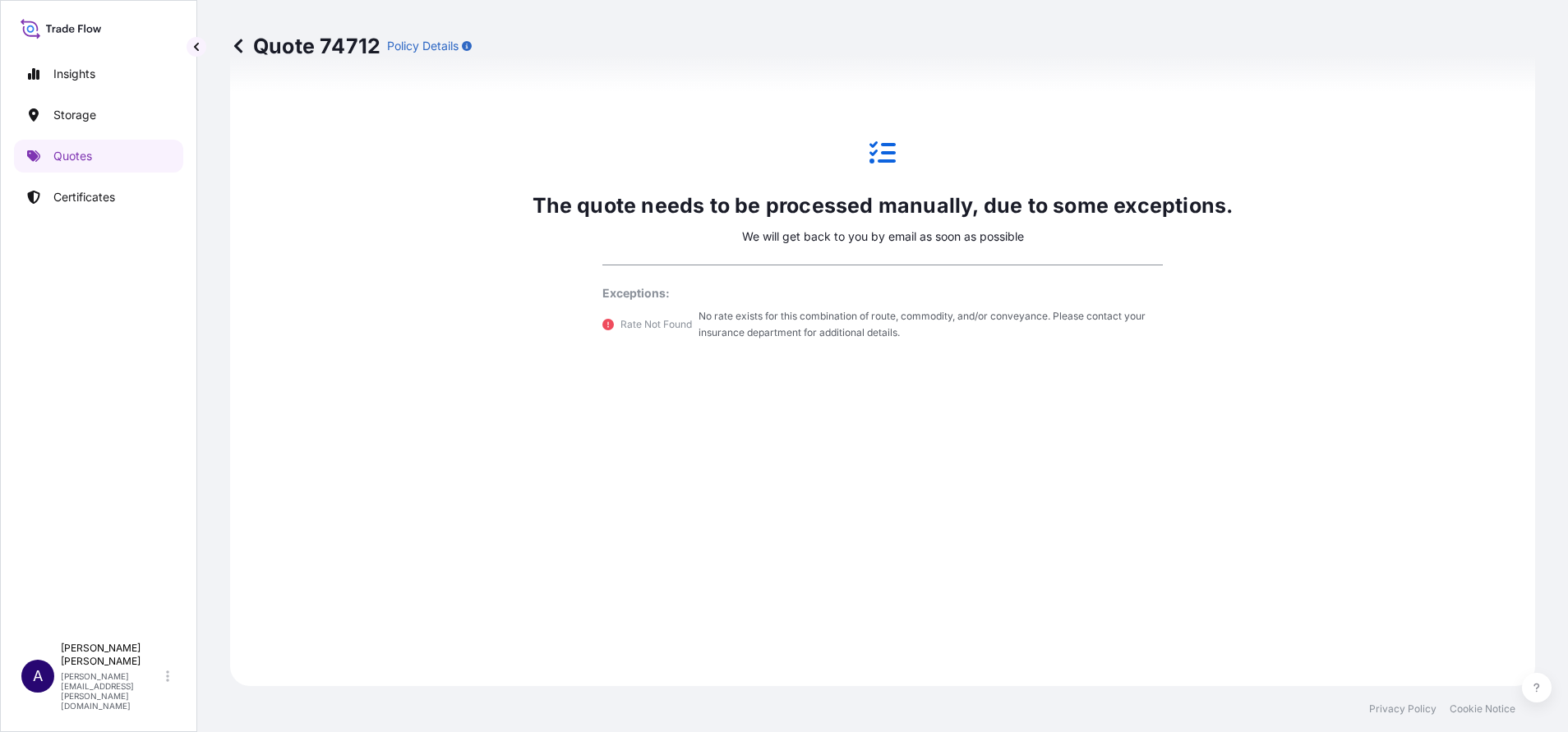
select select "Sea"
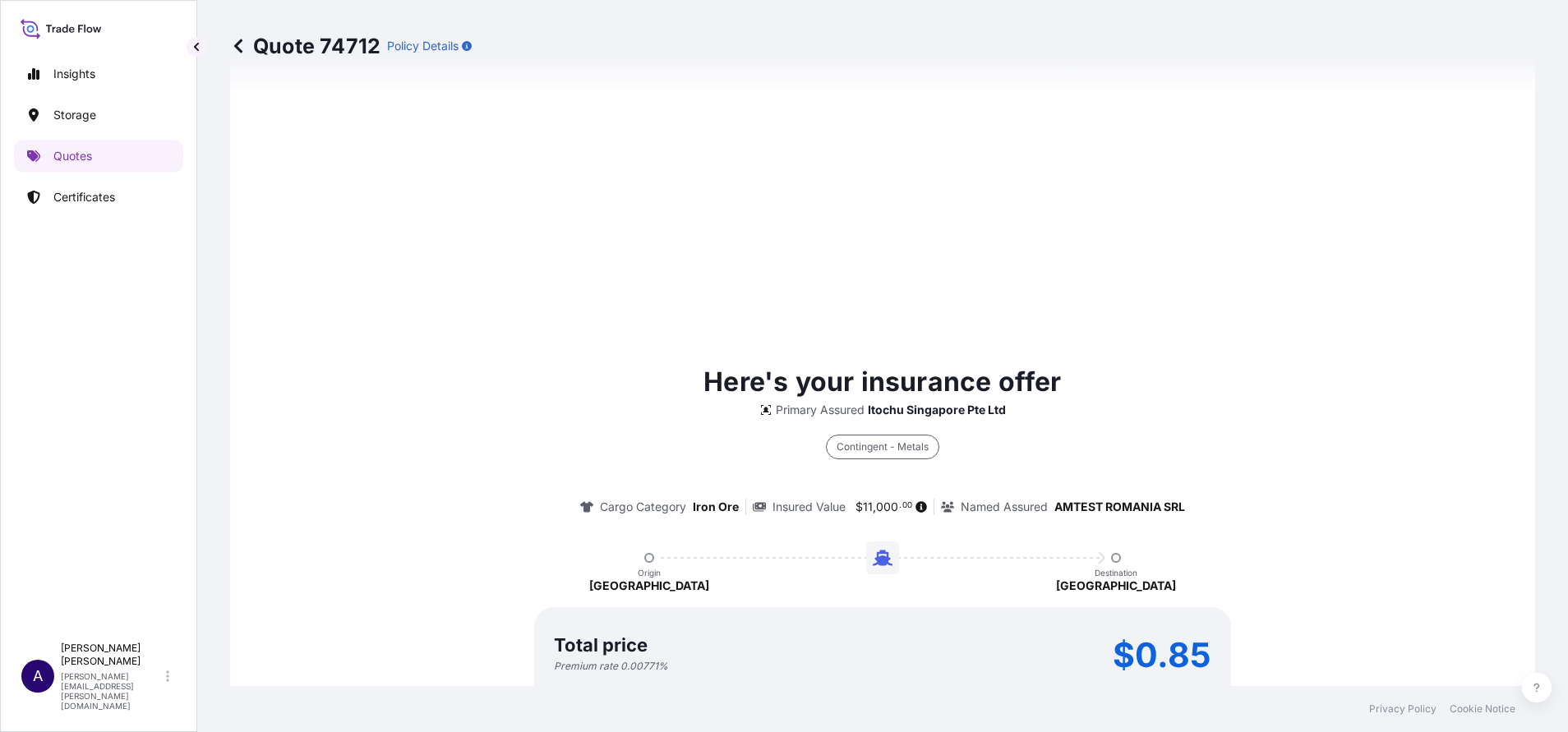
scroll to position [1073, 0]
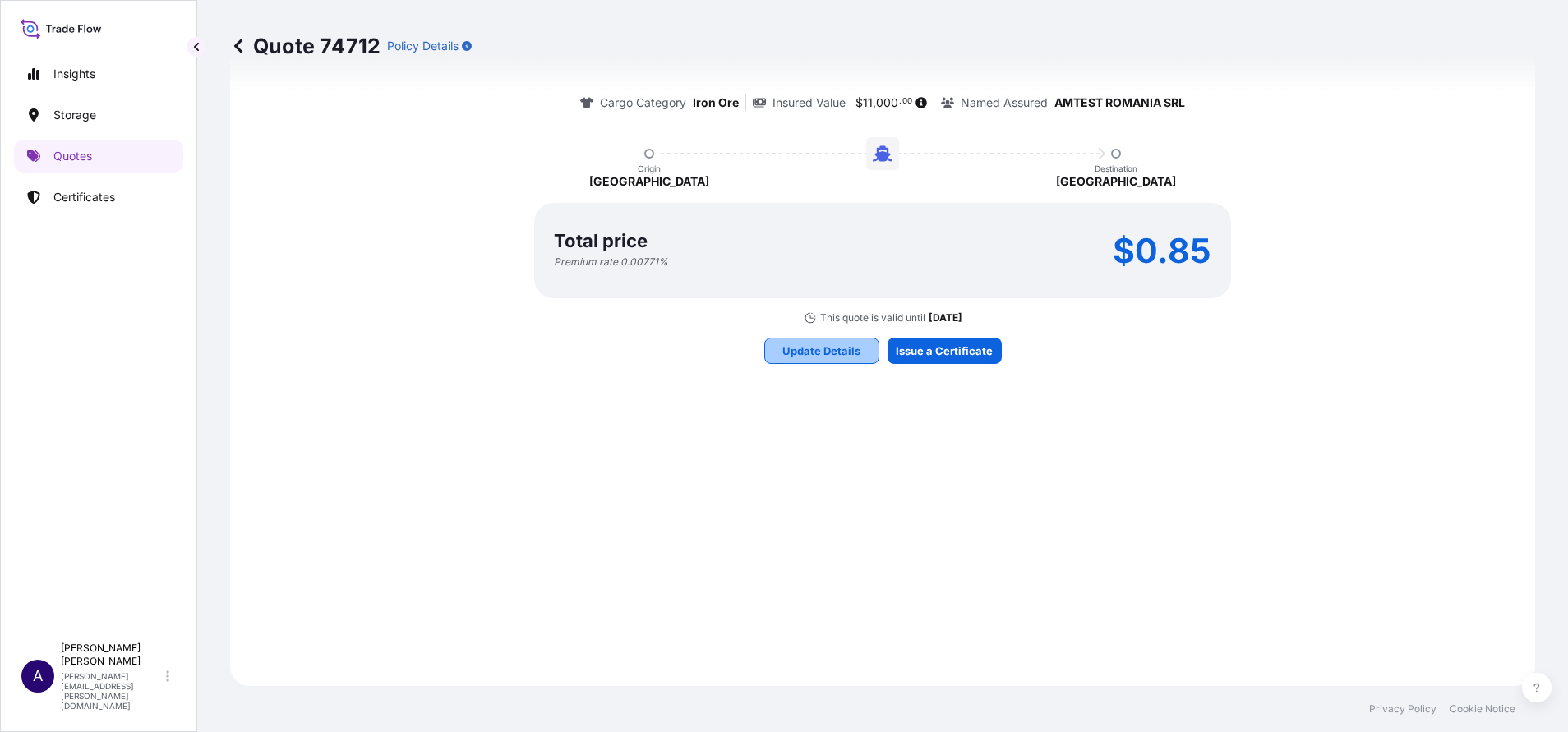
click at [853, 363] on button "Update Details" at bounding box center [821, 351] width 115 height 26
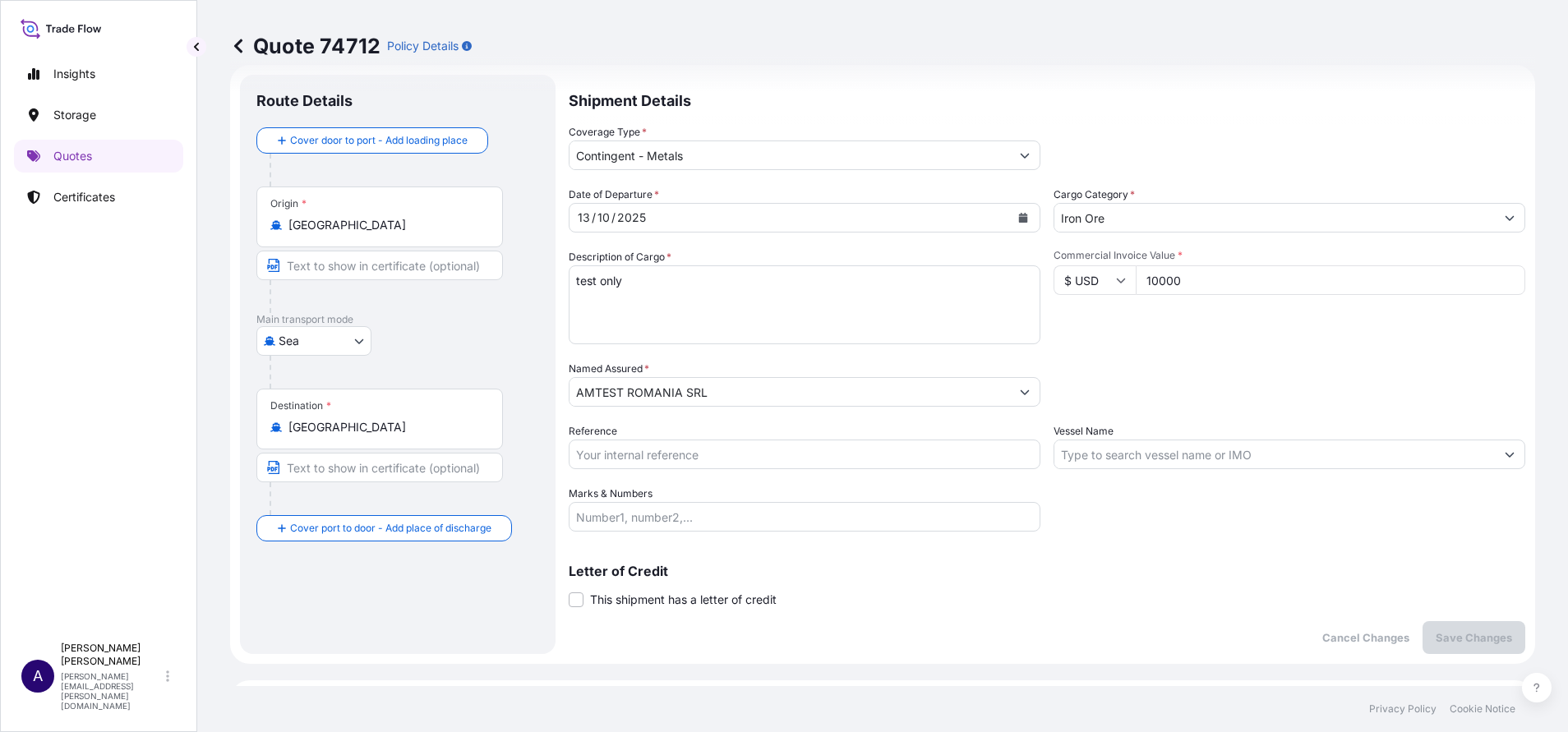
scroll to position [26, 0]
click at [895, 152] on input "Contingent - Metals" at bounding box center [790, 156] width 441 height 30
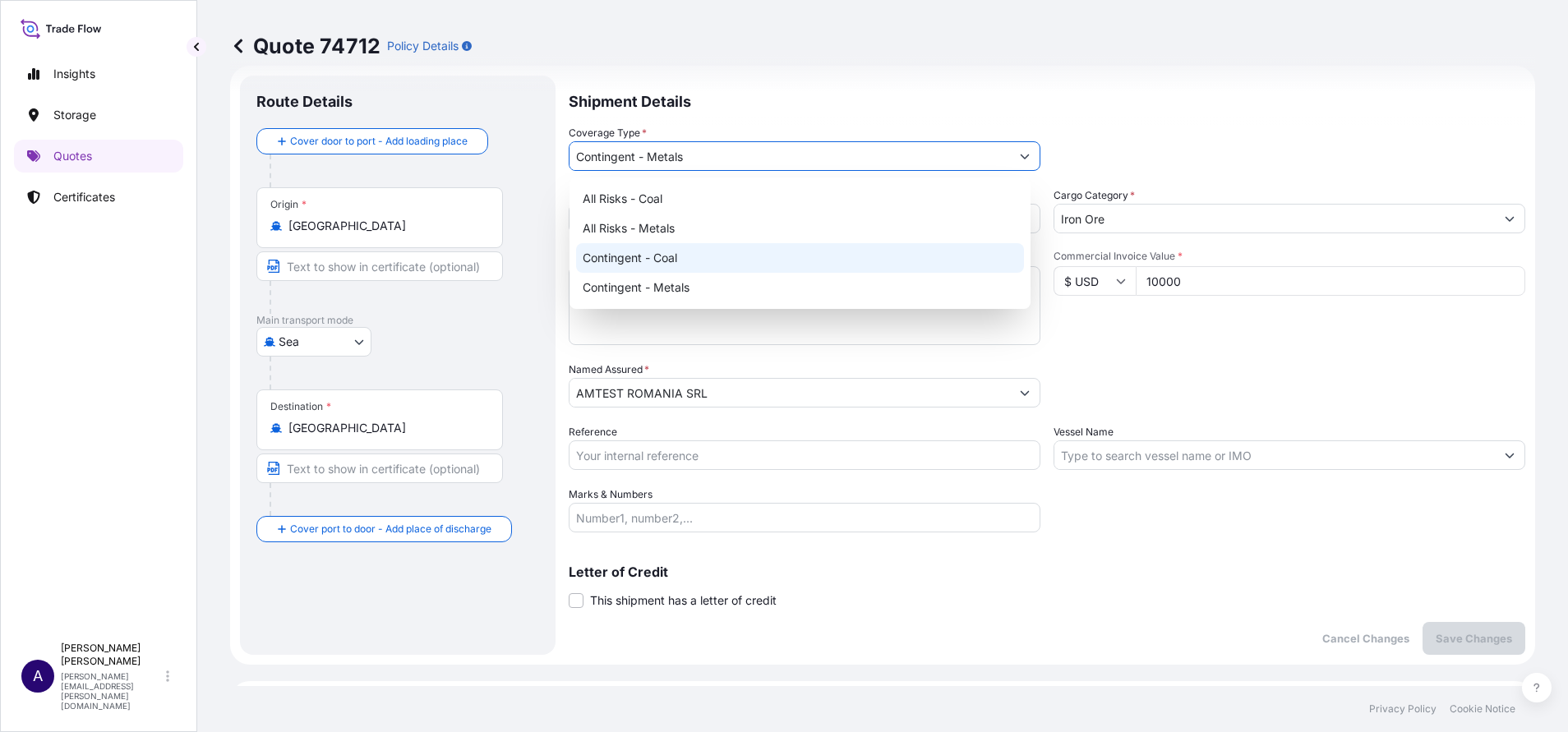
click at [693, 249] on div "Contingent - Coal" at bounding box center [800, 258] width 448 height 30
type input "Contingent - Coal"
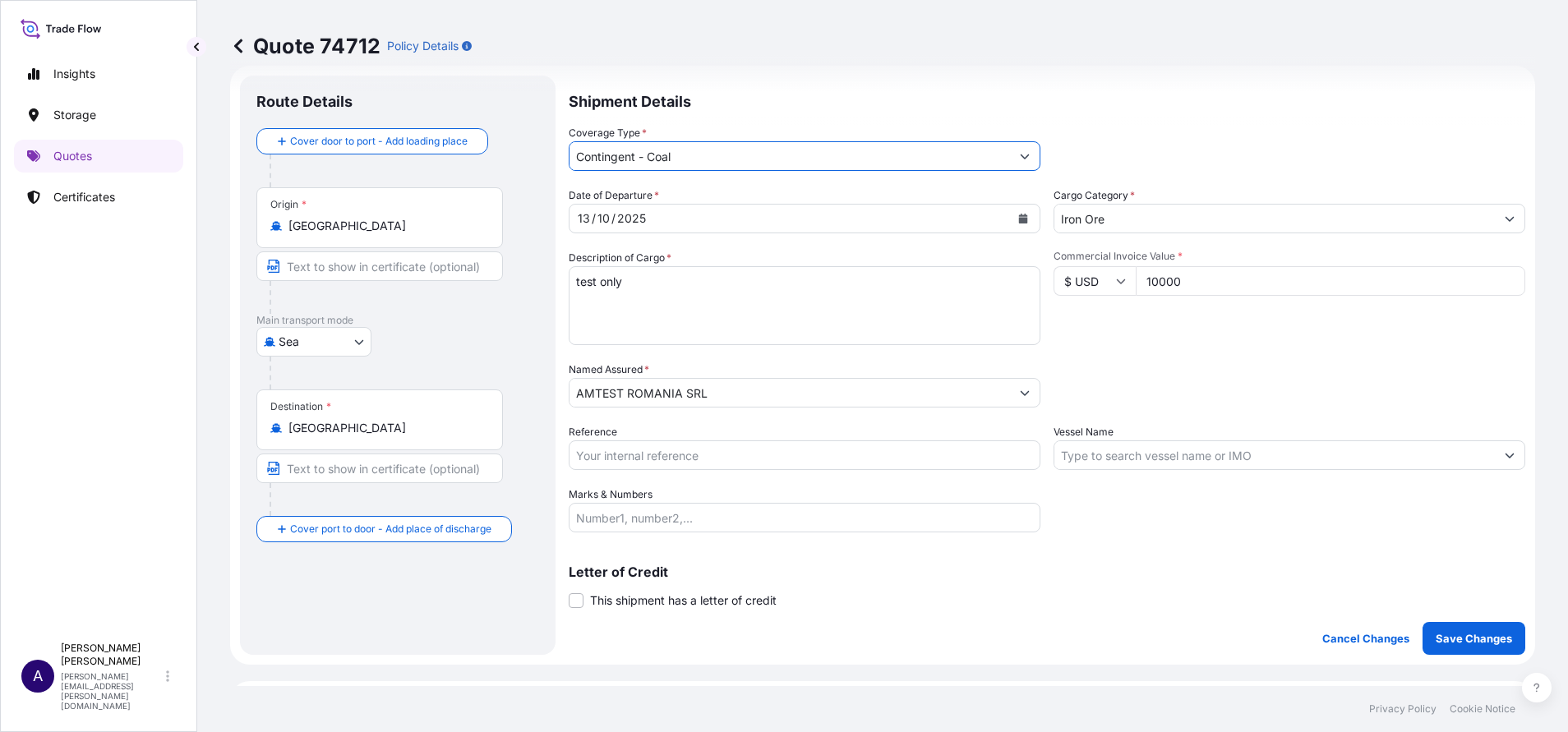
click at [1178, 219] on input "Iron Ore" at bounding box center [1275, 219] width 441 height 30
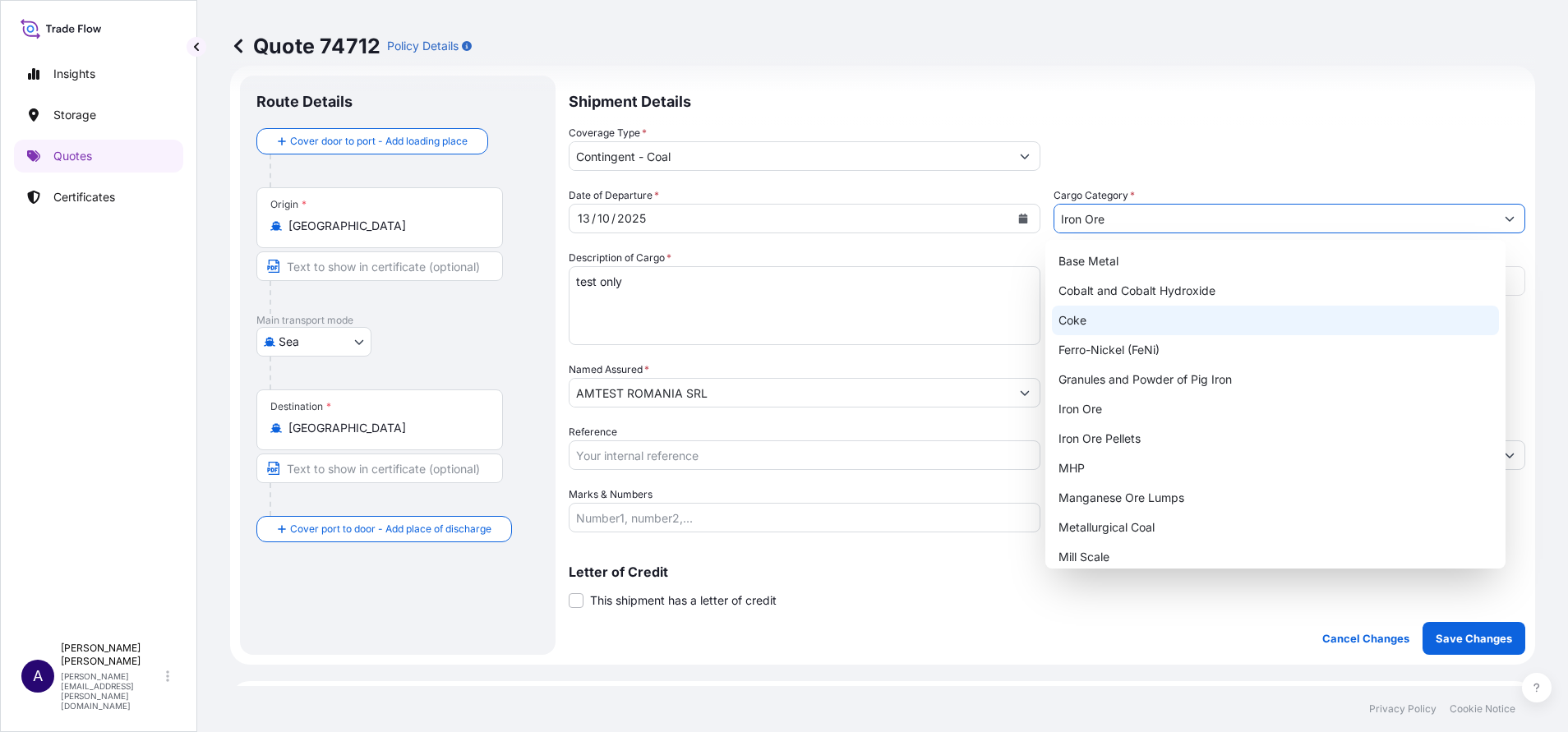
click at [1071, 319] on div "Coke" at bounding box center [1276, 321] width 448 height 30
type input "Coke"
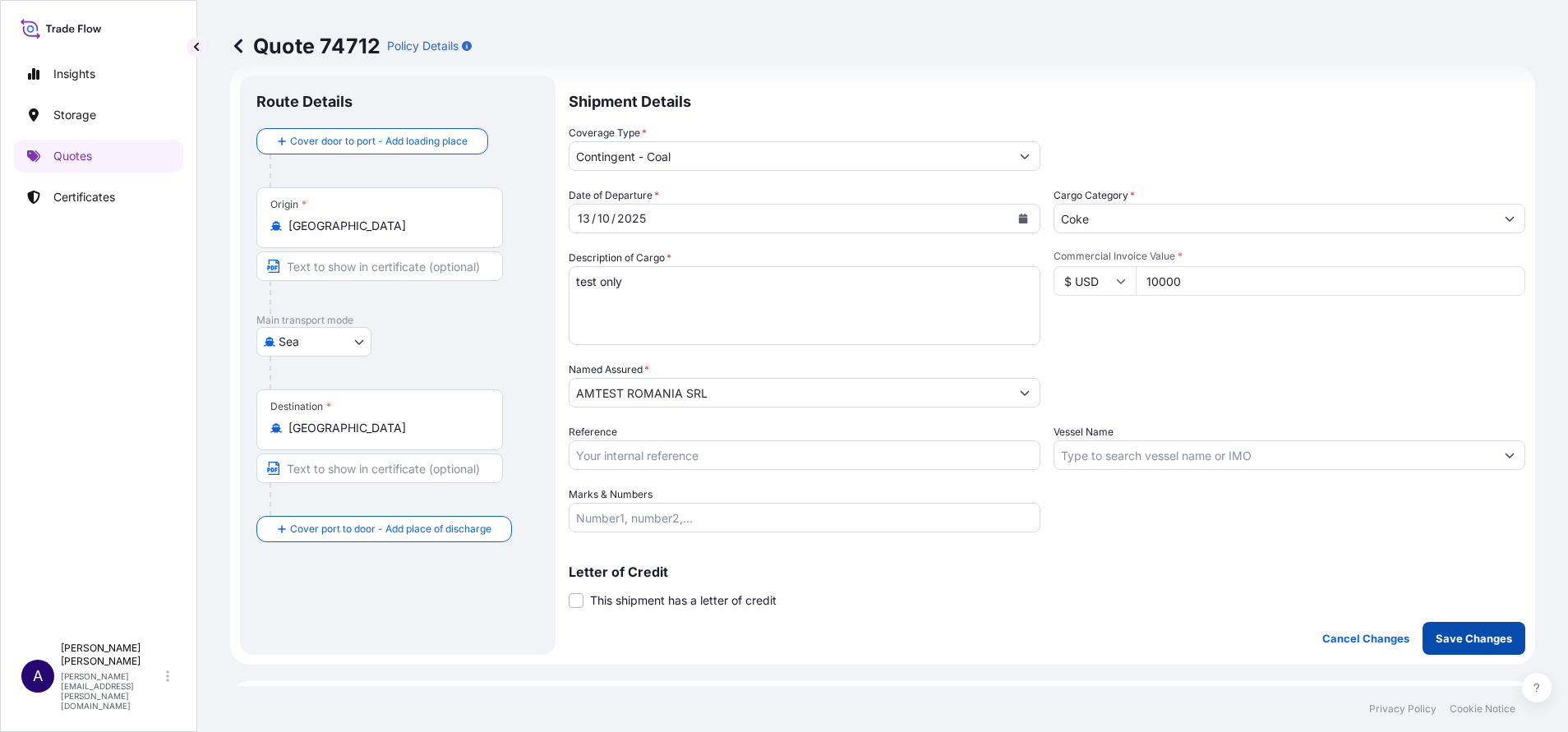
click at [1443, 637] on p "Save Changes" at bounding box center [1474, 639] width 76 height 16
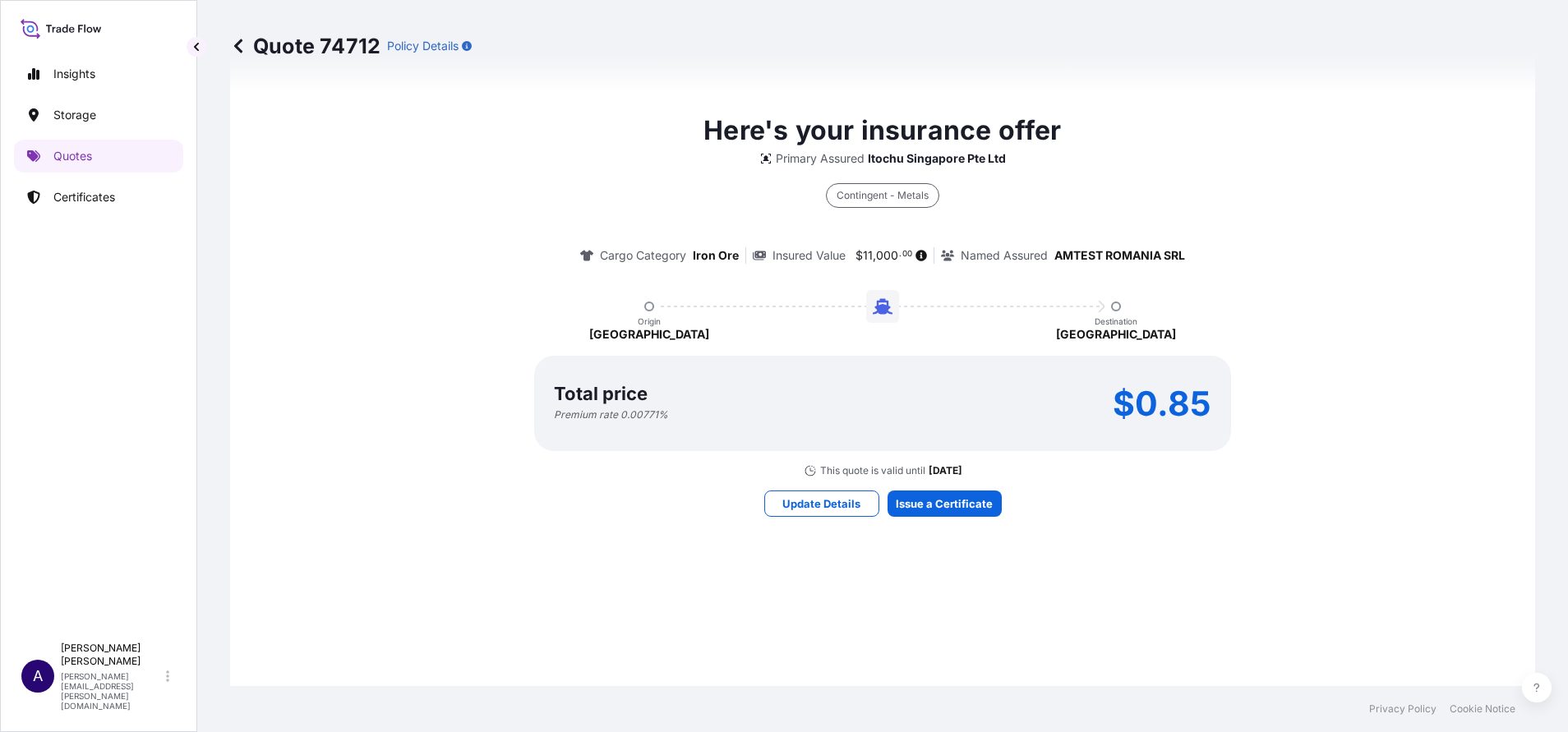
scroll to position [933, 0]
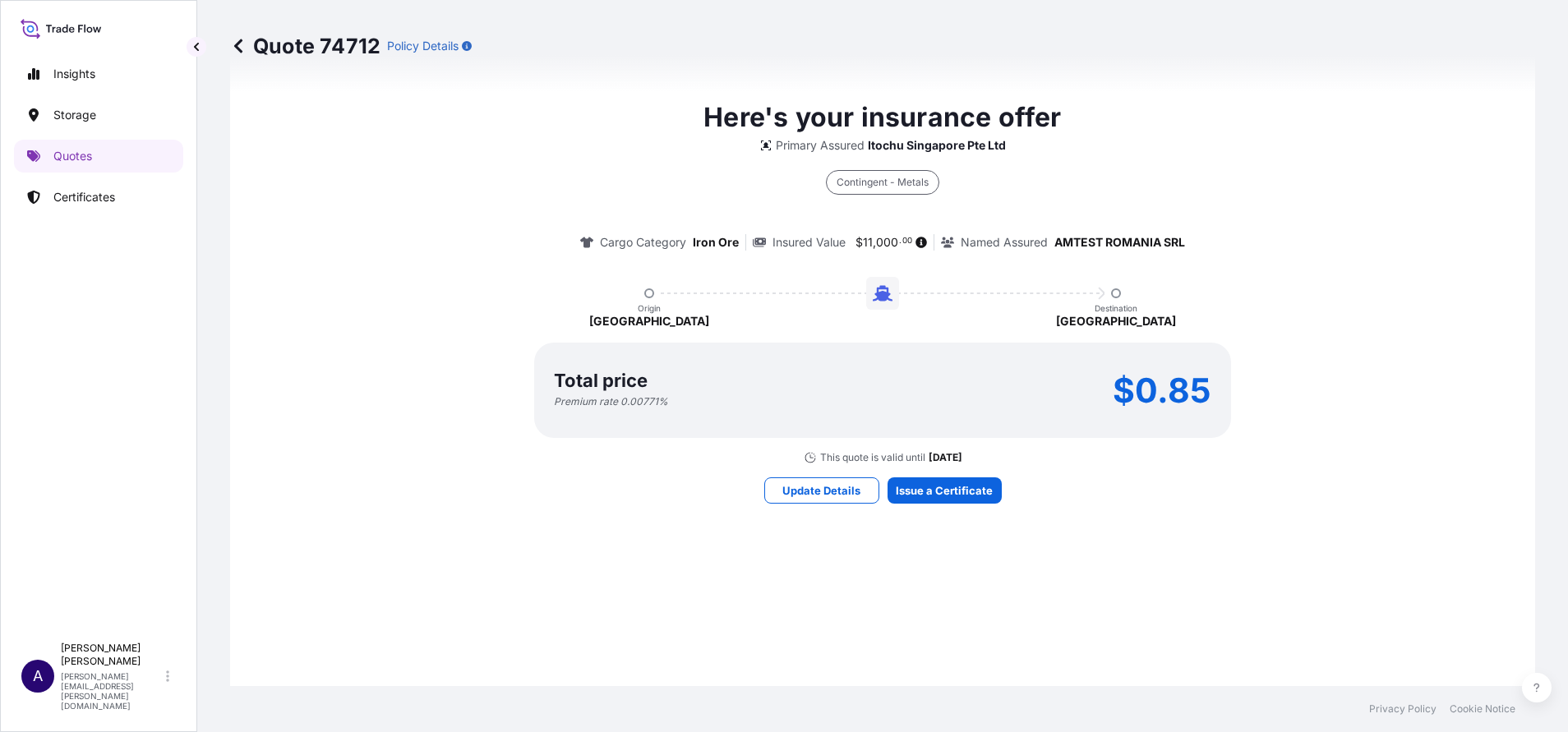
select select "Sea"
type input "Contingent - Coal"
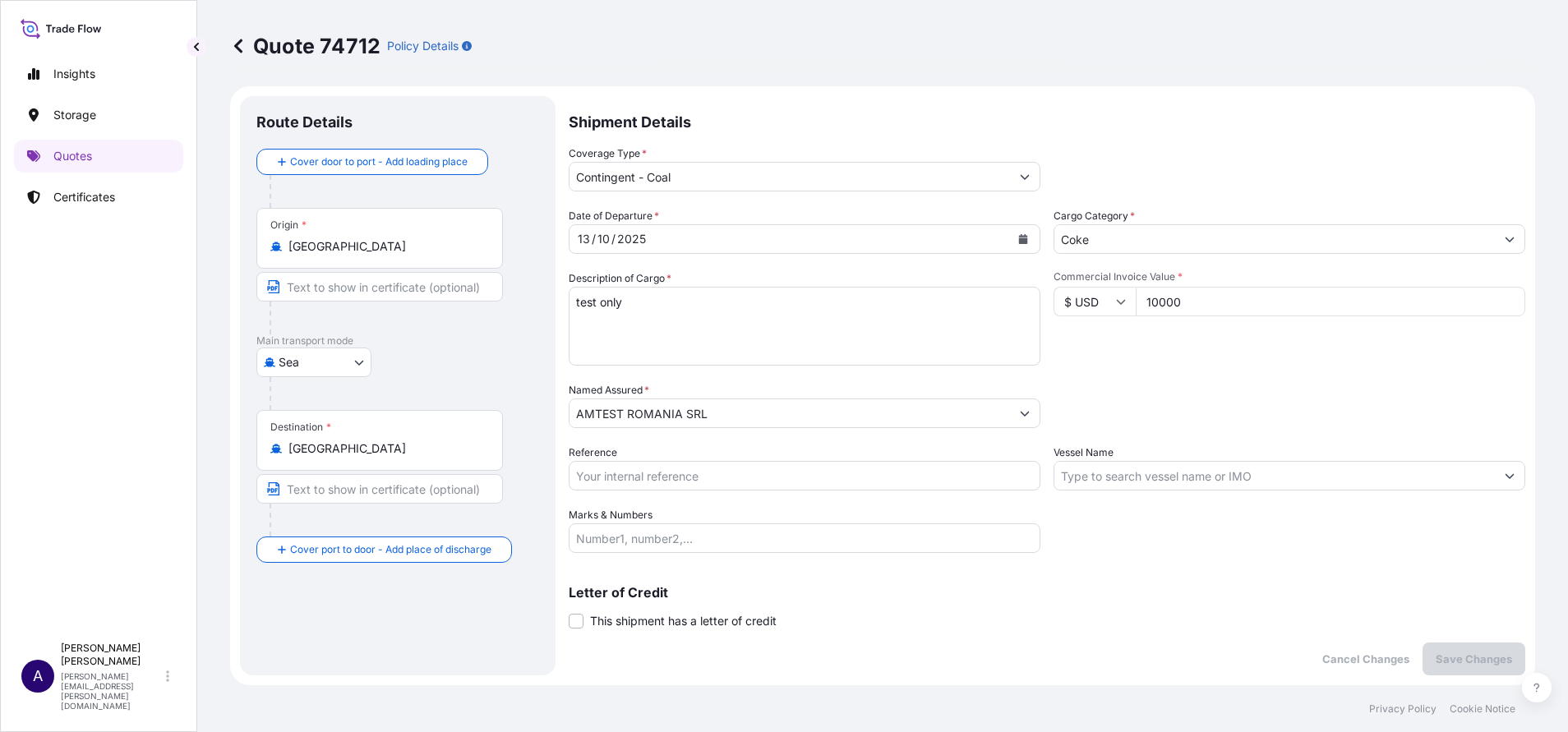
scroll to position [0, 0]
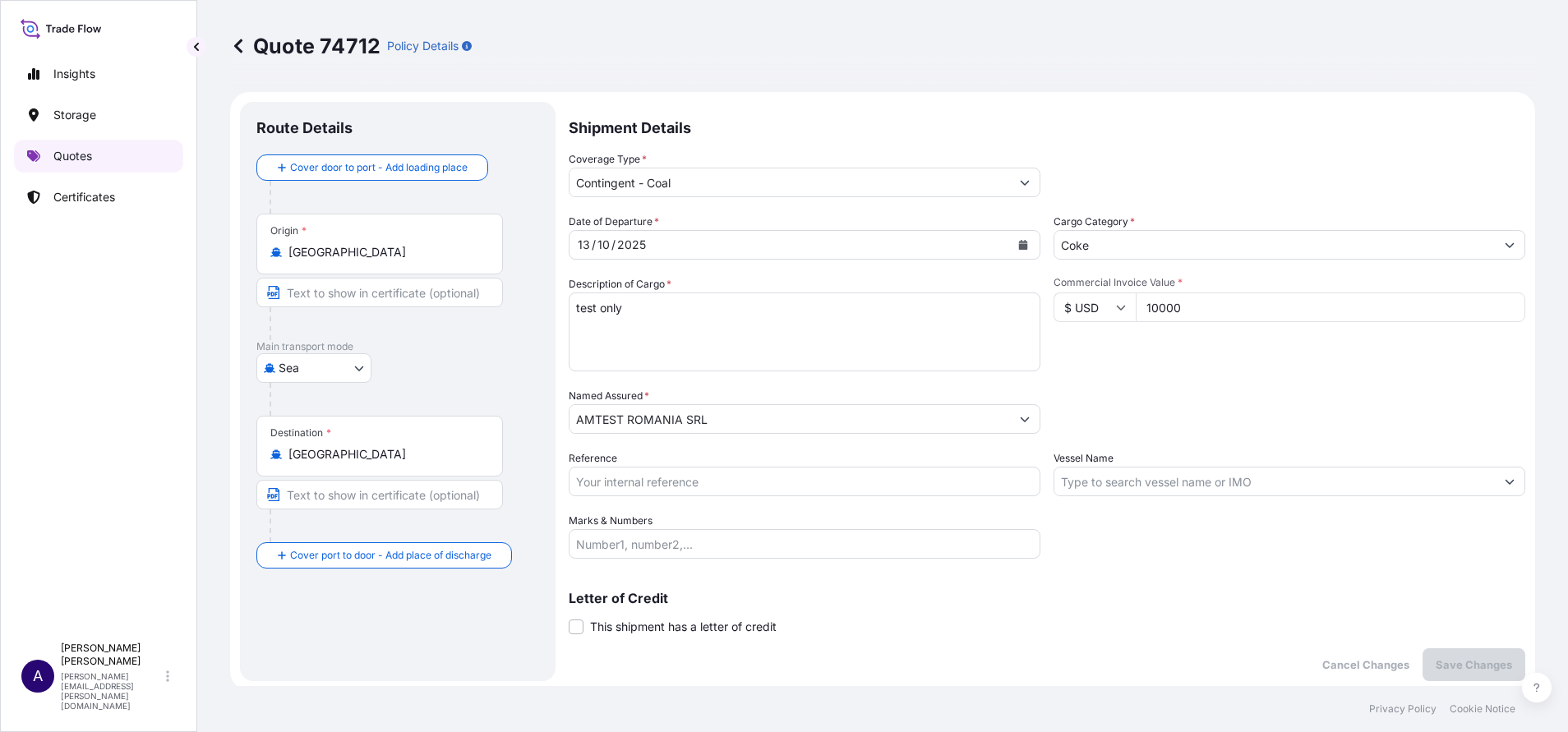
click at [72, 158] on p "Quotes" at bounding box center [72, 156] width 39 height 16
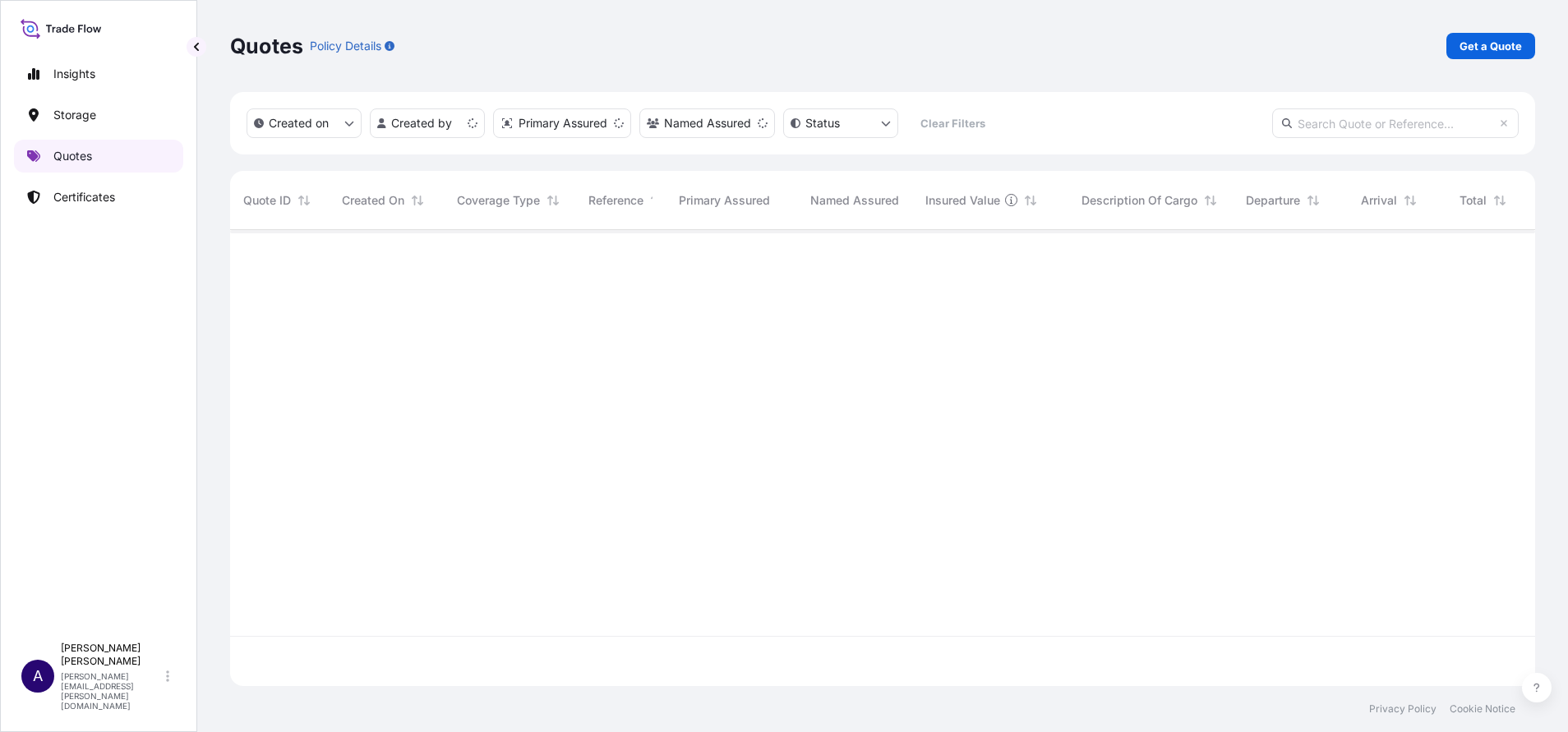
scroll to position [446, 1286]
